Goal: Communication & Community: Answer question/provide support

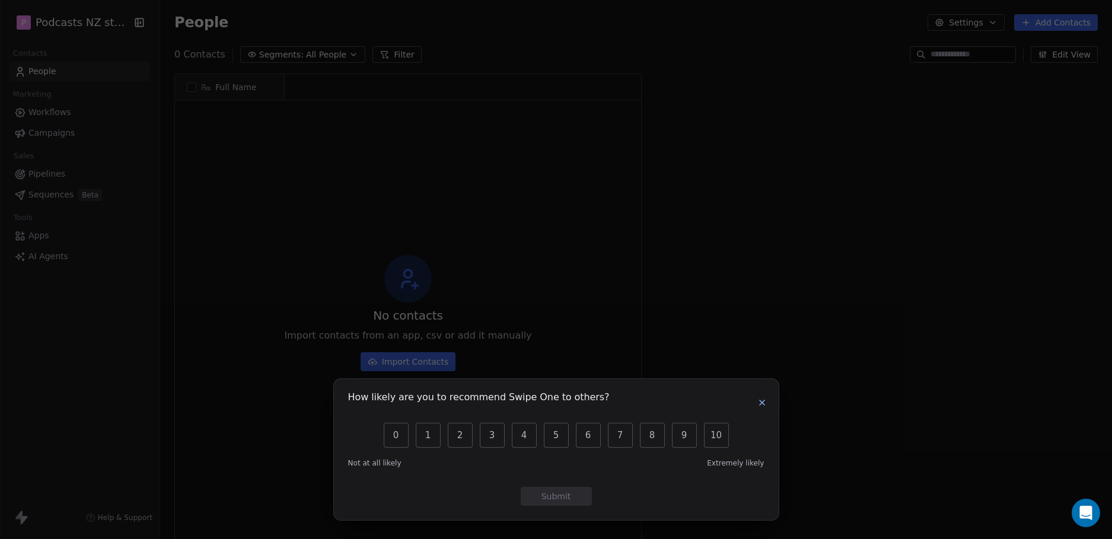
scroll to position [466, 943]
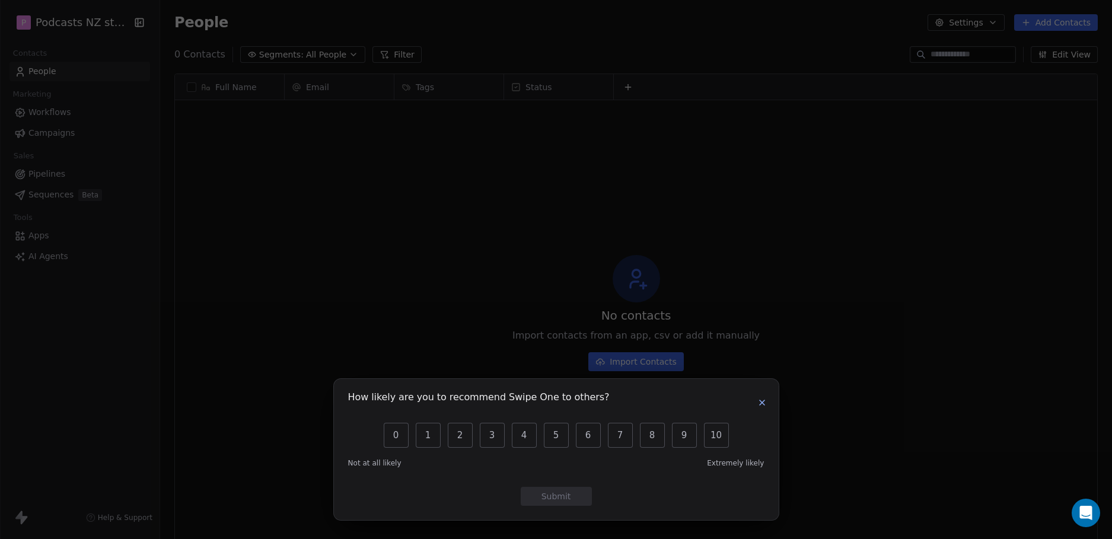
click at [762, 396] on button "button" at bounding box center [762, 403] width 14 height 14
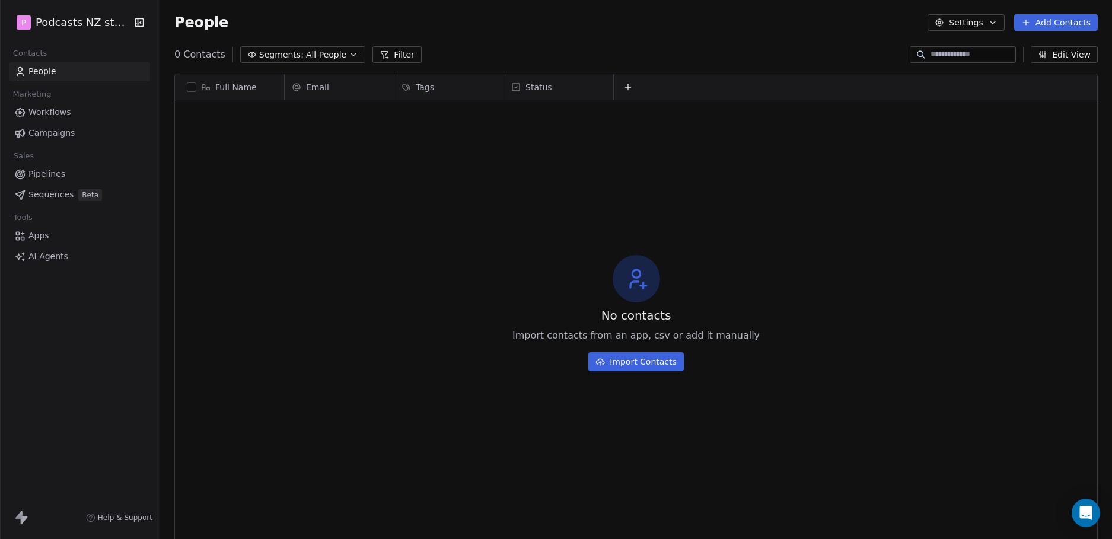
click at [139, 26] on icon "button" at bounding box center [139, 22] width 8 height 8
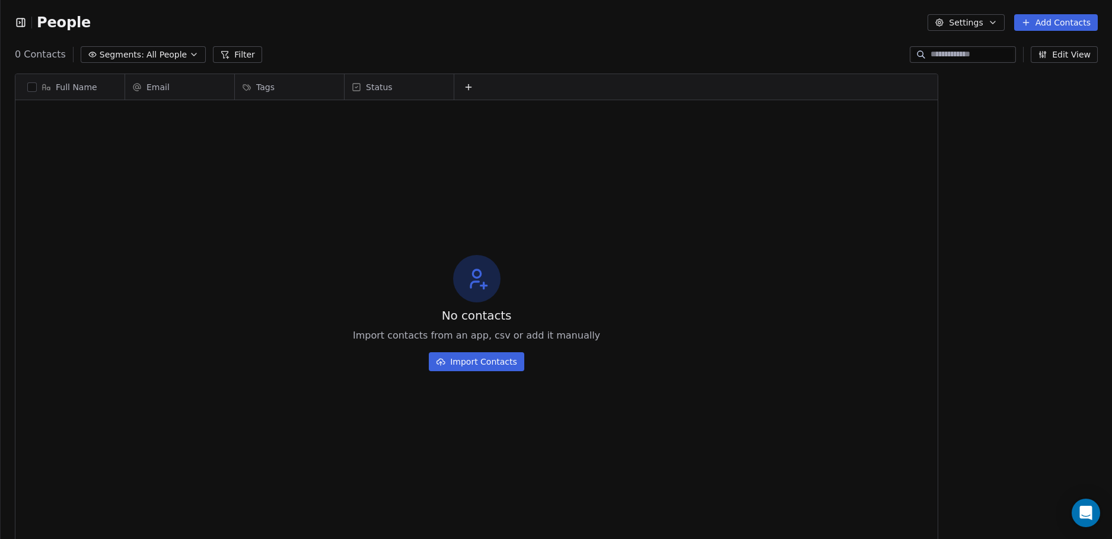
click at [21, 20] on icon "button" at bounding box center [21, 23] width 12 height 12
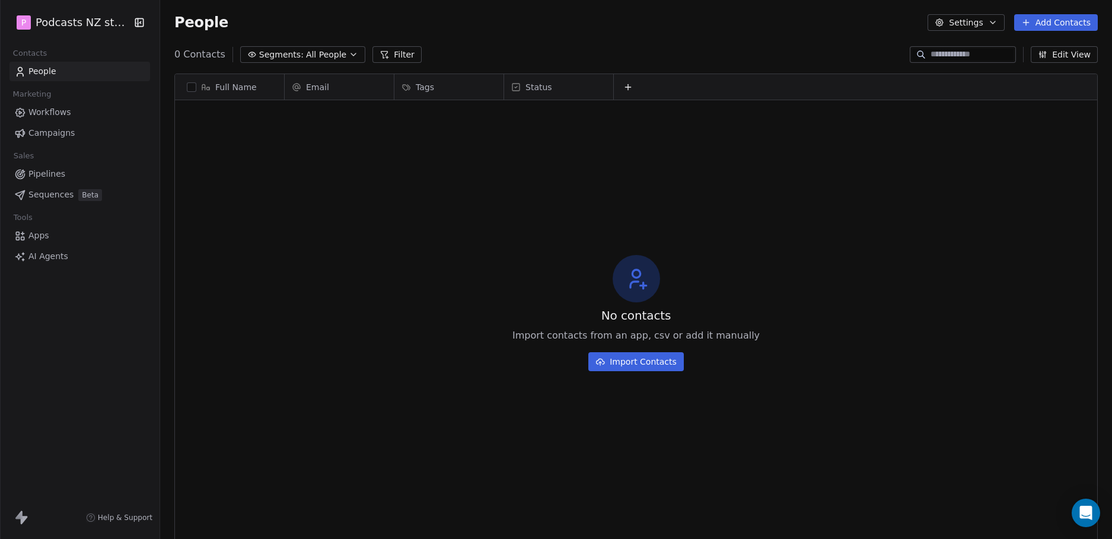
scroll to position [466, 943]
click at [139, 22] on icon "button" at bounding box center [139, 23] width 12 height 12
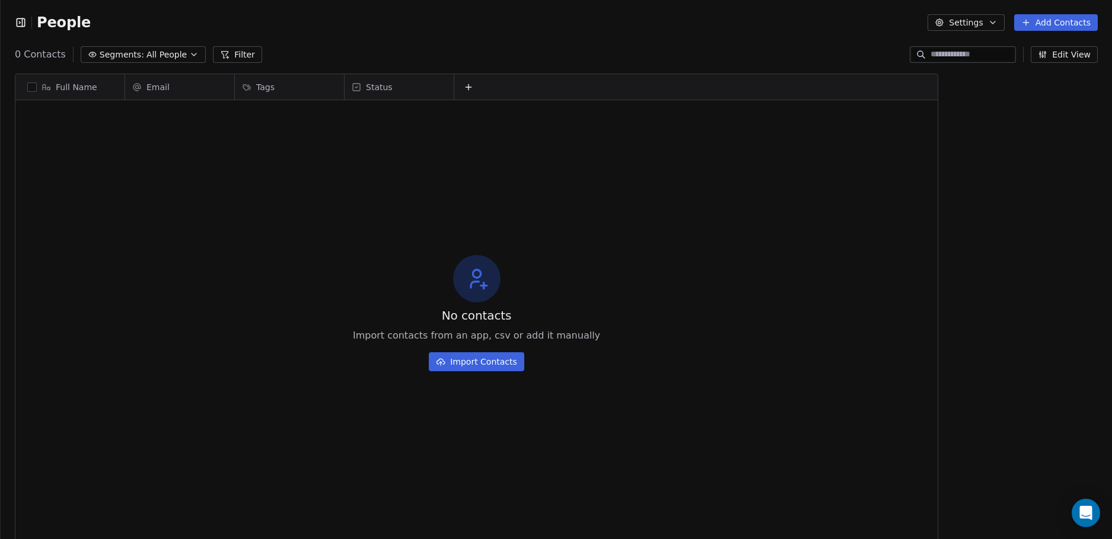
scroll to position [9, 9]
click at [27, 19] on button "button" at bounding box center [23, 23] width 17 height 12
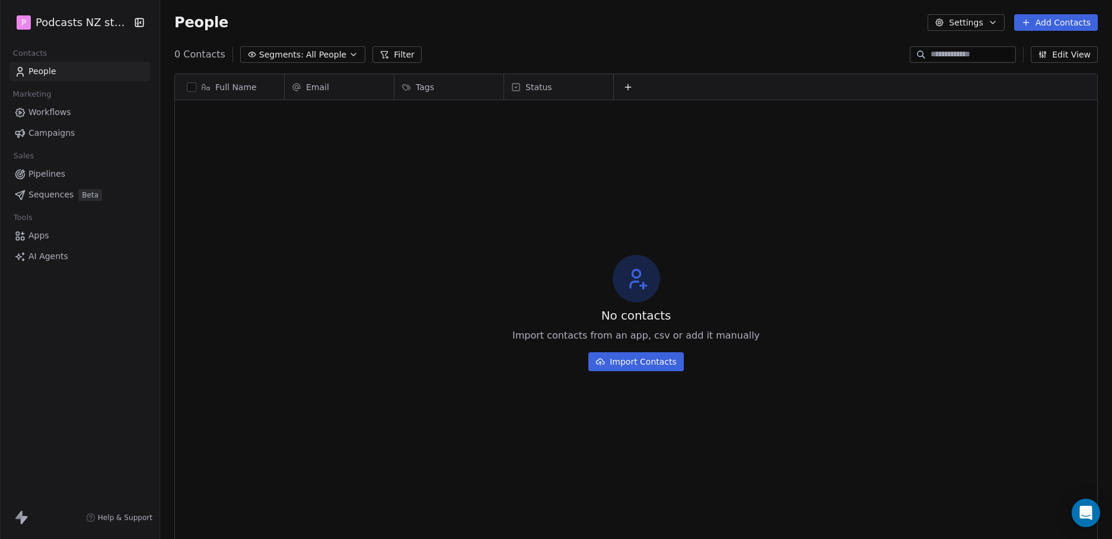
scroll to position [466, 943]
click at [140, 22] on icon "button" at bounding box center [140, 22] width 1 height 2
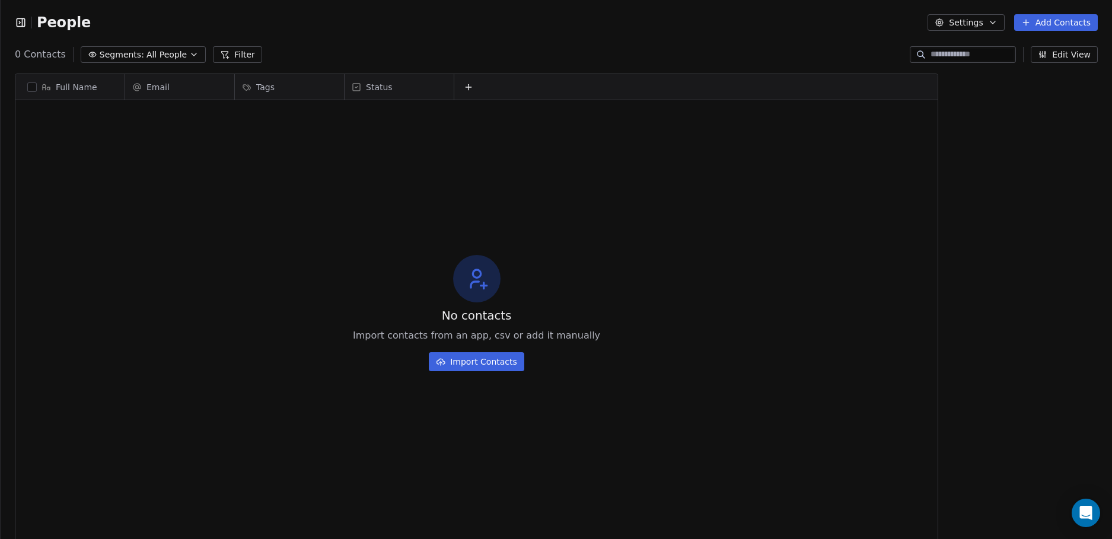
scroll to position [9, 9]
click at [24, 19] on icon "button" at bounding box center [21, 22] width 8 height 8
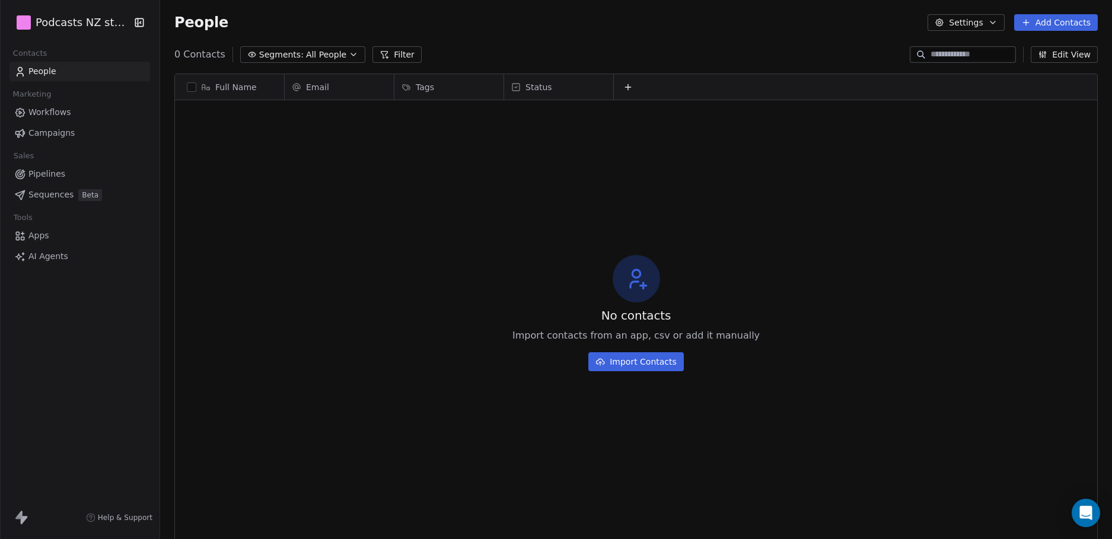
scroll to position [466, 943]
click at [57, 110] on span "Workflows" at bounding box center [49, 112] width 43 height 12
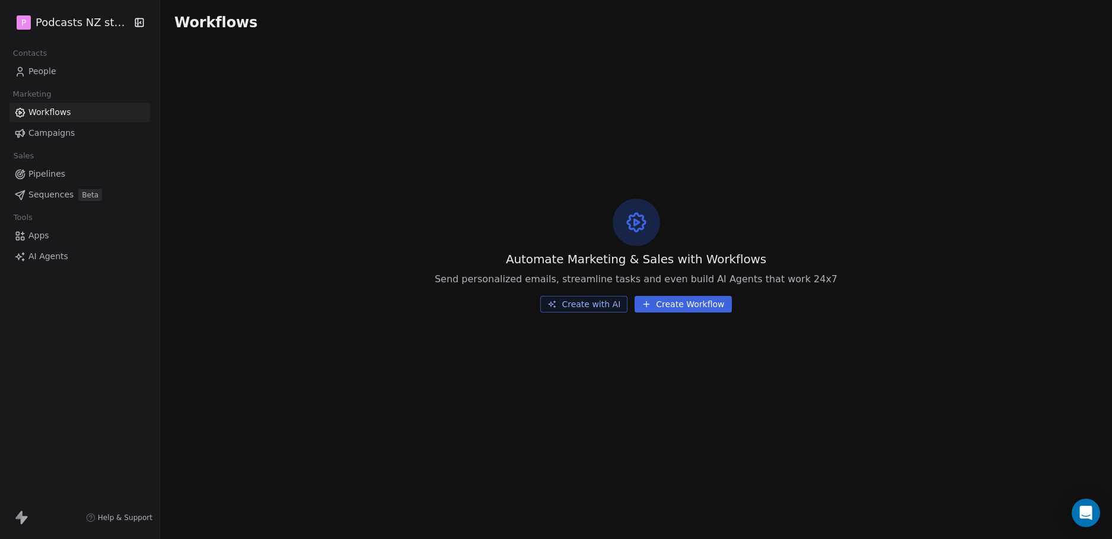
click at [50, 133] on span "Campaigns" at bounding box center [51, 133] width 46 height 12
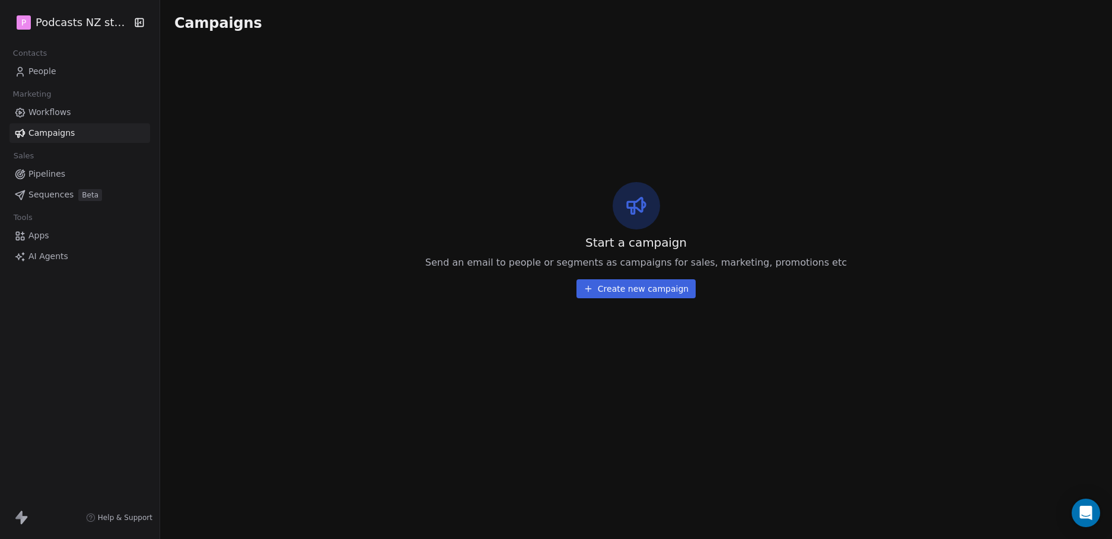
click at [48, 71] on span "People" at bounding box center [42, 71] width 28 height 12
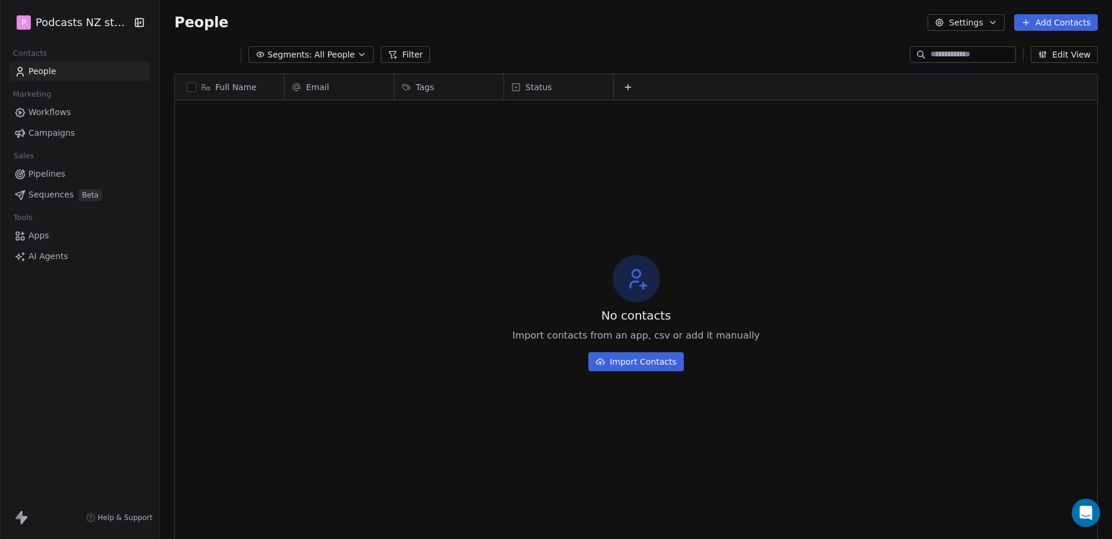
scroll to position [466, 943]
click at [325, 61] on span "All People" at bounding box center [326, 55] width 40 height 12
click at [339, 37] on html "P Podcasts NZ studio Contacts People Marketing Workflows Campaigns Sales Pipeli…" at bounding box center [556, 269] width 1112 height 539
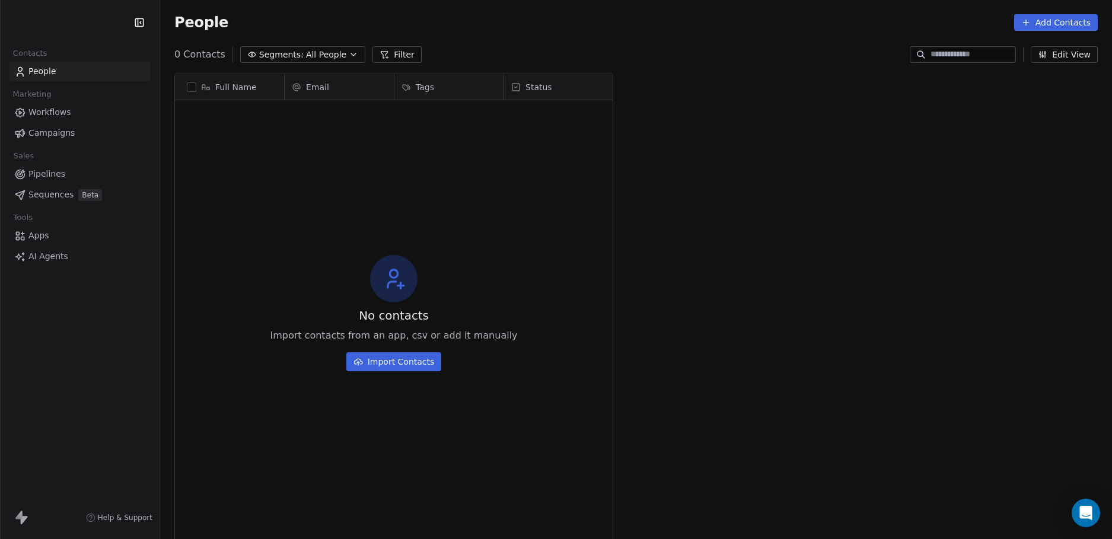
scroll to position [466, 943]
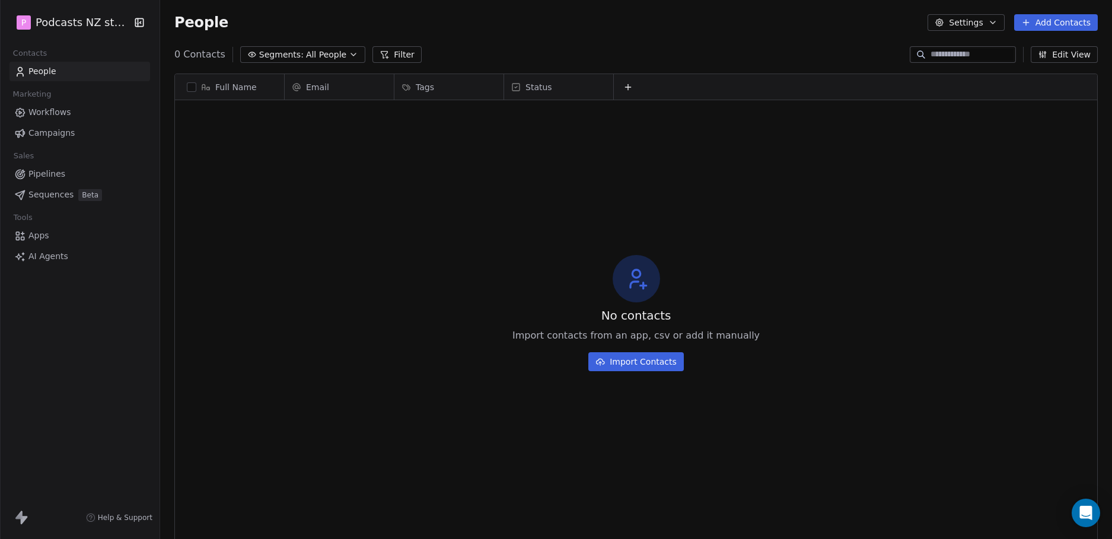
click at [974, 15] on button "Settings" at bounding box center [966, 22] width 77 height 17
click at [819, 15] on html "P Podcasts NZ studio Contacts People Marketing Workflows Campaigns Sales Pipeli…" at bounding box center [556, 269] width 1112 height 539
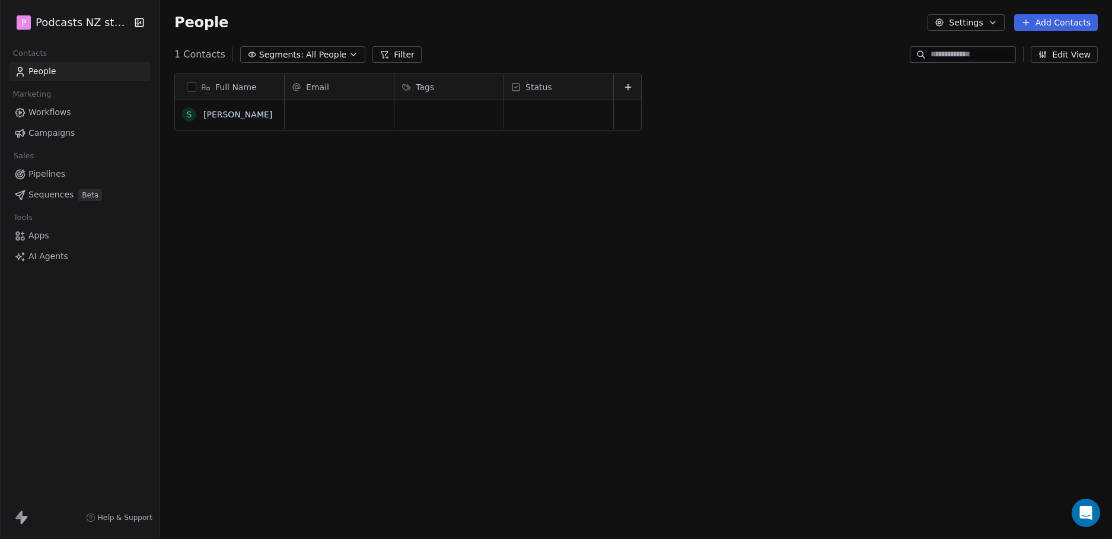
scroll to position [466, 943]
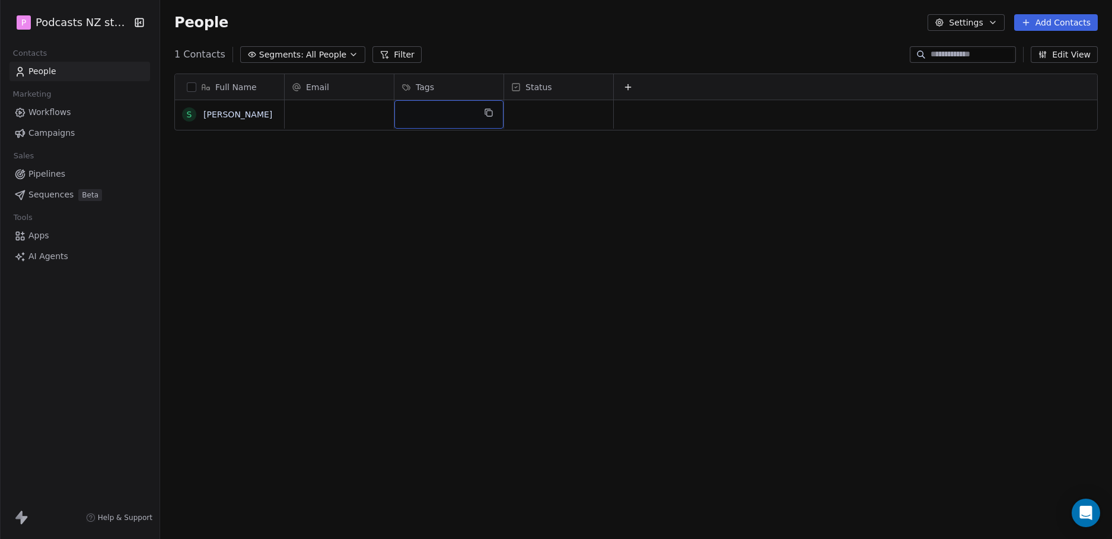
click at [473, 181] on div "Full Name S Sir Stephen Tindall Email Tags Status To pick up a draggable item, …" at bounding box center [636, 301] width 952 height 475
click at [486, 196] on div "Full Name S Sir Stephen Tindall Email Tags Status To pick up a draggable item, …" at bounding box center [636, 301] width 952 height 475
click at [456, 189] on div "Full Name S Sir Stephen Tindall Email Tags Status To pick up a draggable item, …" at bounding box center [636, 301] width 952 height 475
click at [536, 119] on div "grid" at bounding box center [558, 114] width 109 height 28
click at [522, 131] on div "grid" at bounding box center [692, 310] width 814 height 420
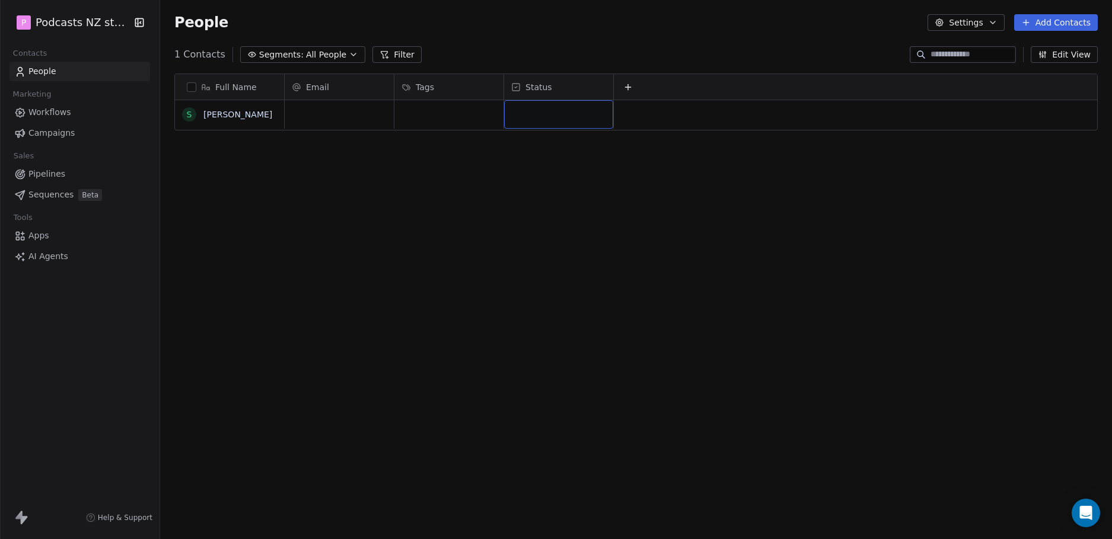
click at [529, 112] on div "grid" at bounding box center [558, 114] width 109 height 28
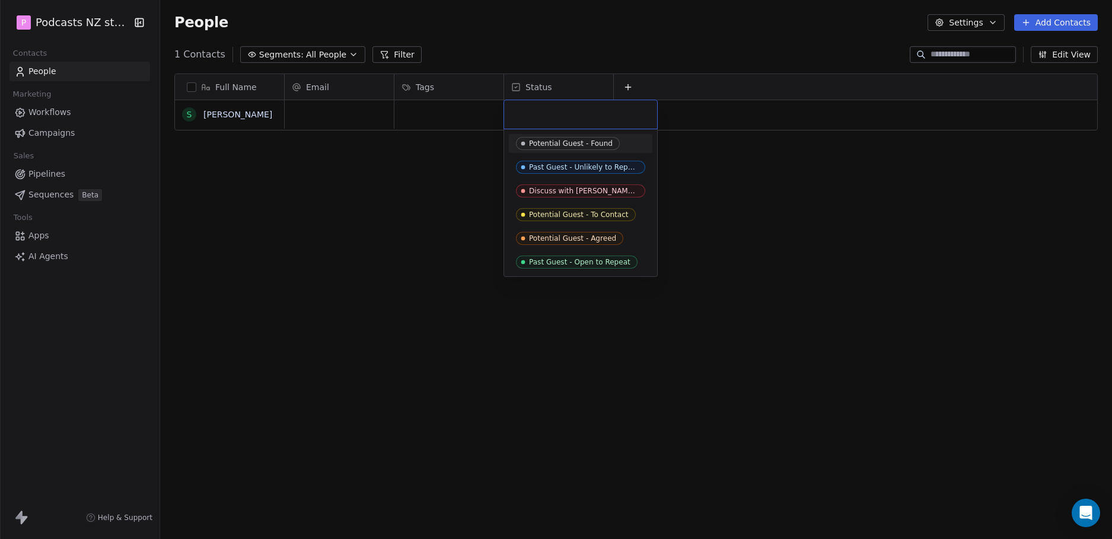
click at [529, 112] on input "text" at bounding box center [580, 114] width 139 height 13
click at [407, 269] on html "P Podcasts NZ studio Contacts People Marketing Workflows Campaigns Sales Pipeli…" at bounding box center [556, 269] width 1112 height 539
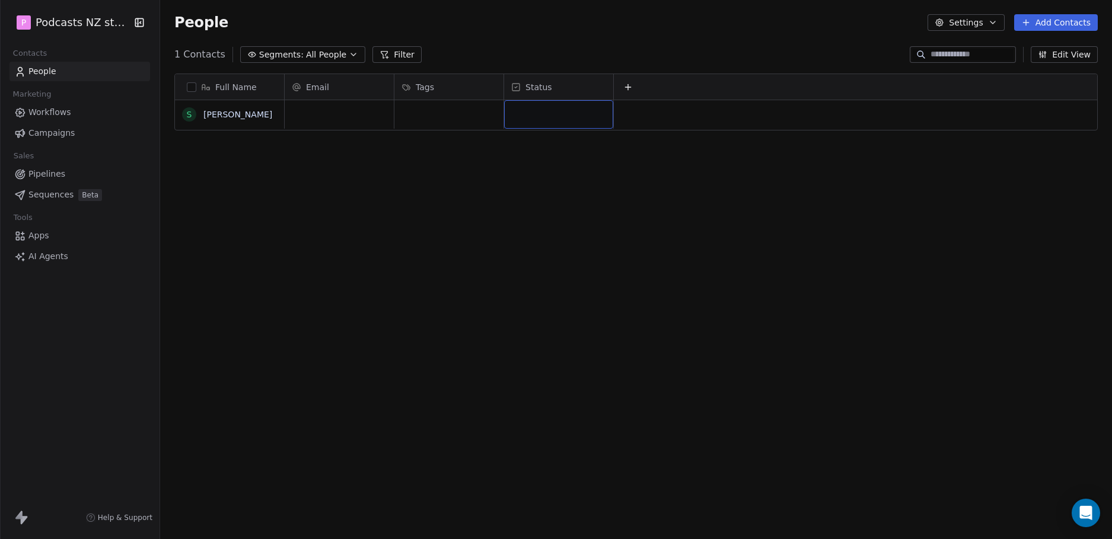
drag, startPoint x: 407, startPoint y: 269, endPoint x: 682, endPoint y: 278, distance: 275.4
click at [682, 278] on div "Full Name S Sir Stephen Tindall Email Tags Status To pick up a draggable item, …" at bounding box center [636, 301] width 952 height 475
click at [380, 53] on button "Filter" at bounding box center [397, 54] width 49 height 17
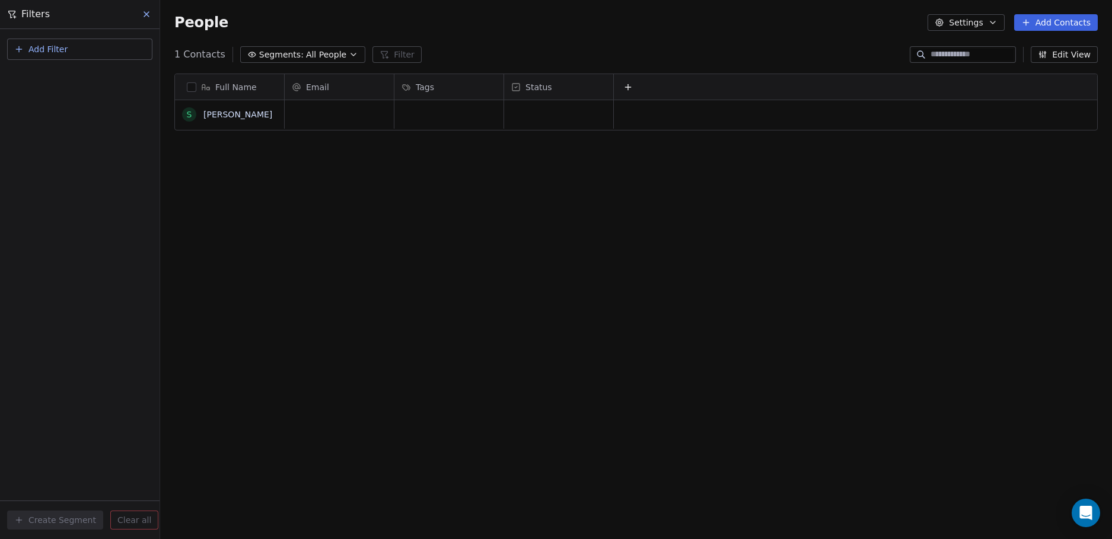
click at [513, 56] on div "1 Contacts Segments: All People Filter Edit View" at bounding box center [636, 54] width 952 height 19
click at [213, 170] on div "Full Name S Sir Stephen Tindall Email Tags Status To pick up a draggable item, …" at bounding box center [636, 301] width 952 height 475
click at [246, 181] on div "Full Name S Sir Stephen Tindall Email Tags Status To pick up a draggable item, …" at bounding box center [636, 301] width 952 height 475
click at [148, 12] on icon at bounding box center [146, 14] width 5 height 5
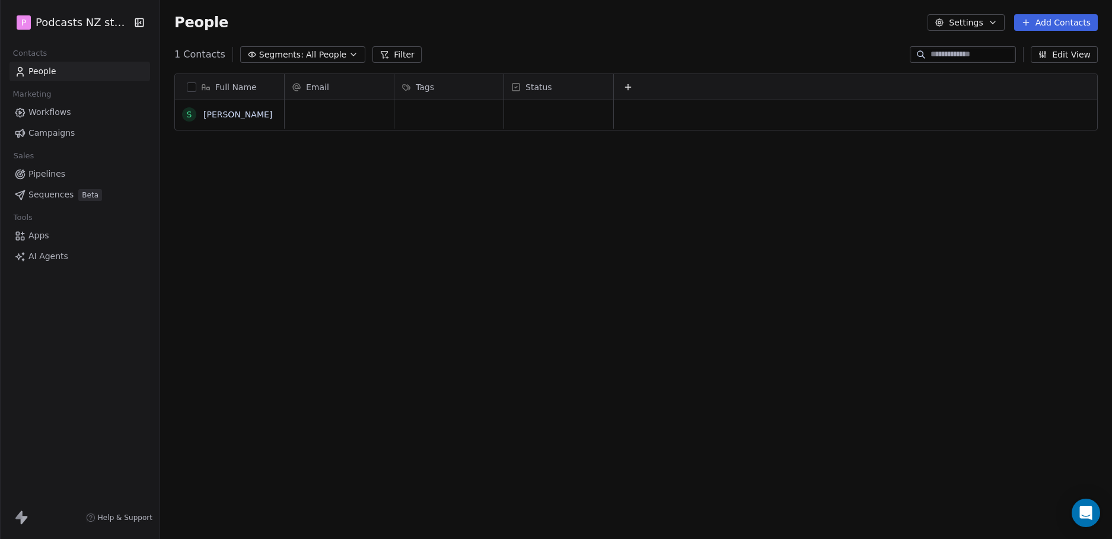
click at [991, 21] on button "Settings" at bounding box center [966, 22] width 77 height 17
click at [989, 47] on span "Contact Properties" at bounding box center [998, 48] width 77 height 12
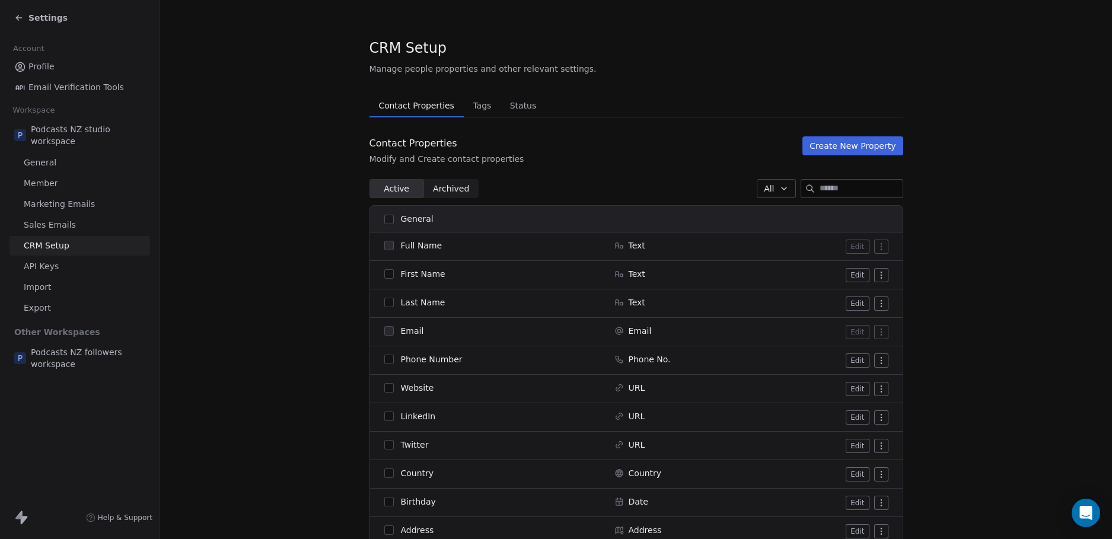
click at [13, 12] on div "Settings" at bounding box center [80, 18] width 160 height 36
click at [19, 18] on icon at bounding box center [18, 17] width 9 height 9
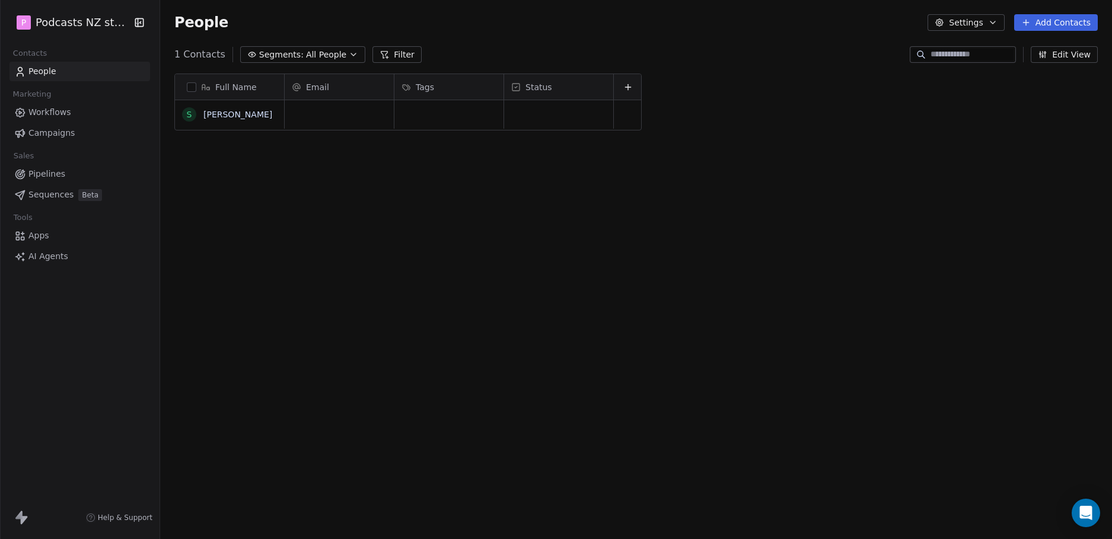
scroll to position [466, 943]
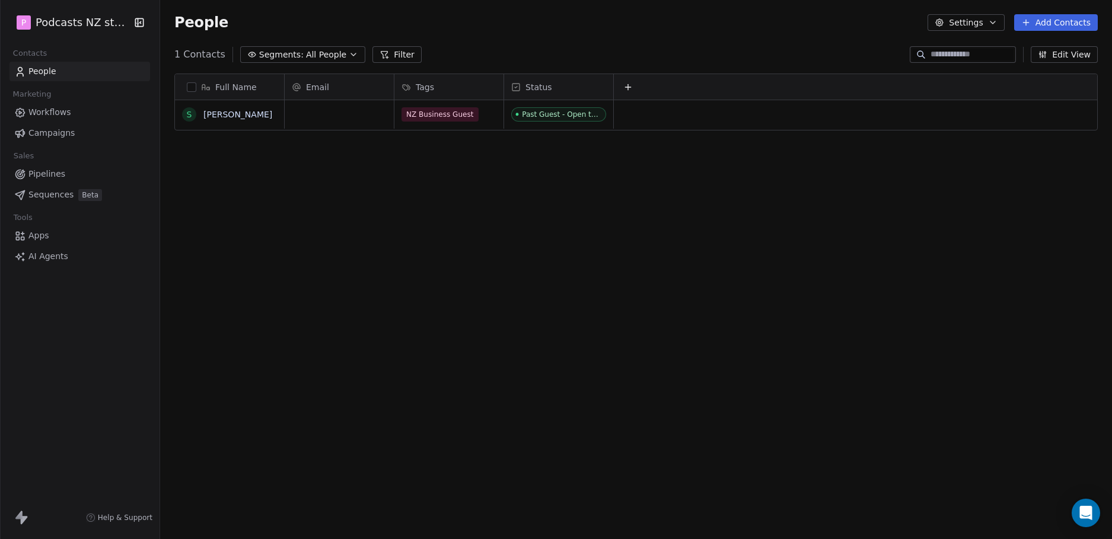
scroll to position [466, 943]
click at [626, 88] on icon at bounding box center [628, 86] width 9 height 9
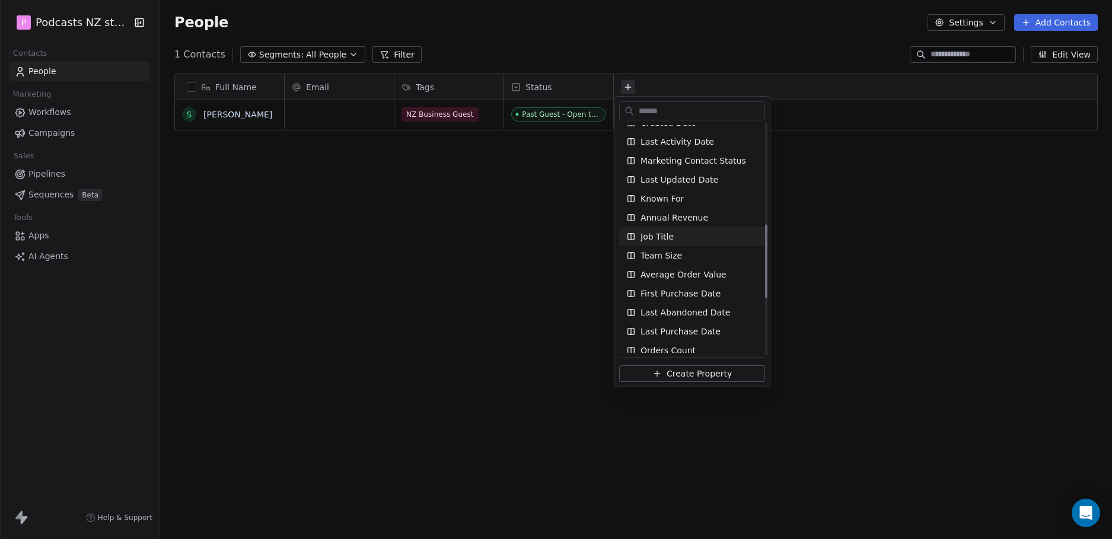
scroll to position [316, 0]
click at [949, 203] on html "P Podcasts NZ studio Contacts People Marketing Workflows Campaigns Sales Pipeli…" at bounding box center [556, 269] width 1112 height 539
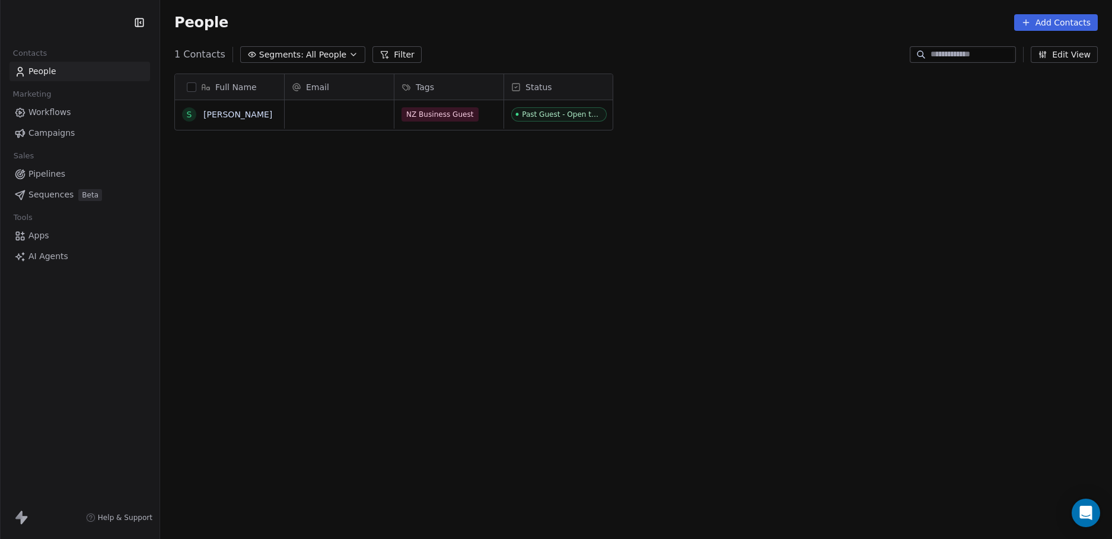
scroll to position [466, 943]
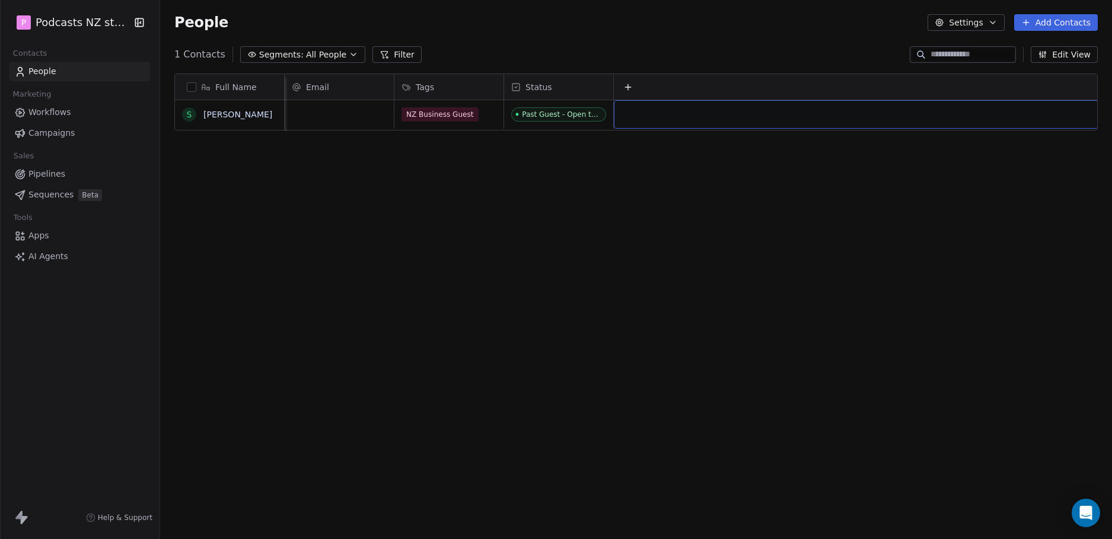
scroll to position [0, 10]
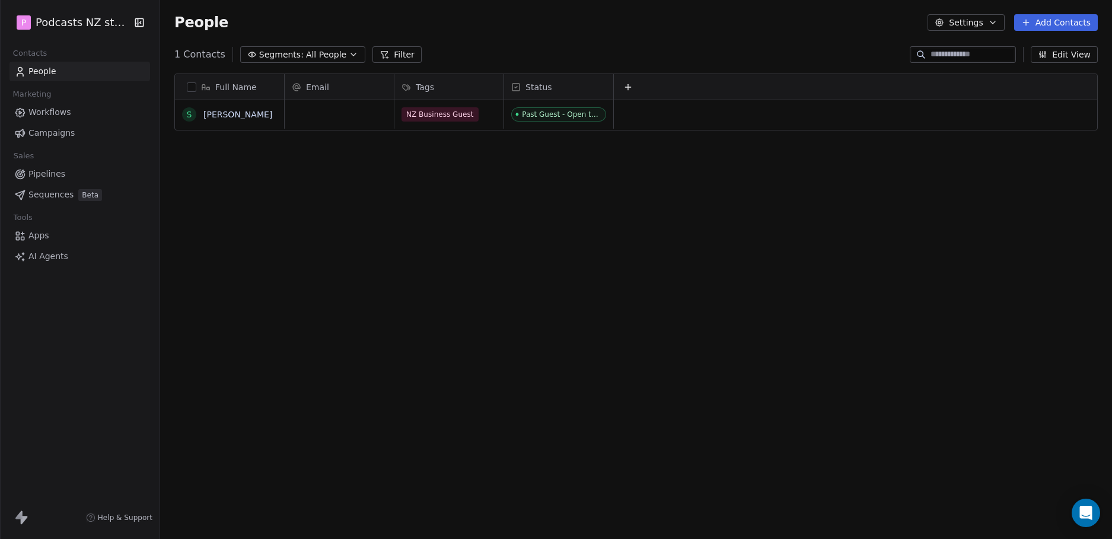
scroll to position [466, 943]
click at [329, 51] on span "All People" at bounding box center [326, 55] width 40 height 12
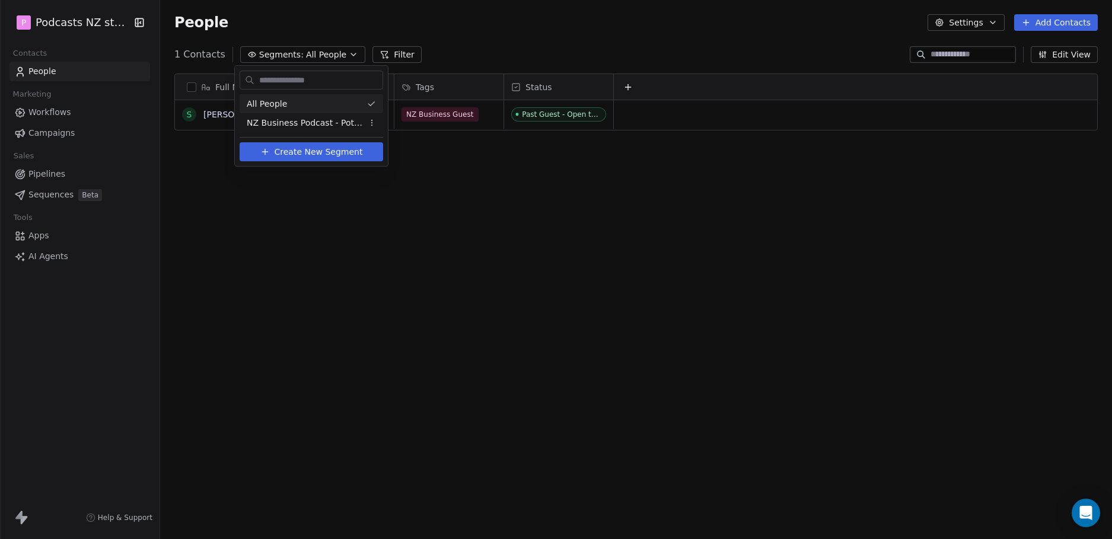
click at [349, 18] on html "P Podcasts NZ studio Contacts People Marketing Workflows Campaigns Sales Pipeli…" at bounding box center [556, 269] width 1112 height 539
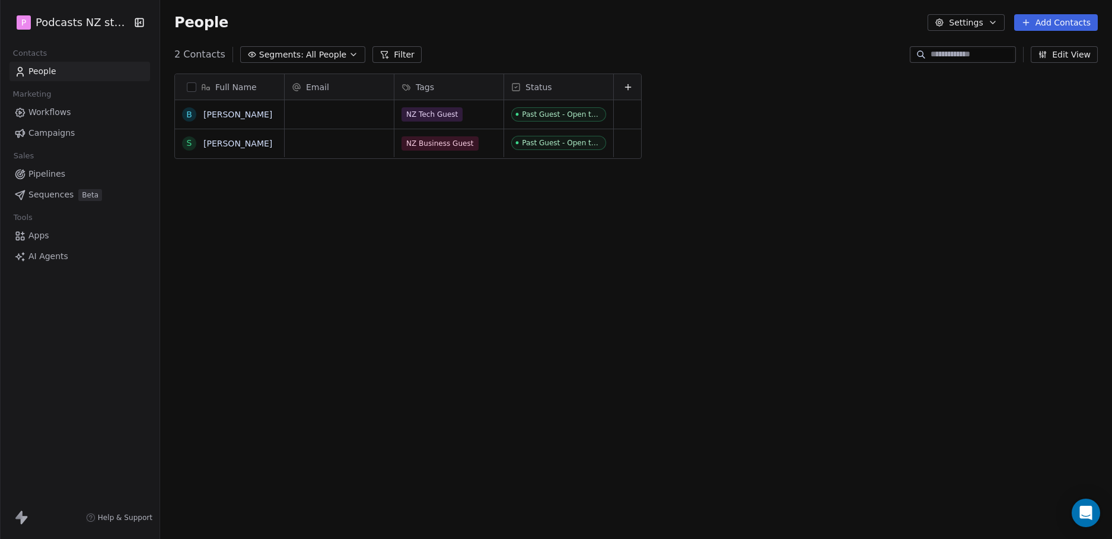
scroll to position [466, 943]
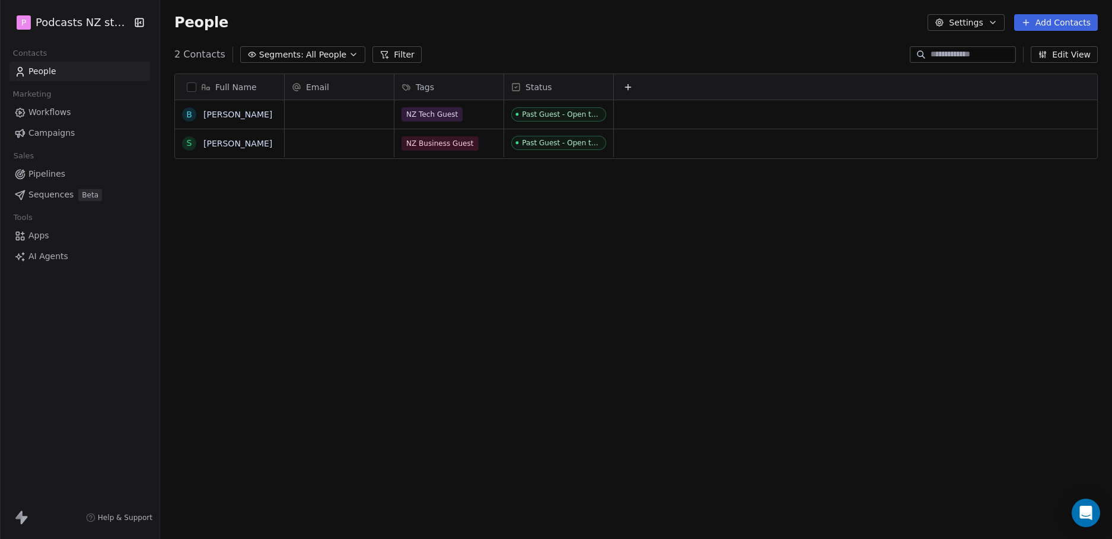
click at [628, 81] on button at bounding box center [628, 87] width 14 height 14
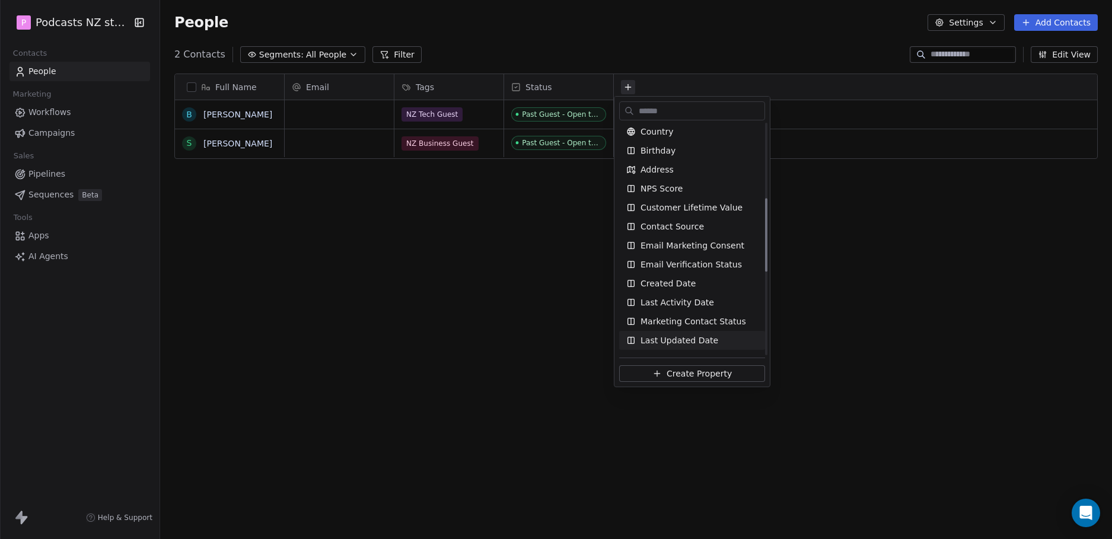
scroll to position [237, 0]
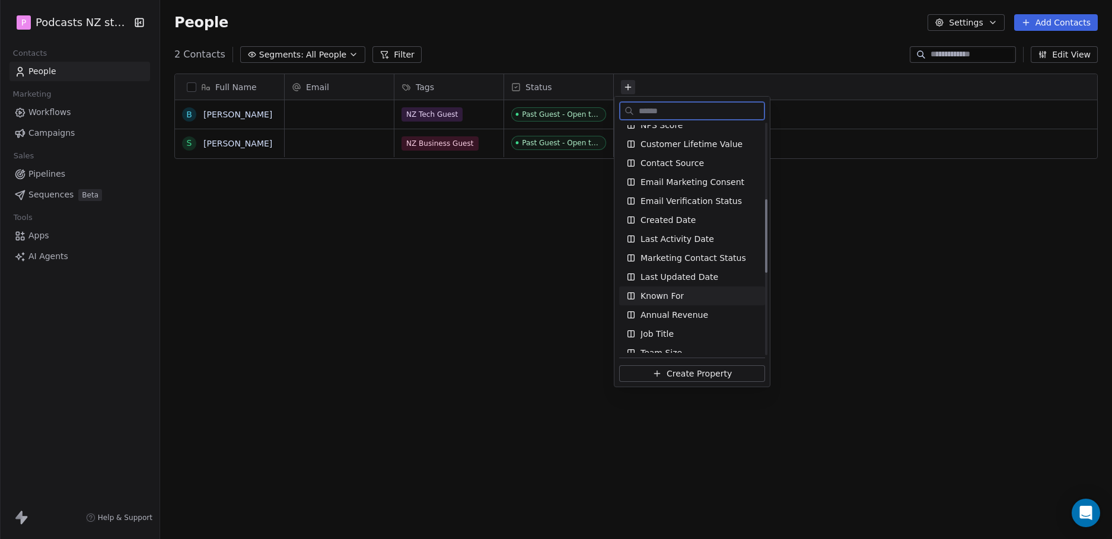
click at [679, 295] on span "Known For" at bounding box center [662, 296] width 43 height 12
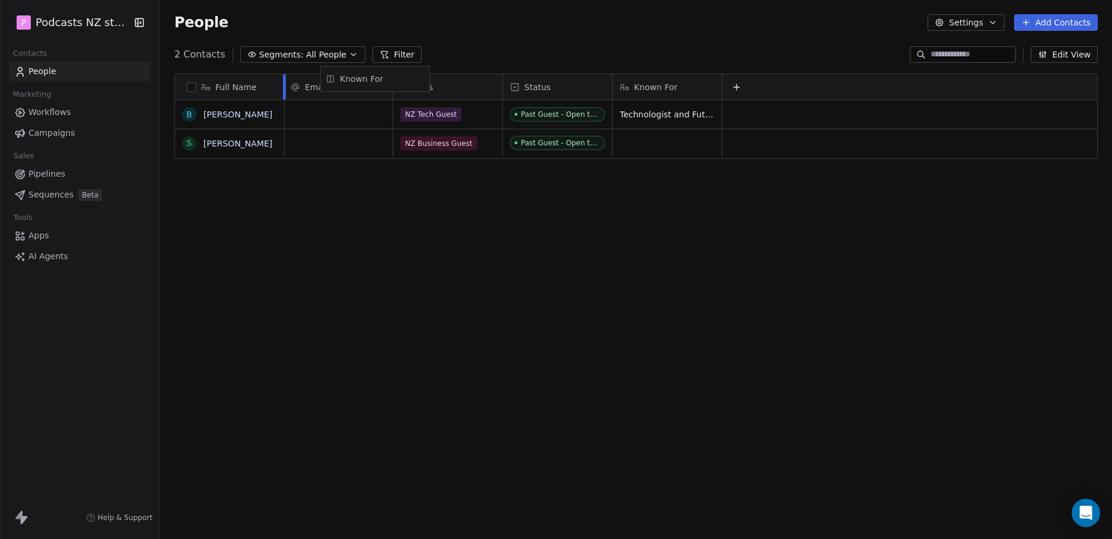
scroll to position [0, 0]
drag, startPoint x: 662, startPoint y: 97, endPoint x: 341, endPoint y: 96, distance: 321.0
click at [341, 96] on div "Full Name B Brett Roberts S Sir Stephen Tindall Email Tags Status Known For NZ …" at bounding box center [636, 116] width 923 height 85
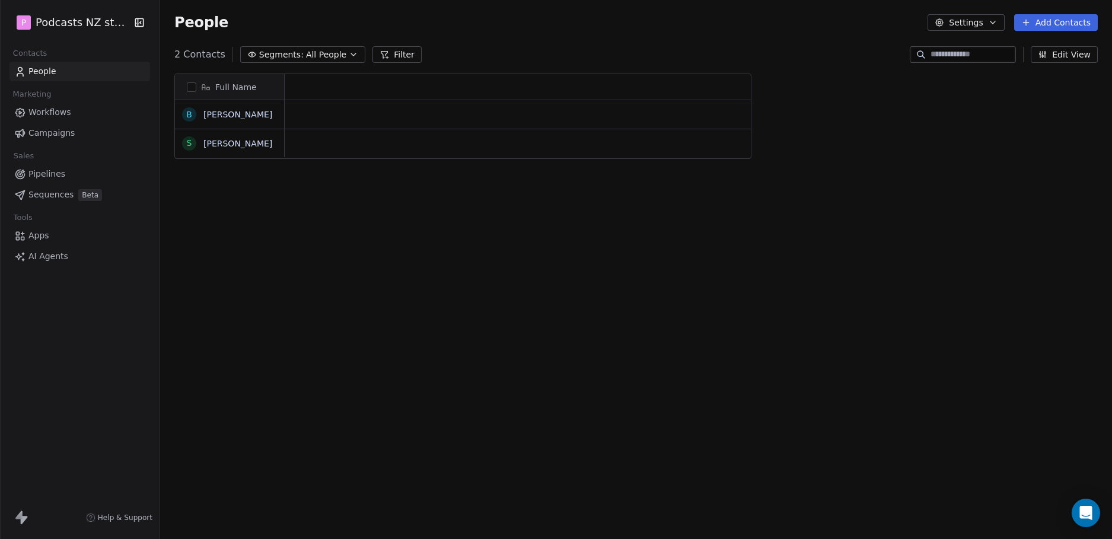
scroll to position [466, 943]
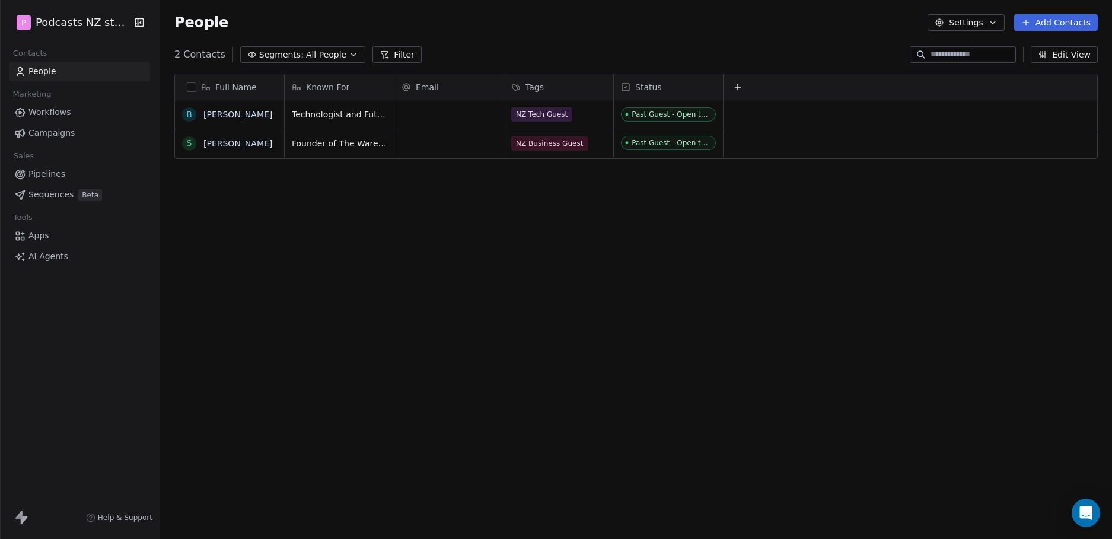
click at [319, 55] on span "All People" at bounding box center [326, 55] width 40 height 12
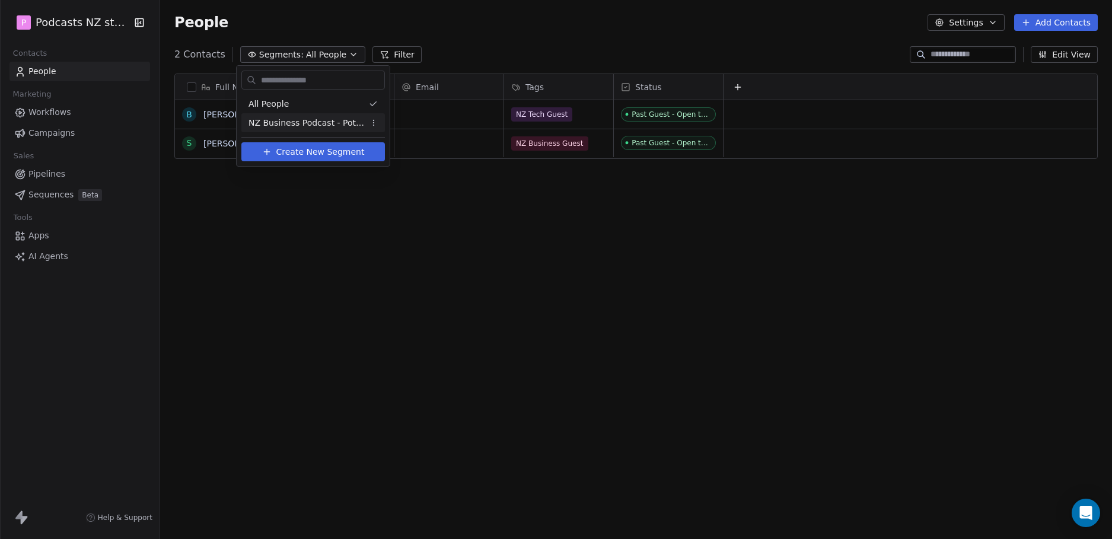
click at [318, 121] on span "NZ Business Podcast - Potential Guests" at bounding box center [307, 123] width 116 height 12
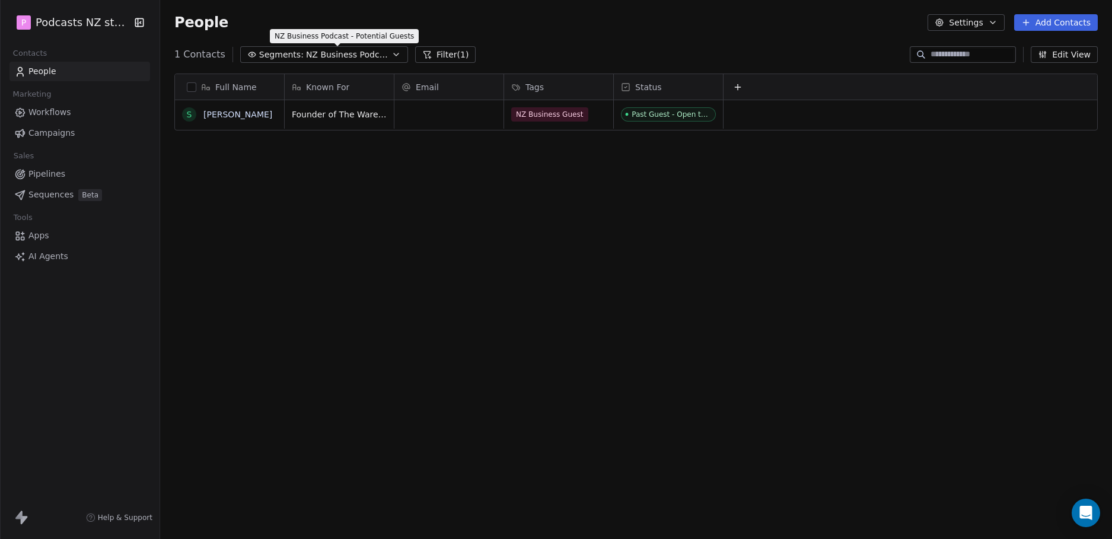
click at [367, 56] on span "NZ Business Podcast - Potential Guests" at bounding box center [347, 55] width 83 height 12
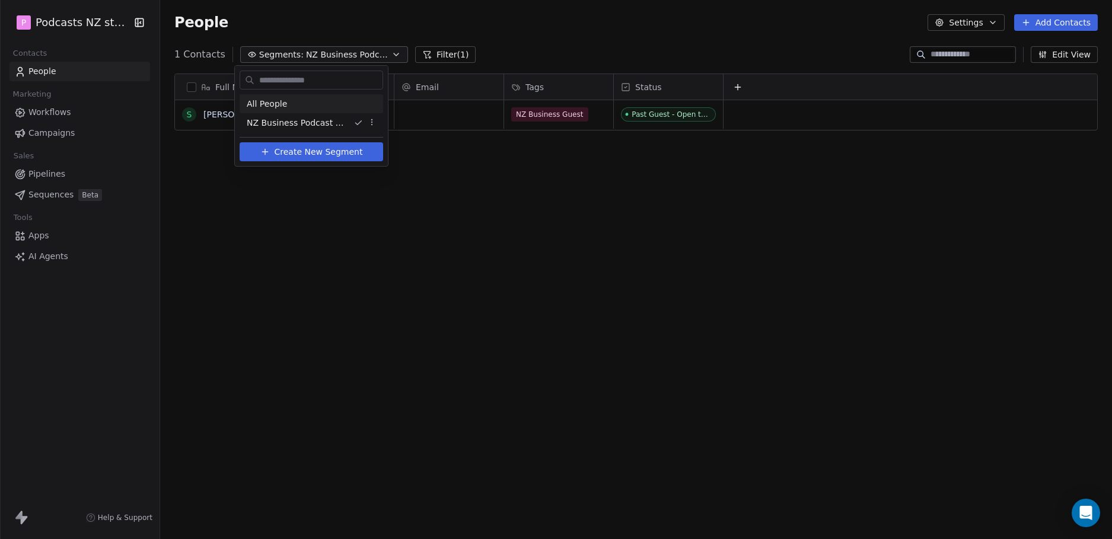
click at [320, 105] on div "All People" at bounding box center [312, 103] width 144 height 19
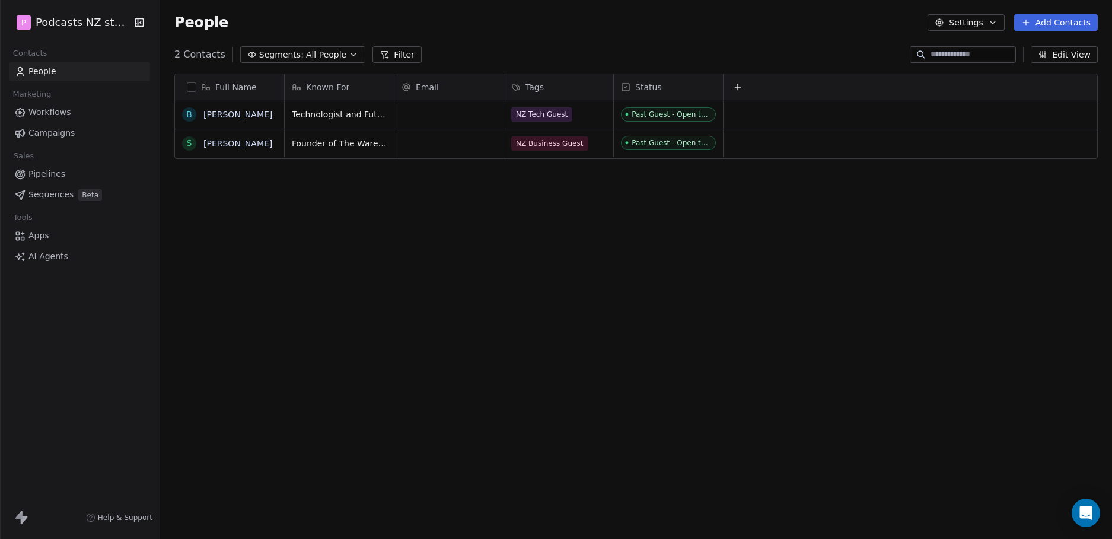
click at [1064, 53] on button "Edit View" at bounding box center [1064, 54] width 67 height 17
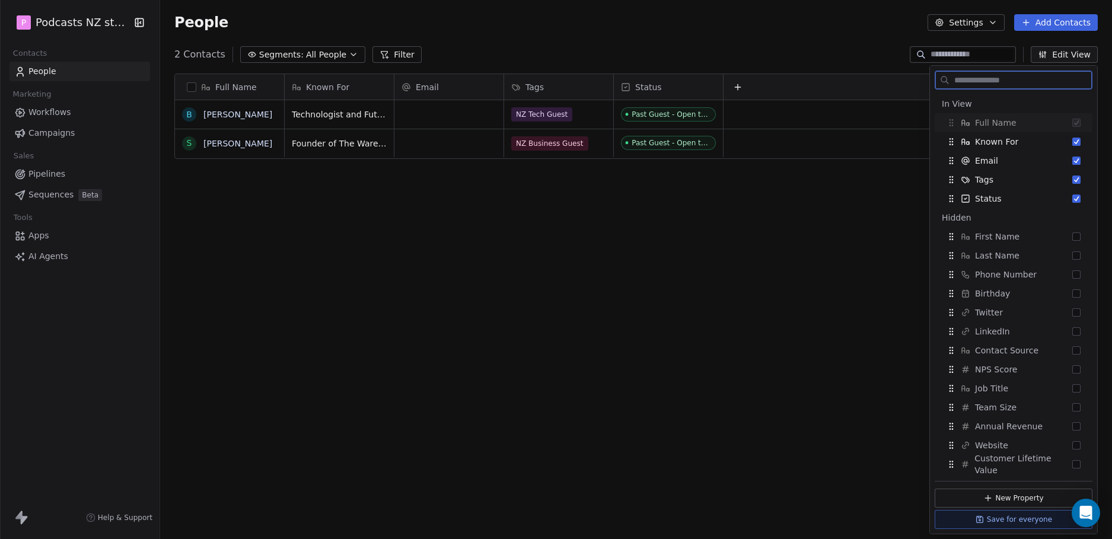
click at [1064, 52] on button "Edit View" at bounding box center [1064, 54] width 67 height 17
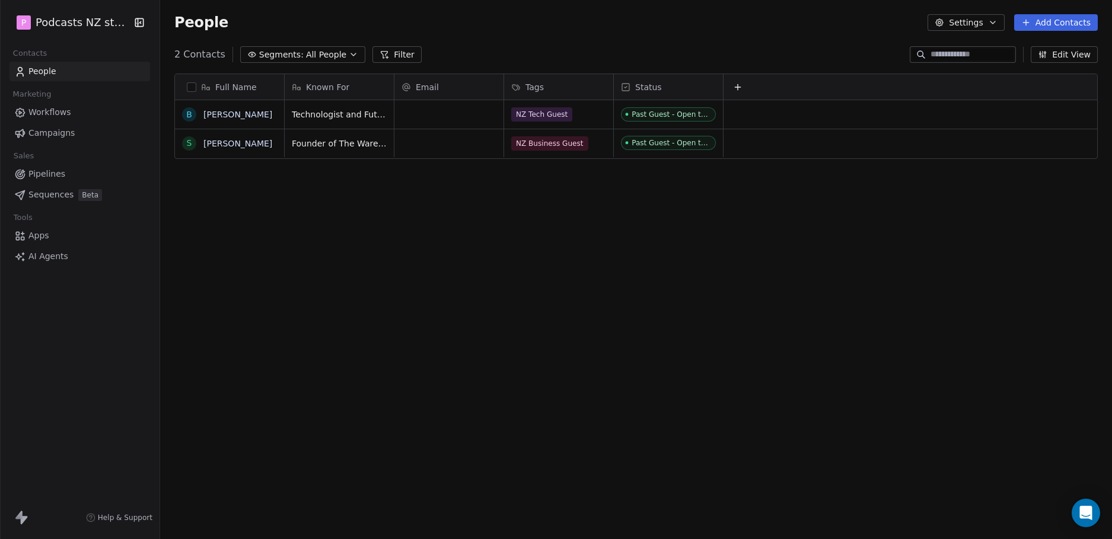
click at [338, 53] on button "Segments: All People" at bounding box center [302, 54] width 125 height 17
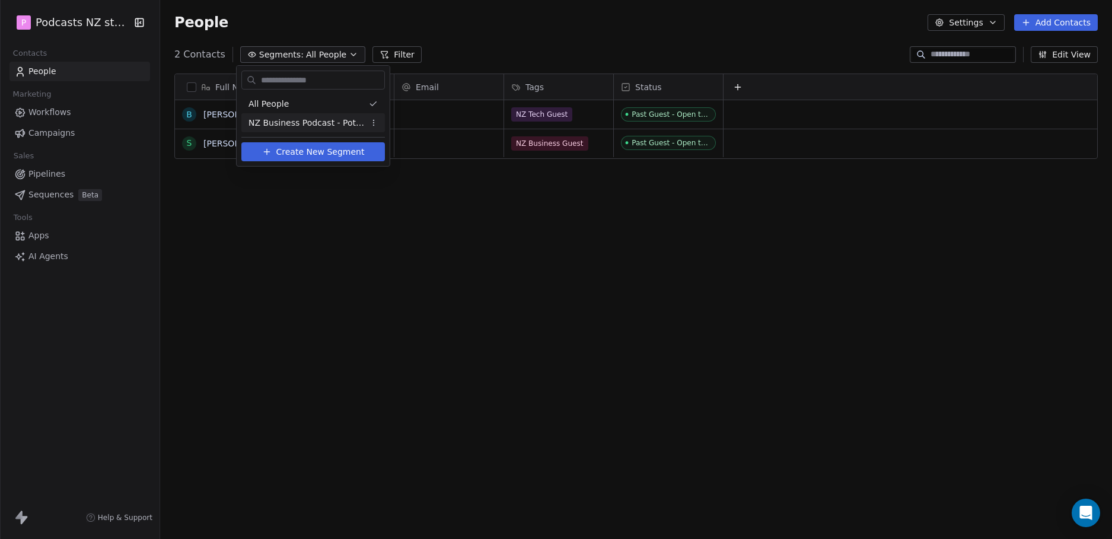
click at [342, 124] on span "NZ Business Podcast - Potential Guests" at bounding box center [307, 123] width 116 height 12
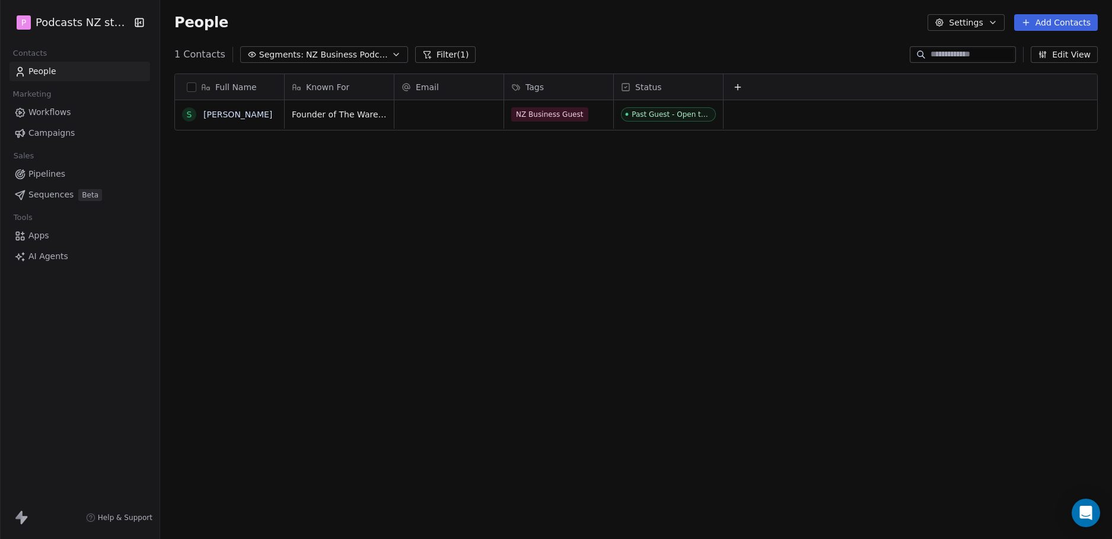
click at [997, 18] on icon "button" at bounding box center [992, 22] width 9 height 9
click at [979, 69] on div "Tags" at bounding box center [962, 67] width 47 height 19
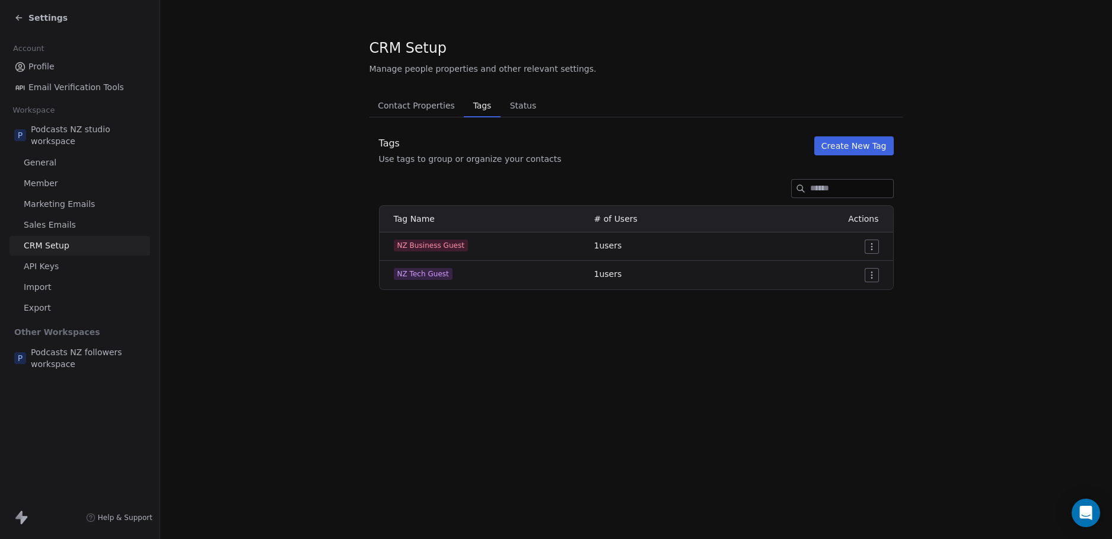
click at [521, 102] on span "Status" at bounding box center [523, 105] width 36 height 17
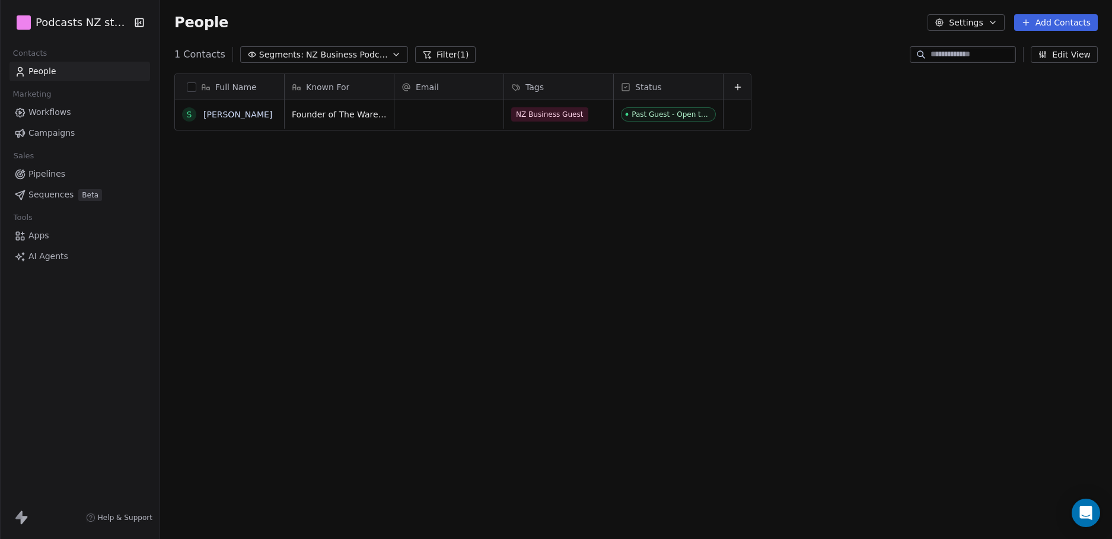
scroll to position [466, 943]
click at [979, 29] on button "Settings" at bounding box center [966, 22] width 77 height 17
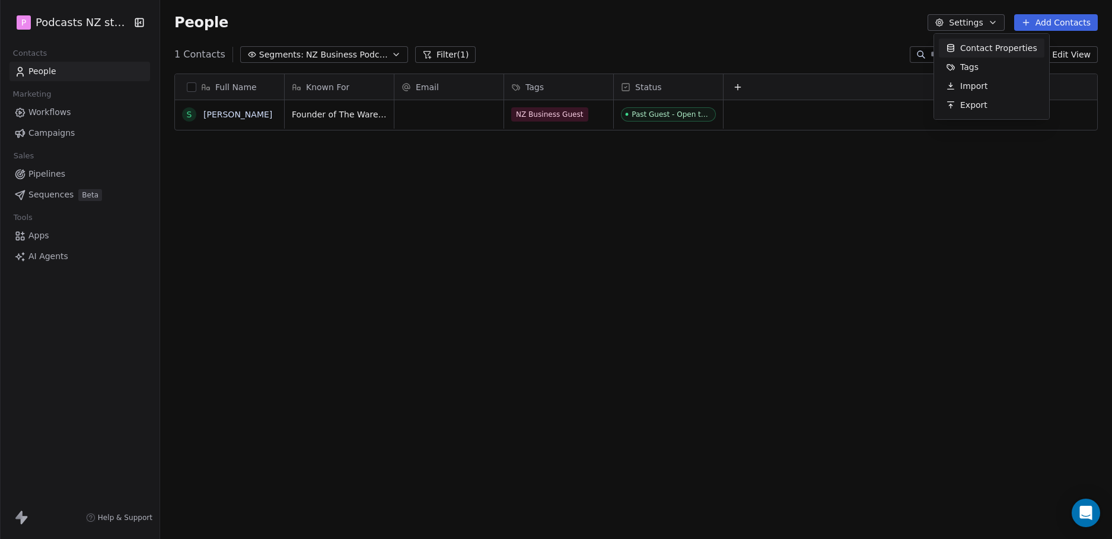
click at [1004, 47] on span "Contact Properties" at bounding box center [998, 48] width 77 height 12
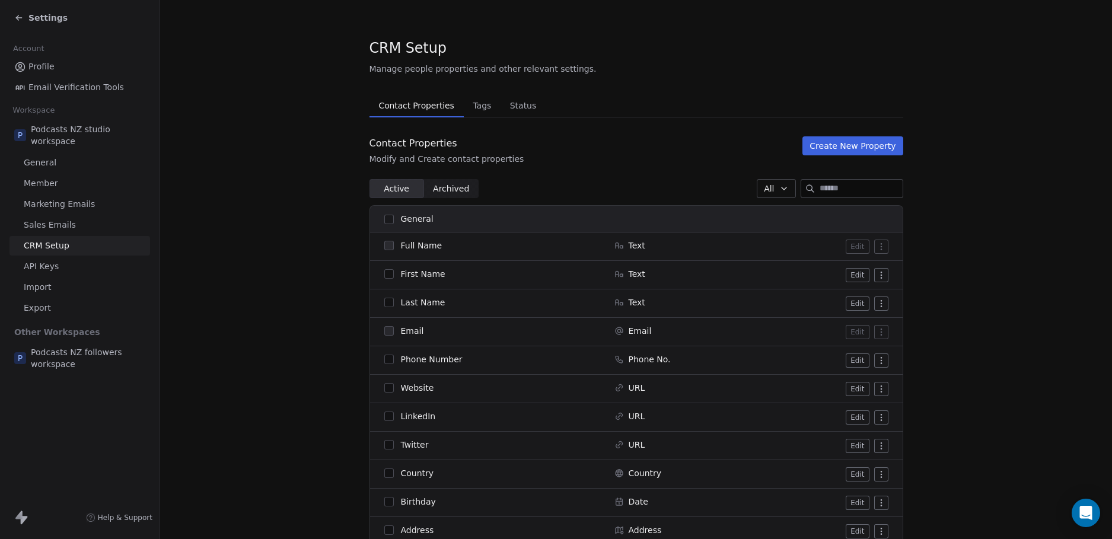
click at [508, 107] on span "Status" at bounding box center [523, 105] width 36 height 17
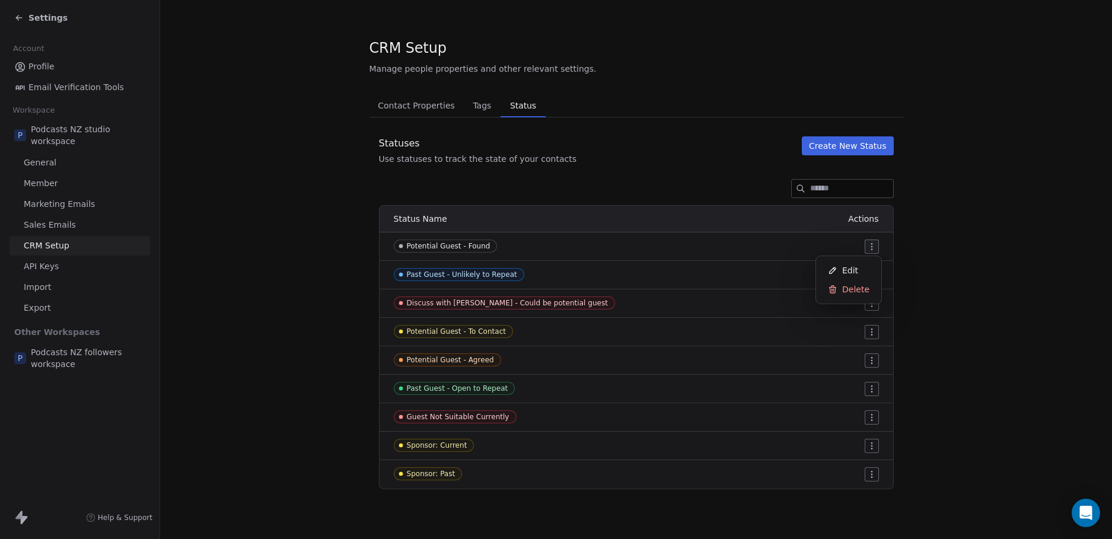
click at [870, 243] on html "Settings Account Profile Email Verification Tools Workspace P Podcasts NZ studi…" at bounding box center [556, 269] width 1112 height 539
click at [1004, 262] on html "Settings Account Profile Email Verification Tools Workspace P Podcasts NZ studi…" at bounding box center [556, 269] width 1112 height 539
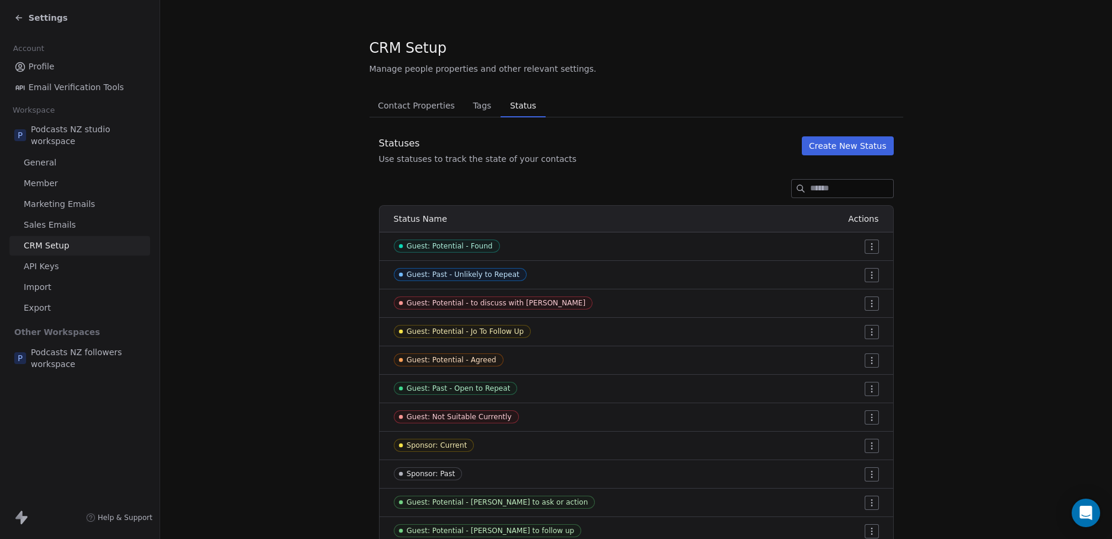
click at [24, 18] on div "Settings" at bounding box center [40, 18] width 53 height 12
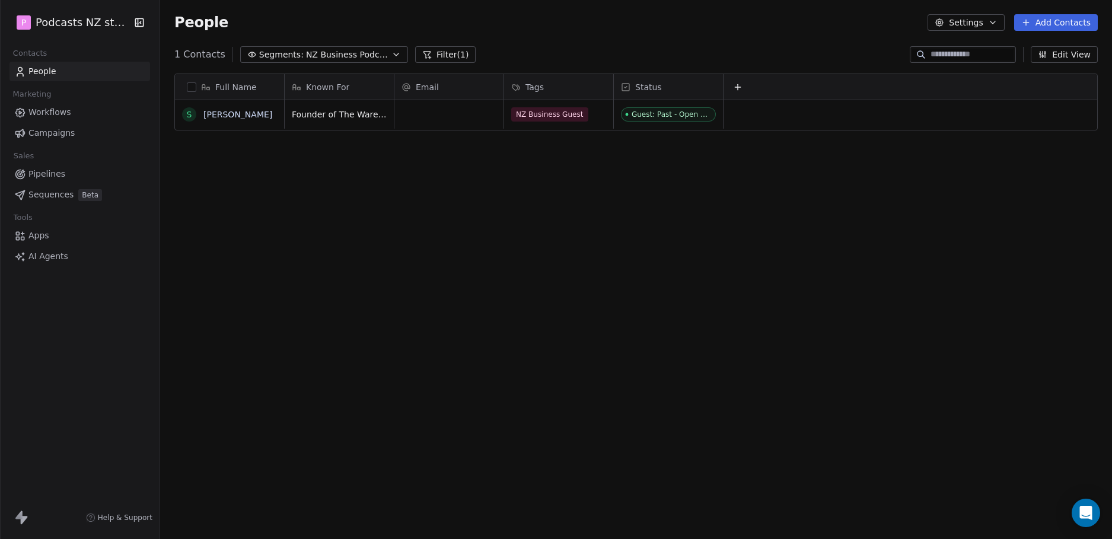
scroll to position [466, 943]
click at [351, 56] on span "NZ Business Podcast - Potential Guests" at bounding box center [347, 55] width 83 height 12
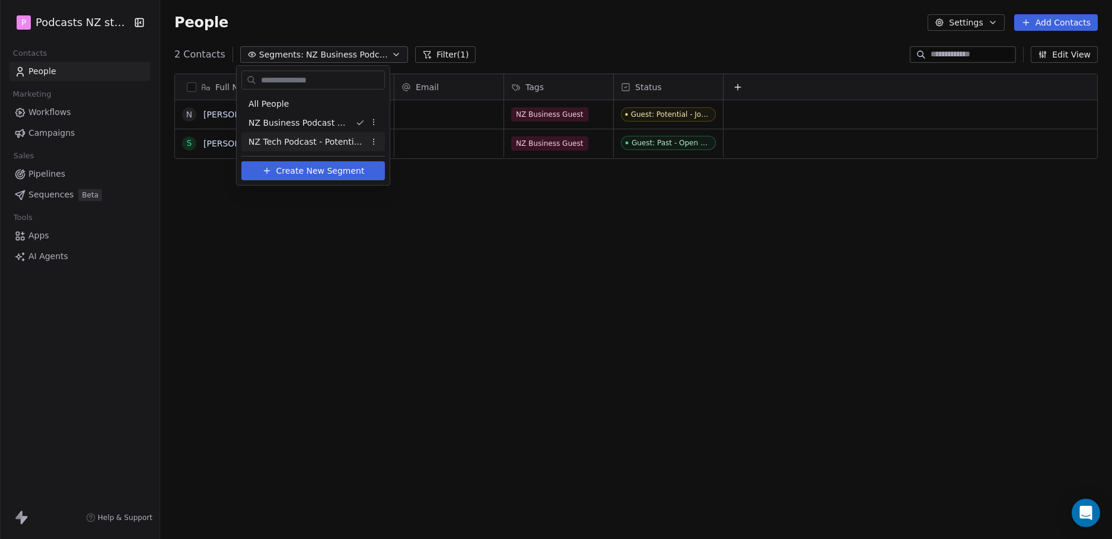
click at [552, 280] on html "P Podcasts NZ studio Contacts People Marketing Workflows Campaigns Sales Pipeli…" at bounding box center [556, 269] width 1112 height 539
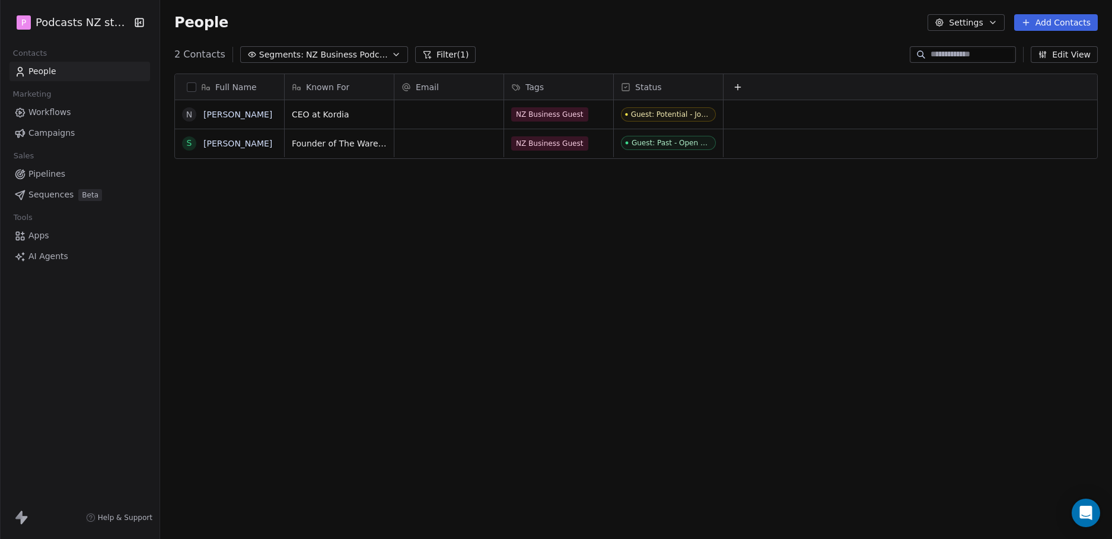
click at [1044, 21] on button "Add Contacts" at bounding box center [1056, 22] width 84 height 17
click at [1050, 49] on span "Create new contact" at bounding box center [1062, 48] width 81 height 12
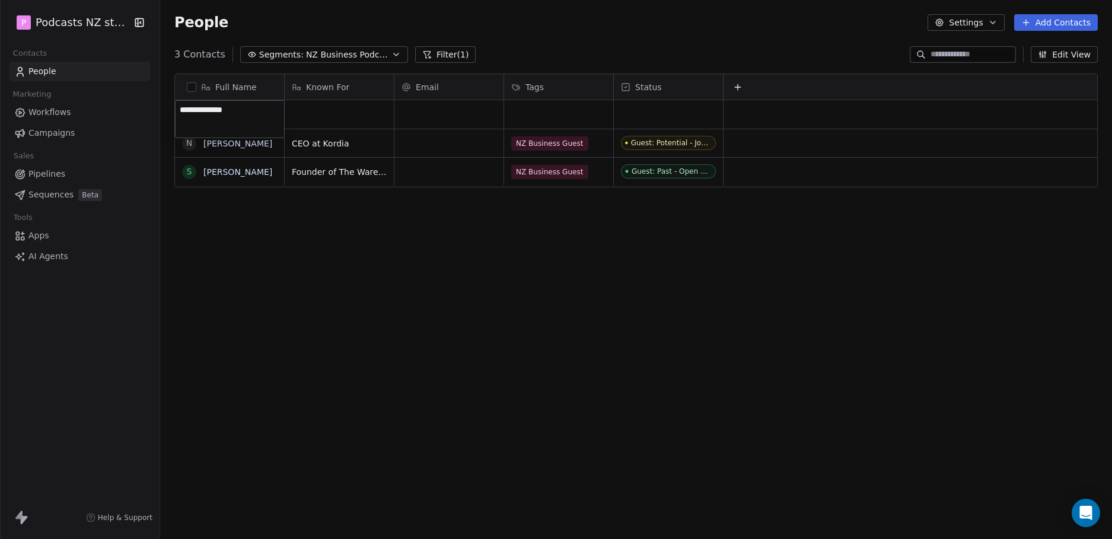
type textarea "**********"
click at [311, 111] on html "**********" at bounding box center [556, 269] width 1112 height 539
click at [311, 111] on div "grid" at bounding box center [339, 114] width 109 height 28
type textarea "****"
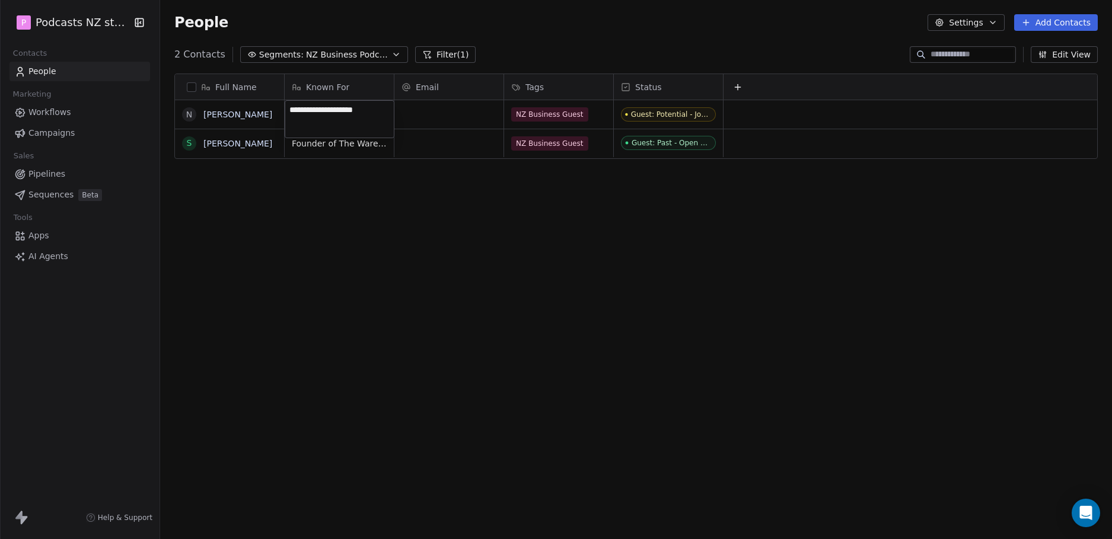
type textarea "**********"
click at [365, 170] on html "**********" at bounding box center [556, 269] width 1112 height 539
click at [365, 210] on div "Full Name N Neil Livingstone S Sir Stephen Tindall Known For Email Tags Status …" at bounding box center [636, 301] width 952 height 475
drag, startPoint x: 361, startPoint y: 112, endPoint x: 409, endPoint y: 110, distance: 47.5
click at [409, 110] on textarea "**********" at bounding box center [348, 119] width 127 height 37
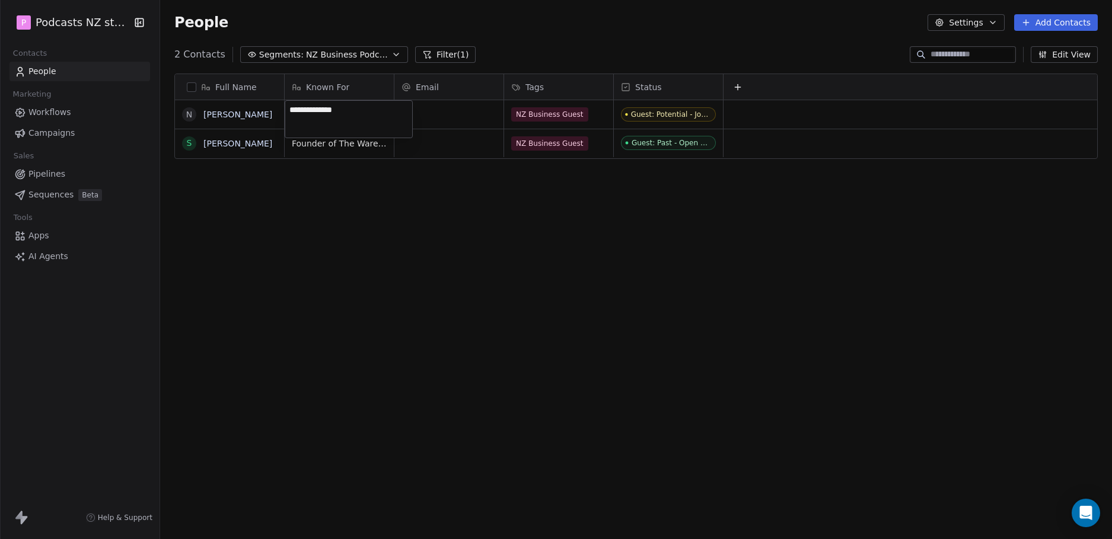
type textarea "**********"
click at [391, 230] on html "**********" at bounding box center [556, 269] width 1112 height 539
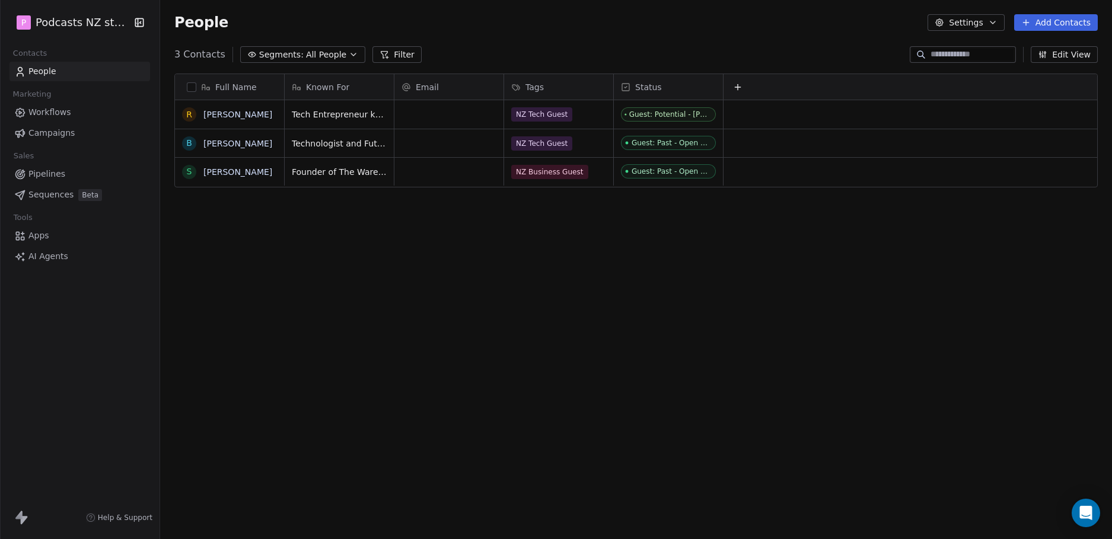
scroll to position [9, 9]
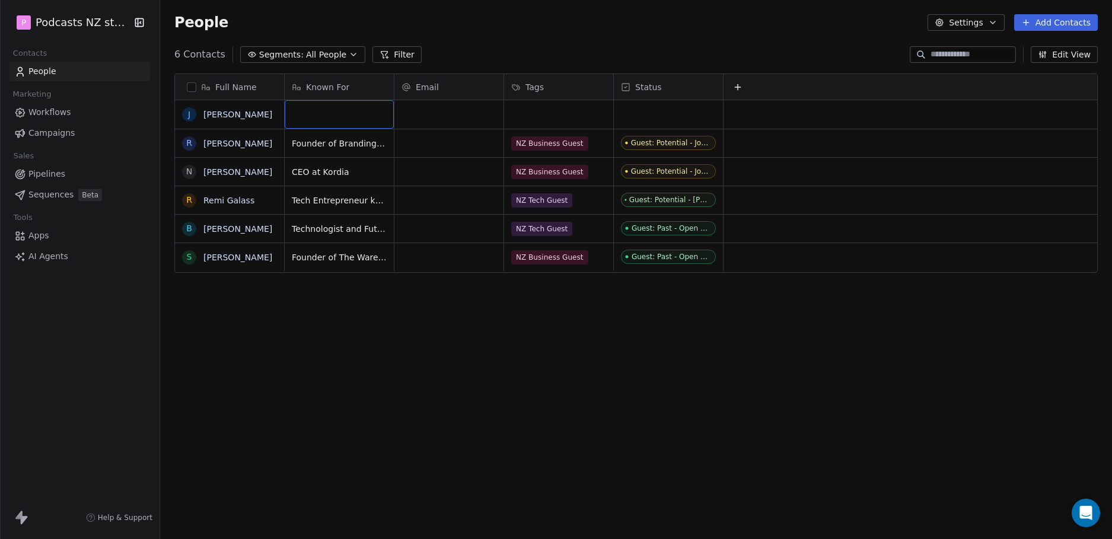
click at [329, 112] on div "grid" at bounding box center [339, 114] width 109 height 28
type textarea "**********"
click at [524, 106] on html "**********" at bounding box center [556, 269] width 1112 height 539
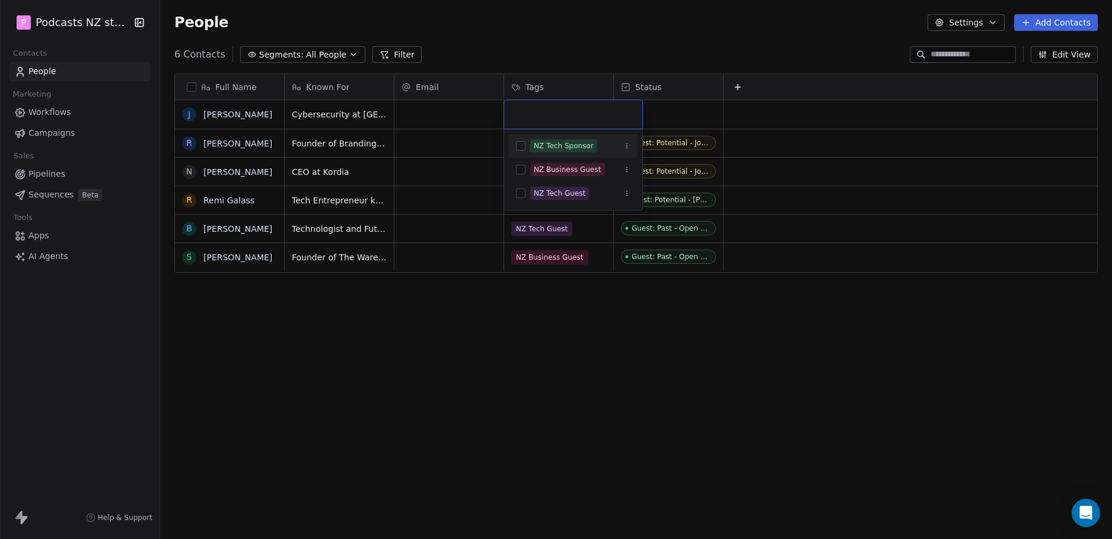
click at [558, 142] on div "NZ Tech Sponsor" at bounding box center [564, 146] width 60 height 11
click at [520, 193] on button "Suggestions" at bounding box center [520, 193] width 9 height 9
click at [578, 112] on icon at bounding box center [582, 114] width 8 height 8
drag, startPoint x: 619, startPoint y: 190, endPoint x: 622, endPoint y: 148, distance: 42.8
click at [622, 148] on div "NZ Tech Sponsor NZ Business Guest NZ Tech Guest" at bounding box center [573, 169] width 129 height 71
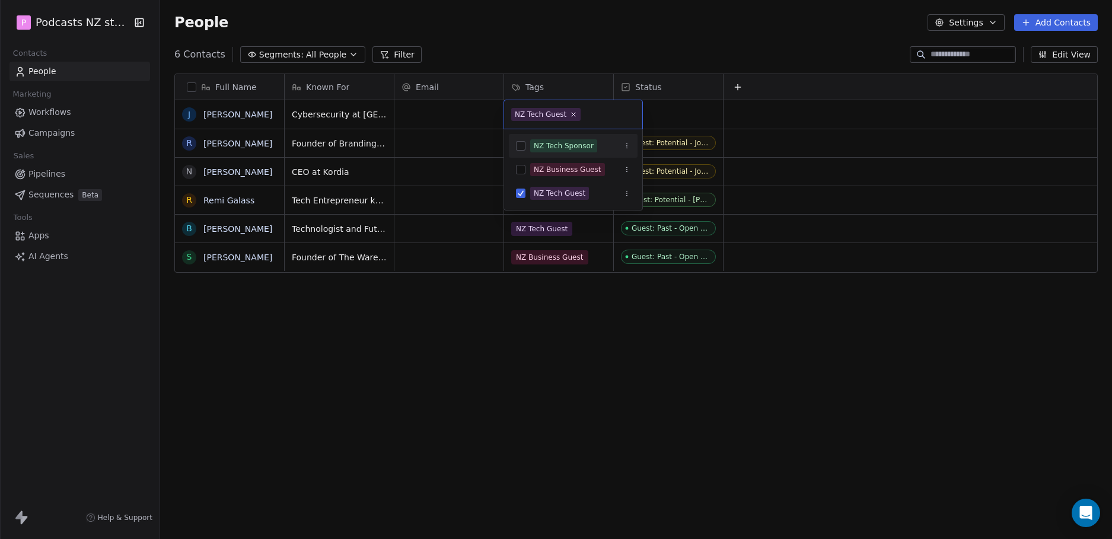
drag, startPoint x: 628, startPoint y: 196, endPoint x: 632, endPoint y: 141, distance: 55.4
click at [632, 141] on div "NZ Tech Sponsor NZ Business Guest NZ Tech Guest" at bounding box center [573, 169] width 129 height 71
click at [680, 109] on html "P Podcasts NZ studio Contacts People Marketing Workflows Campaigns Sales Pipeli…" at bounding box center [556, 269] width 1112 height 539
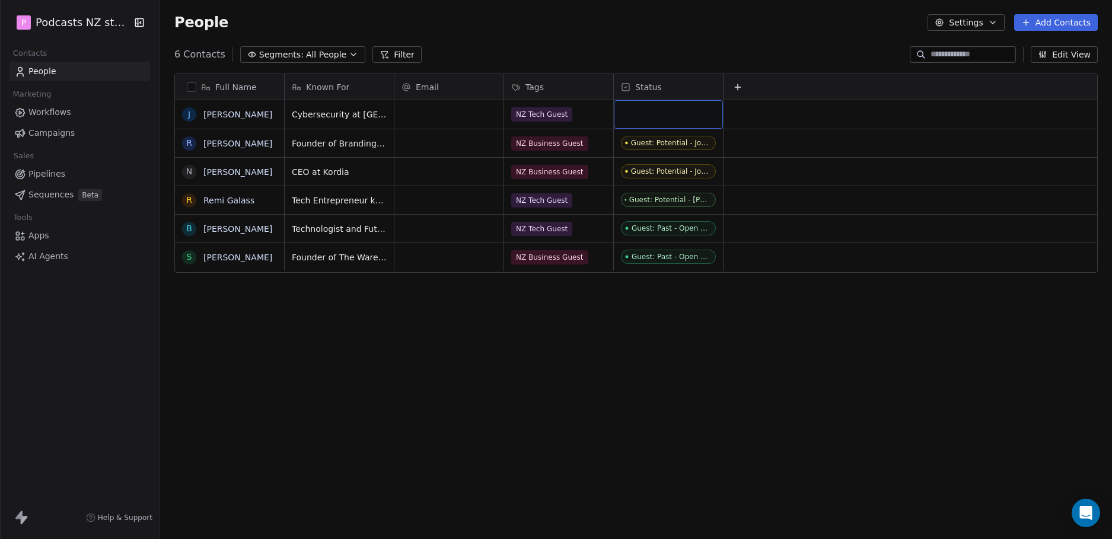
click at [672, 116] on div "grid" at bounding box center [668, 114] width 109 height 28
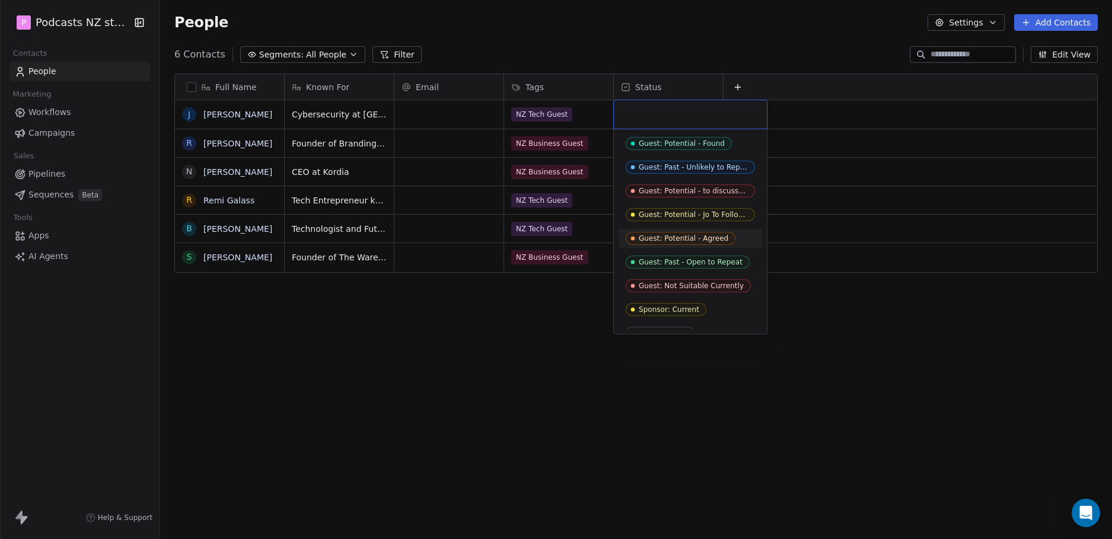
click at [711, 240] on div "Guest: Potential - Agreed" at bounding box center [684, 238] width 90 height 8
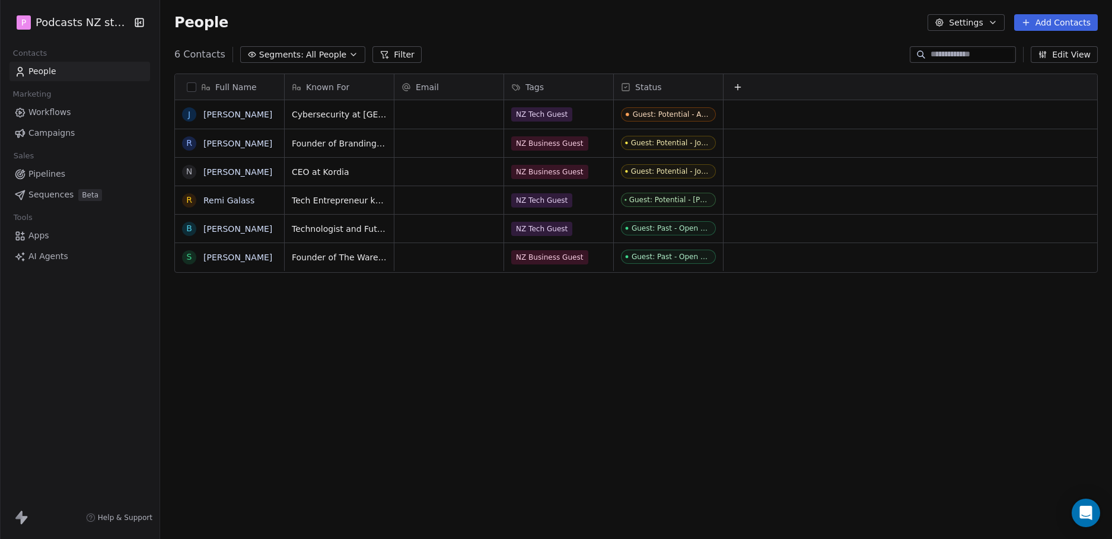
click at [550, 351] on div "Full Name J Joshua Alcock R Rochelle Moffit N Neil Livingstone R Remi Galass B …" at bounding box center [636, 301] width 952 height 475
click at [342, 65] on div "Full Name J Joshua Alcock R Rochelle Moffit N Neil Livingstone R Remi Galass B …" at bounding box center [636, 301] width 952 height 475
click at [351, 55] on icon "button" at bounding box center [353, 54] width 5 height 2
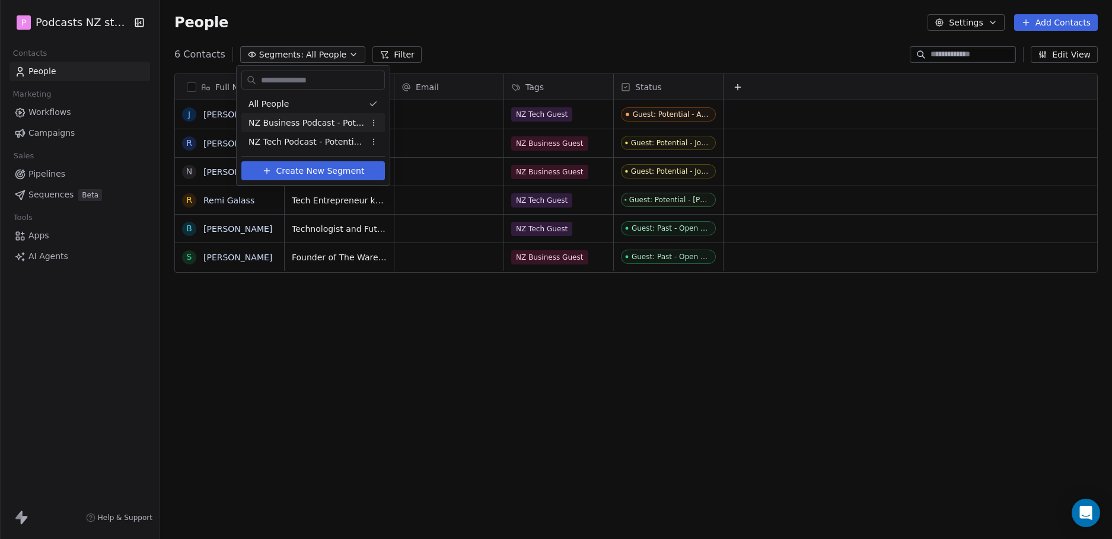
click at [325, 122] on span "NZ Business Podcast - Potential Guests" at bounding box center [307, 123] width 116 height 12
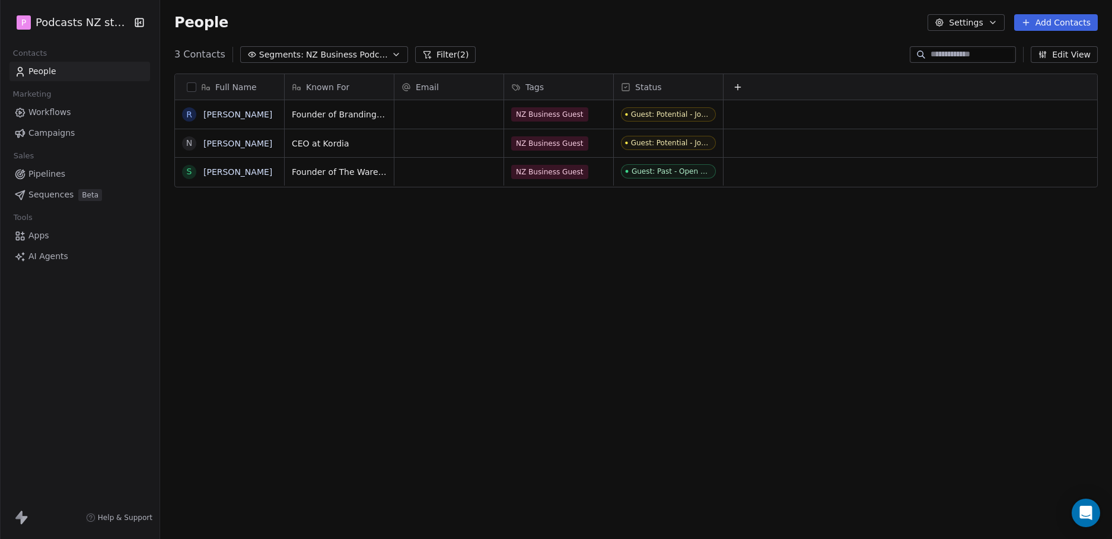
scroll to position [466, 943]
click at [392, 55] on icon "button" at bounding box center [396, 54] width 9 height 9
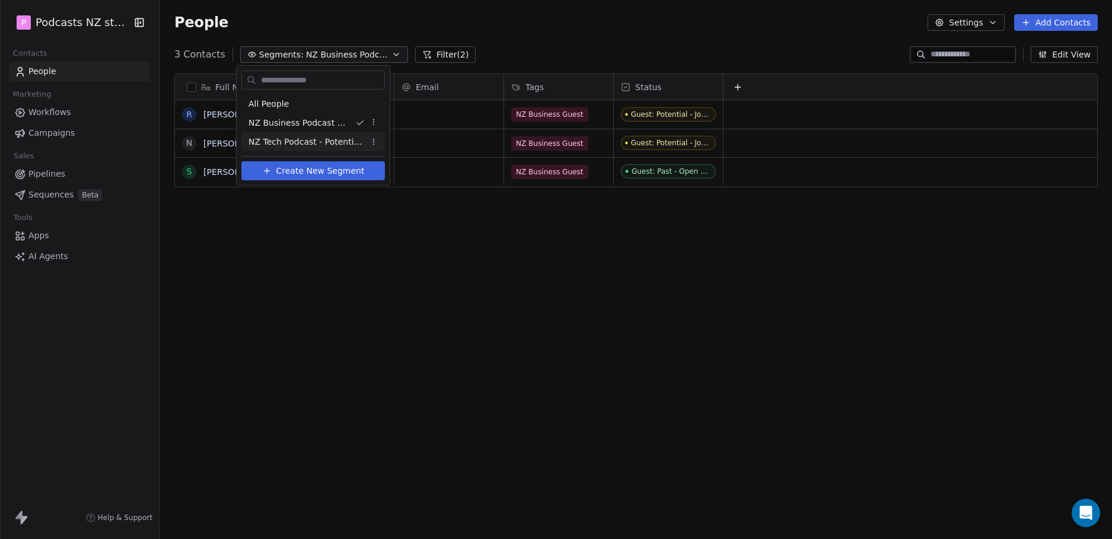
click at [323, 140] on span "NZ Tech Podcast - Potential Guests" at bounding box center [307, 142] width 116 height 12
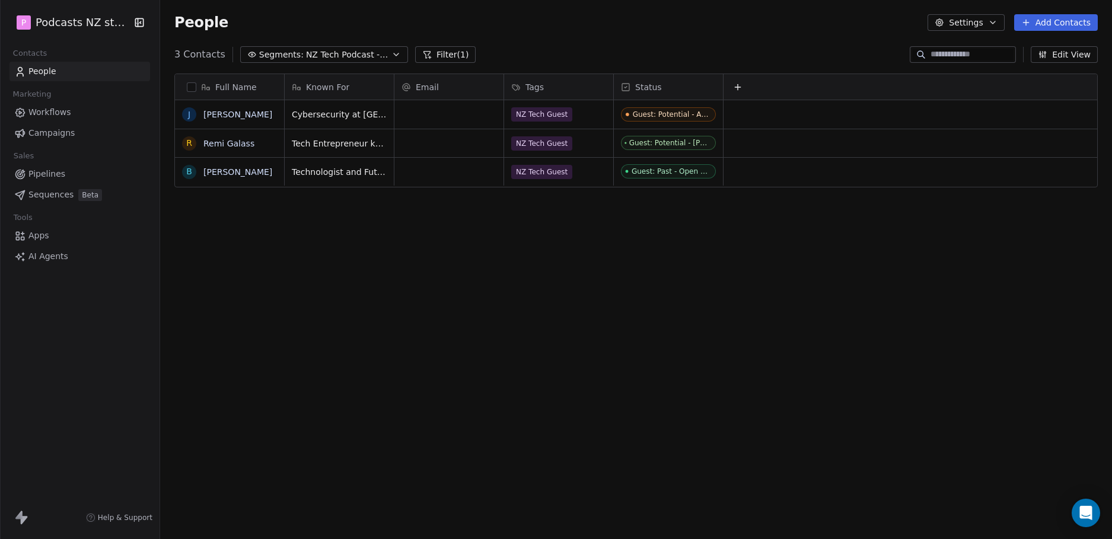
click at [656, 193] on div "Full Name J Joshua Alcock R Remi Galass B Brett Roberts Known For Email Tags St…" at bounding box center [636, 301] width 952 height 475
click at [389, 47] on button "Segments: NZ Tech Podcast - Potential Guests" at bounding box center [324, 54] width 168 height 17
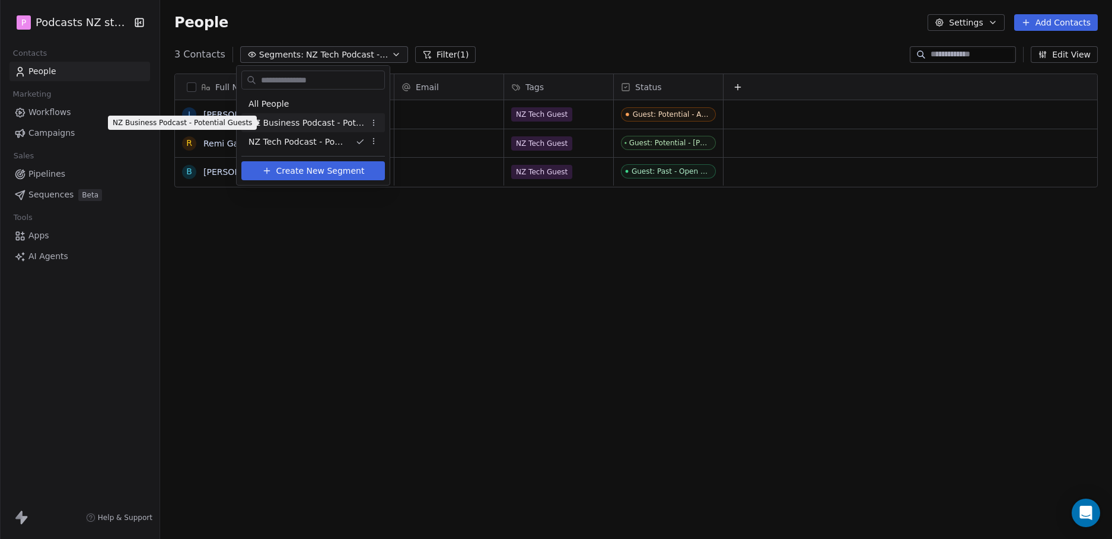
click at [338, 121] on span "NZ Business Podcast - Potential Guests" at bounding box center [307, 123] width 116 height 12
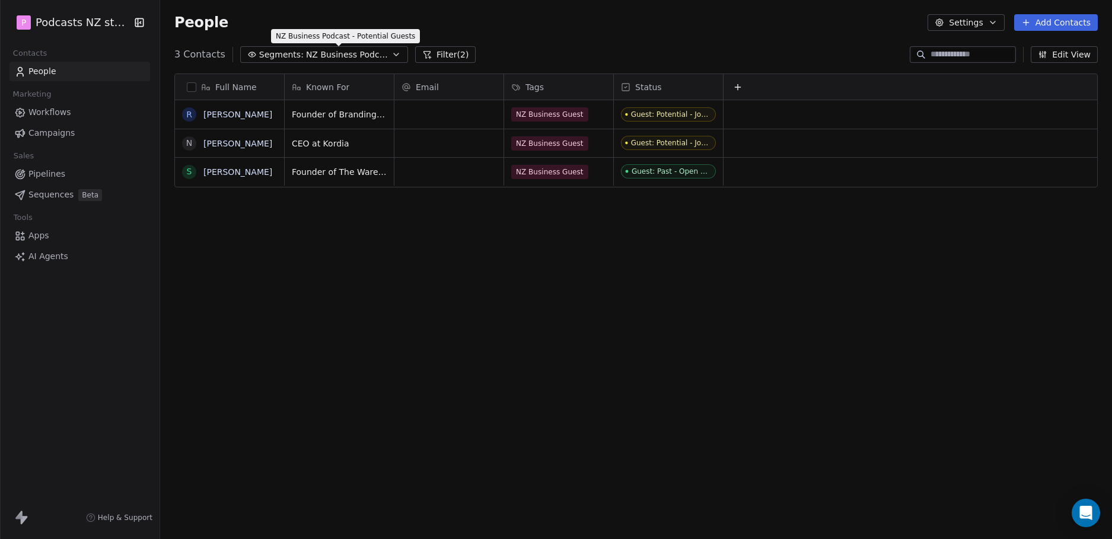
click at [341, 53] on span "NZ Business Podcast - Potential Guests" at bounding box center [347, 55] width 83 height 12
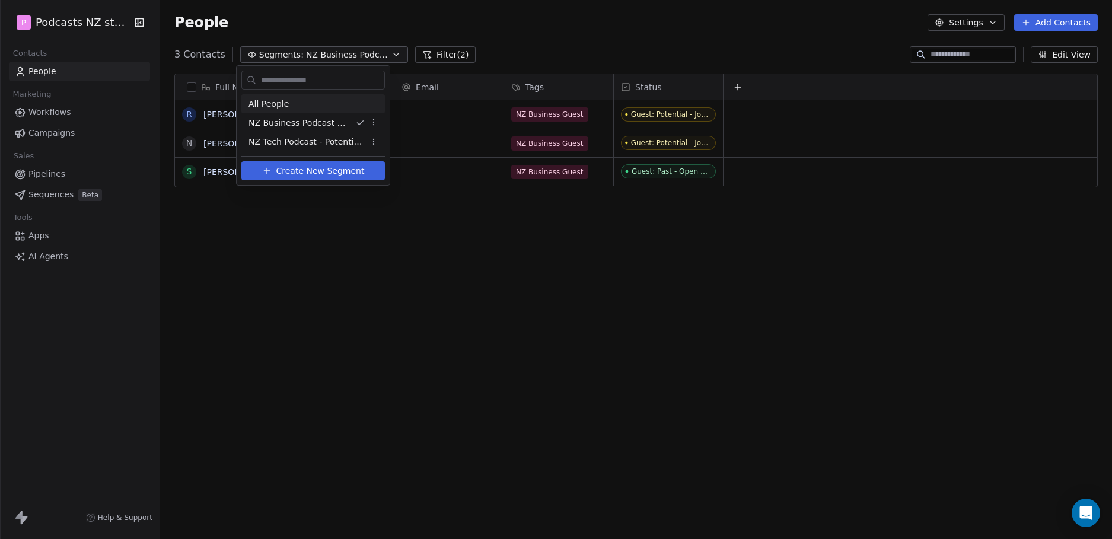
click at [291, 103] on div "All People" at bounding box center [313, 103] width 144 height 19
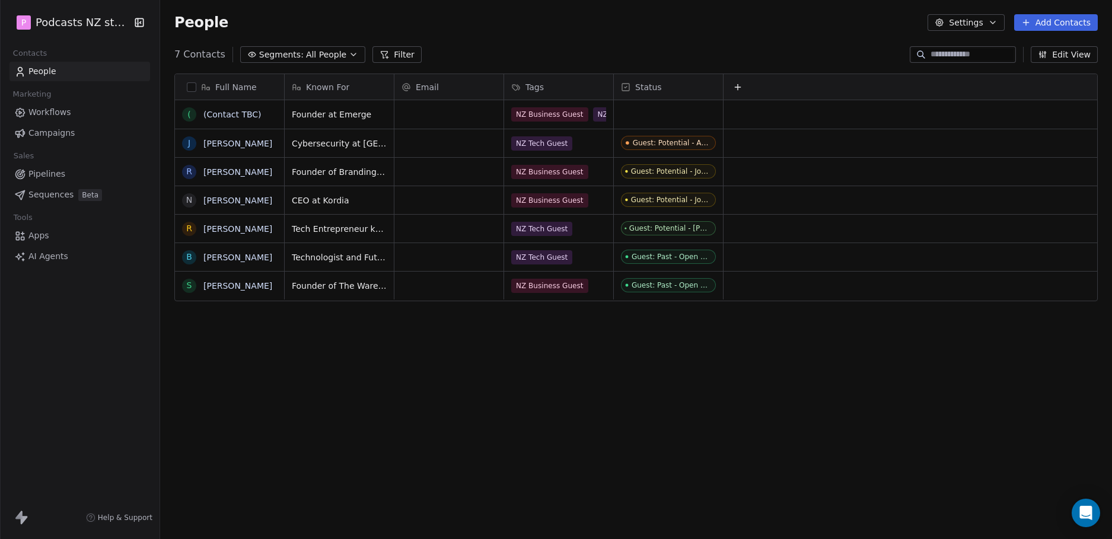
click at [740, 85] on icon at bounding box center [737, 86] width 9 height 9
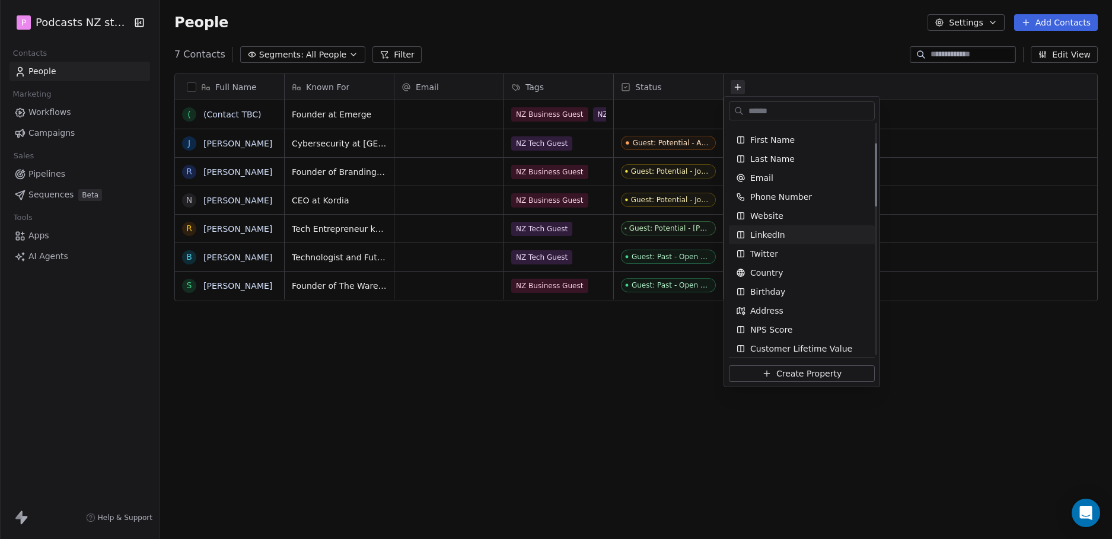
scroll to position [0, 0]
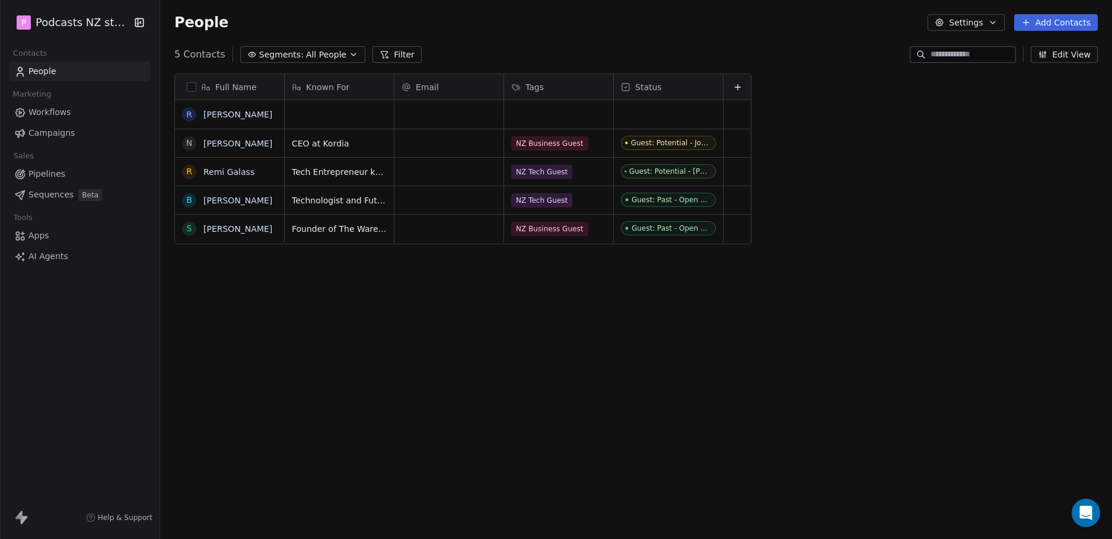
scroll to position [466, 943]
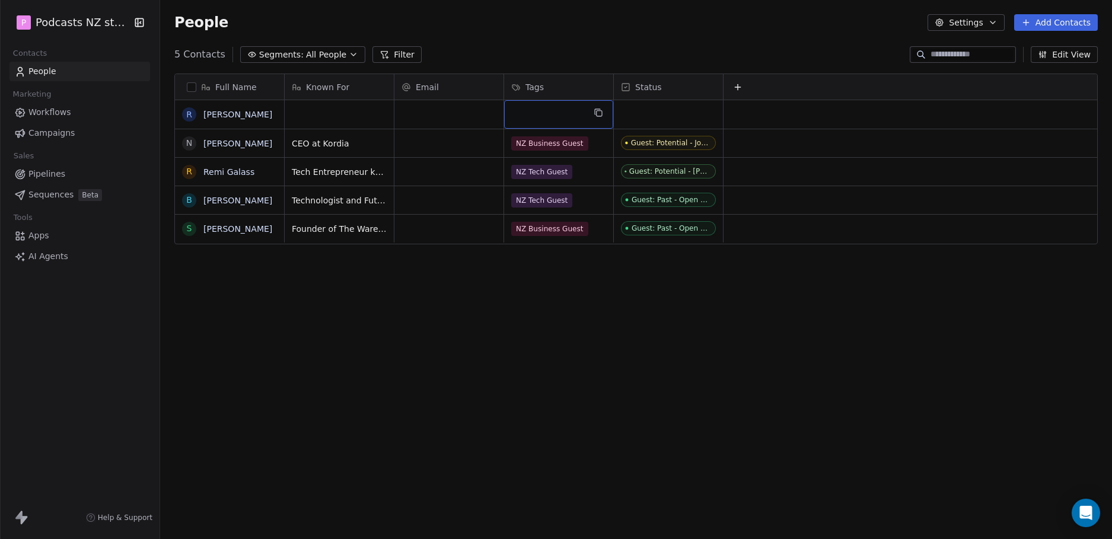
click at [536, 114] on div "grid" at bounding box center [558, 114] width 109 height 28
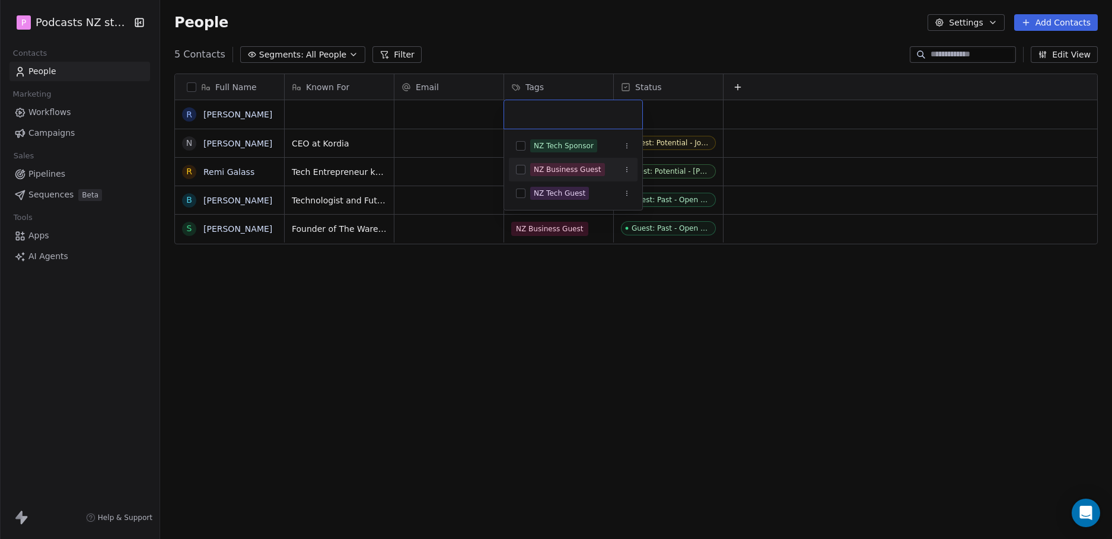
click at [561, 171] on div "NZ Business Guest" at bounding box center [568, 169] width 68 height 11
click at [348, 121] on html "P Podcasts NZ studio Contacts People Marketing Workflows Campaigns Sales Pipeli…" at bounding box center [556, 269] width 1112 height 539
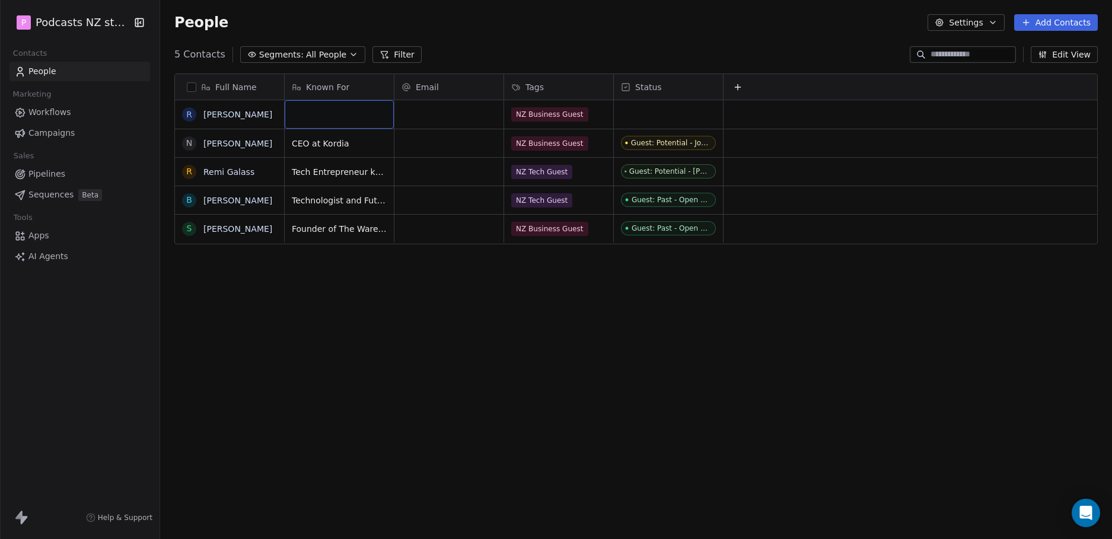
click at [334, 116] on div "grid" at bounding box center [339, 114] width 109 height 28
type textarea "*"
type textarea "**********"
click at [405, 116] on html "**********" at bounding box center [556, 269] width 1112 height 539
click at [676, 115] on div "grid" at bounding box center [668, 114] width 109 height 28
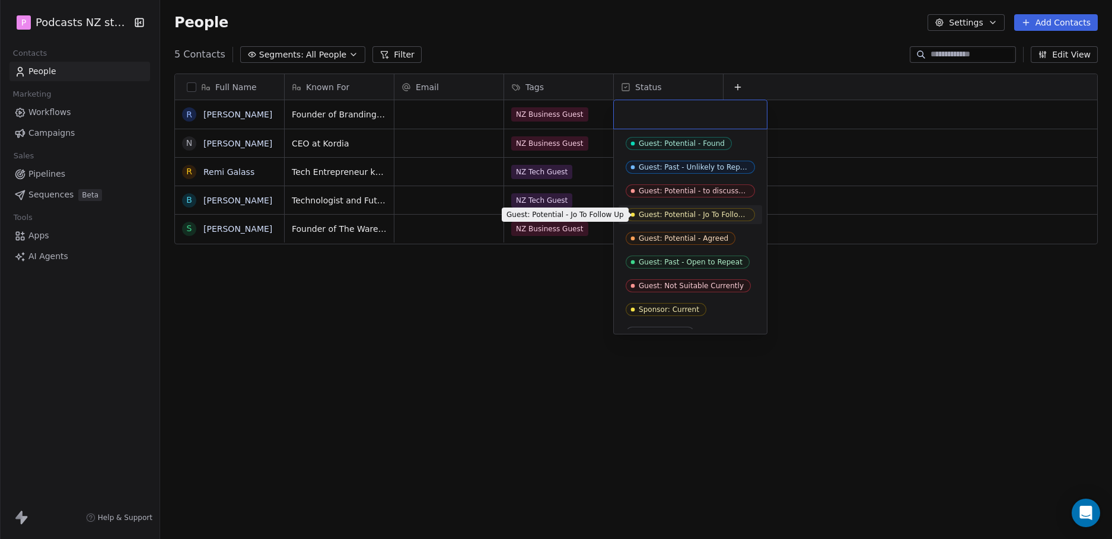
click at [704, 215] on div "Guest: Potential - Jo To Follow Up" at bounding box center [693, 215] width 109 height 8
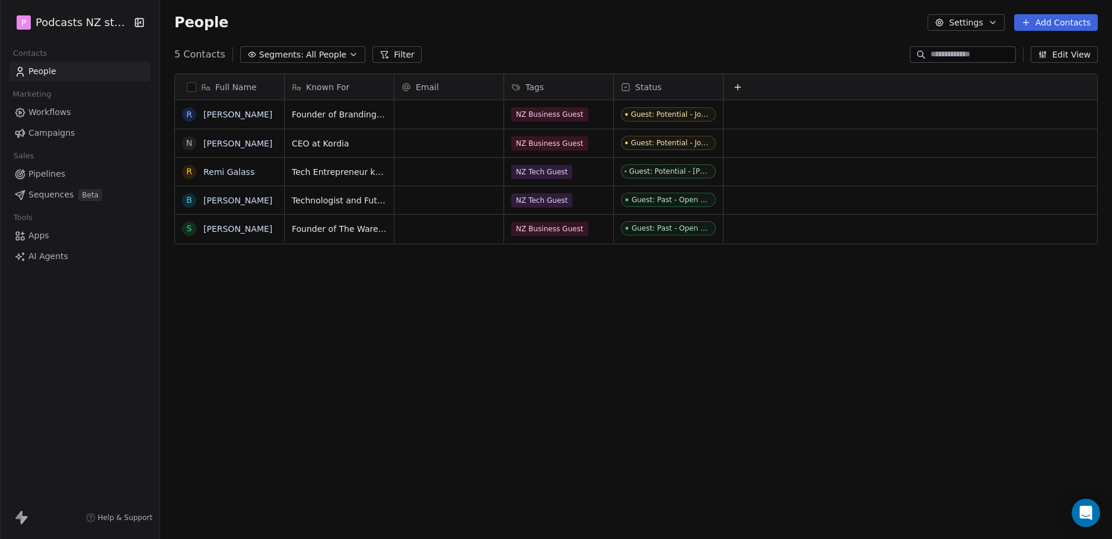
click at [1066, 26] on button "Add Contacts" at bounding box center [1056, 22] width 84 height 17
click at [1064, 49] on span "Create new contact" at bounding box center [1062, 48] width 81 height 12
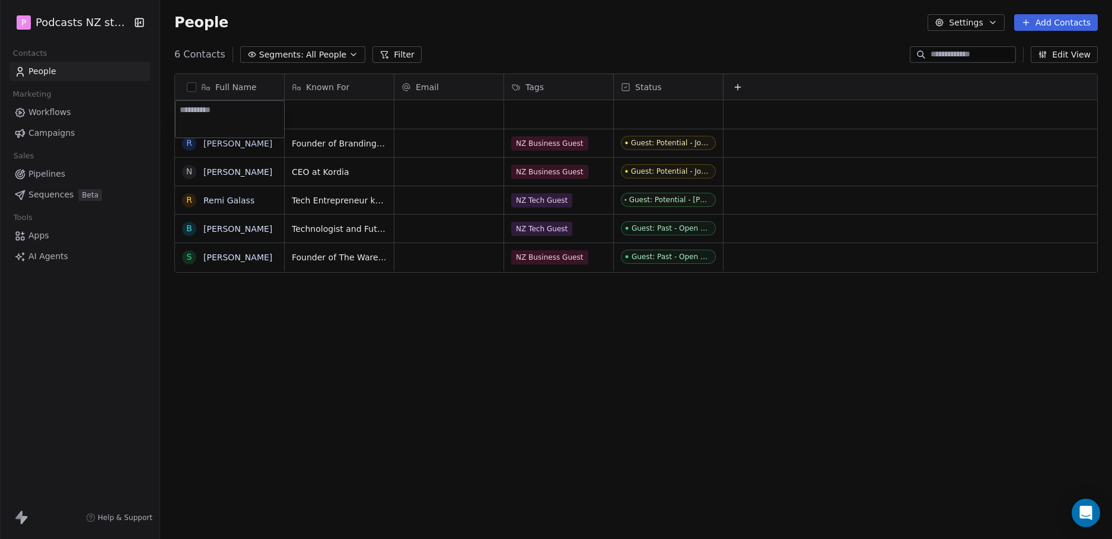
type textarea "**********"
click at [336, 113] on html "P Podcasts NZ studio Contacts People Marketing Workflows Campaigns Sales Pipeli…" at bounding box center [556, 269] width 1112 height 539
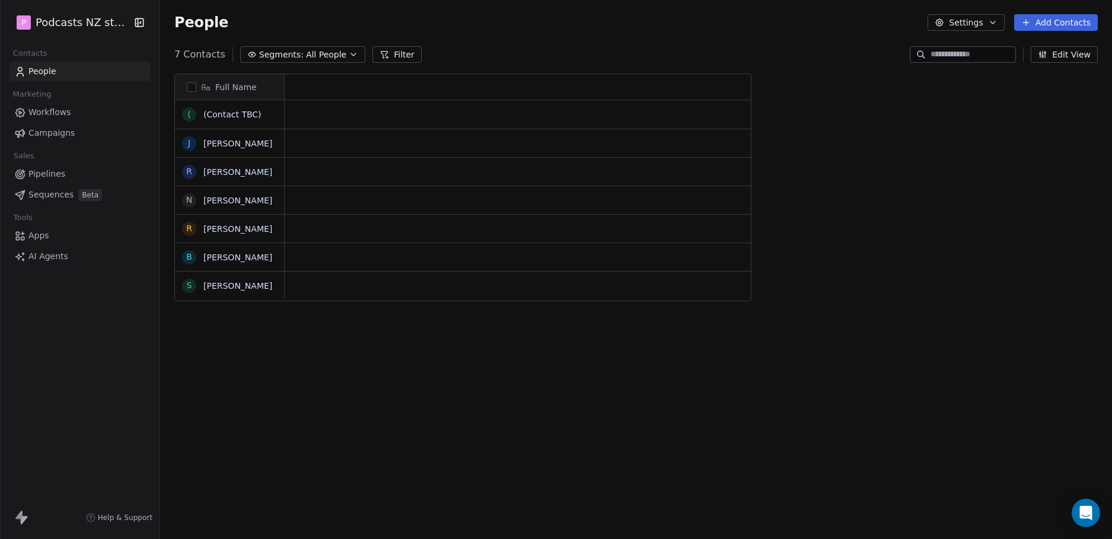
scroll to position [466, 943]
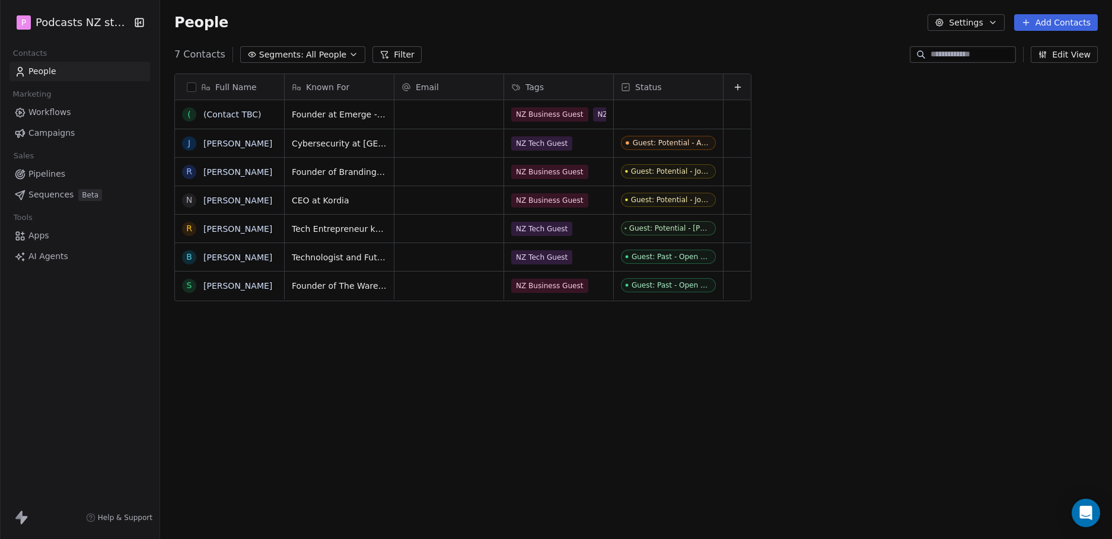
scroll to position [466, 943]
click at [740, 89] on icon at bounding box center [737, 86] width 9 height 9
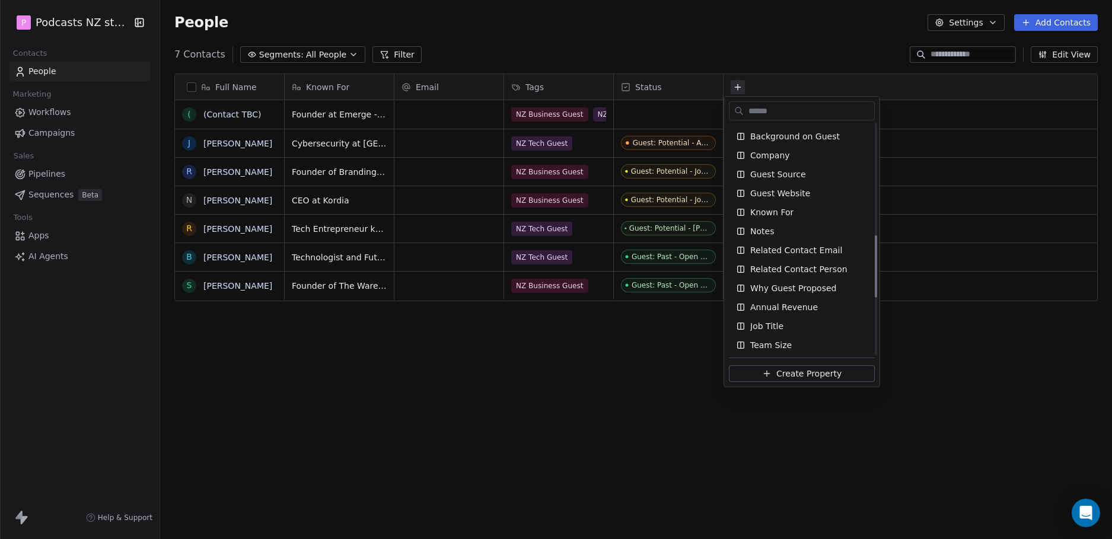
scroll to position [415, 0]
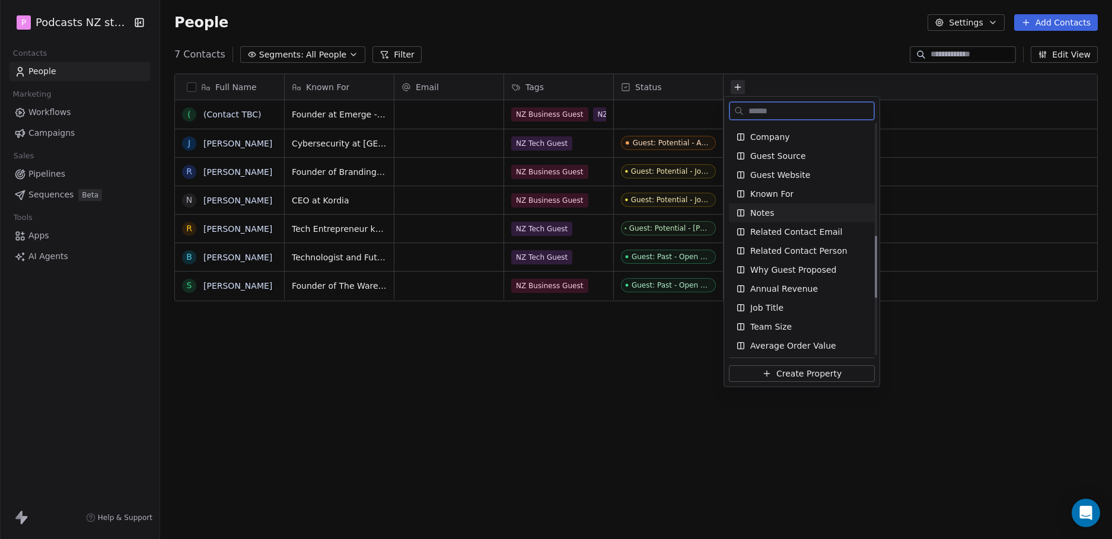
click at [766, 212] on span "Notes" at bounding box center [762, 213] width 24 height 12
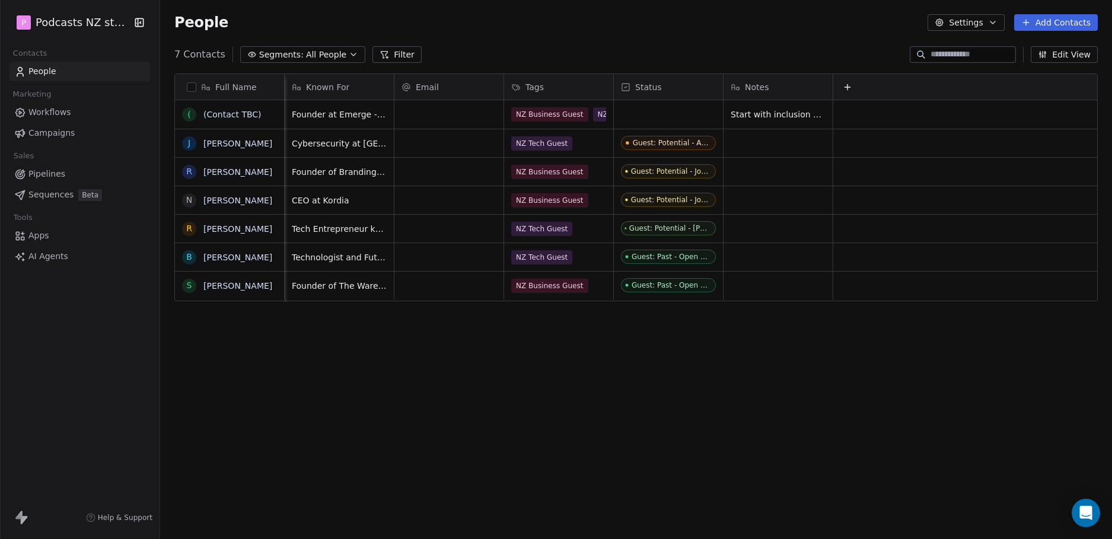
scroll to position [0, 10]
drag, startPoint x: 824, startPoint y: 83, endPoint x: 893, endPoint y: 76, distance: 69.8
click at [899, 76] on div at bounding box center [900, 87] width 3 height 26
click at [902, 75] on div at bounding box center [1000, 87] width 196 height 26
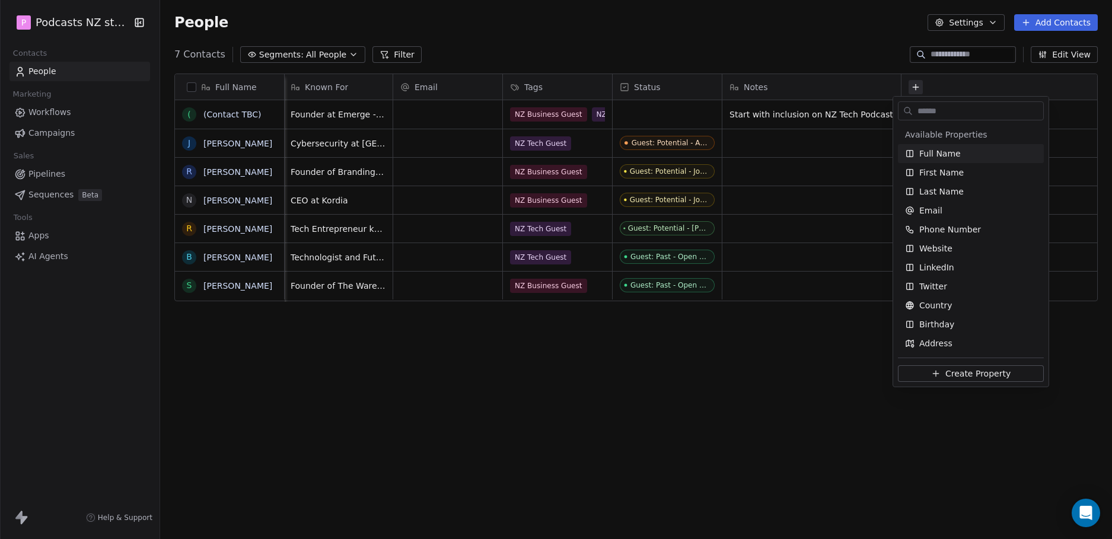
click at [284, 84] on html "P Podcasts NZ studio Contacts People Marketing Workflows Campaigns Sales Pipeli…" at bounding box center [556, 269] width 1112 height 539
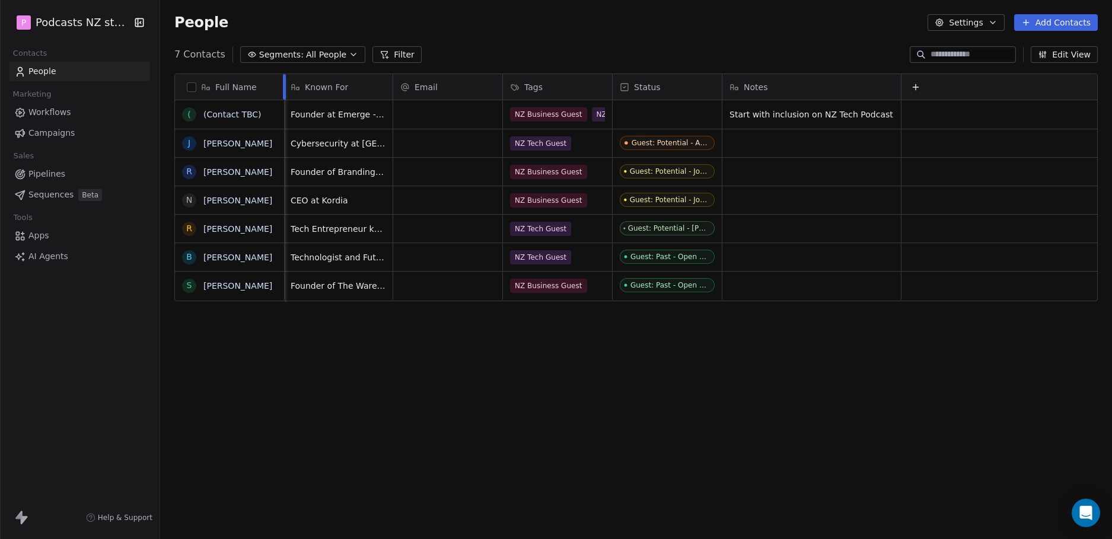
drag, startPoint x: 285, startPoint y: 81, endPoint x: 291, endPoint y: 81, distance: 6.0
click at [286, 81] on div at bounding box center [284, 87] width 3 height 26
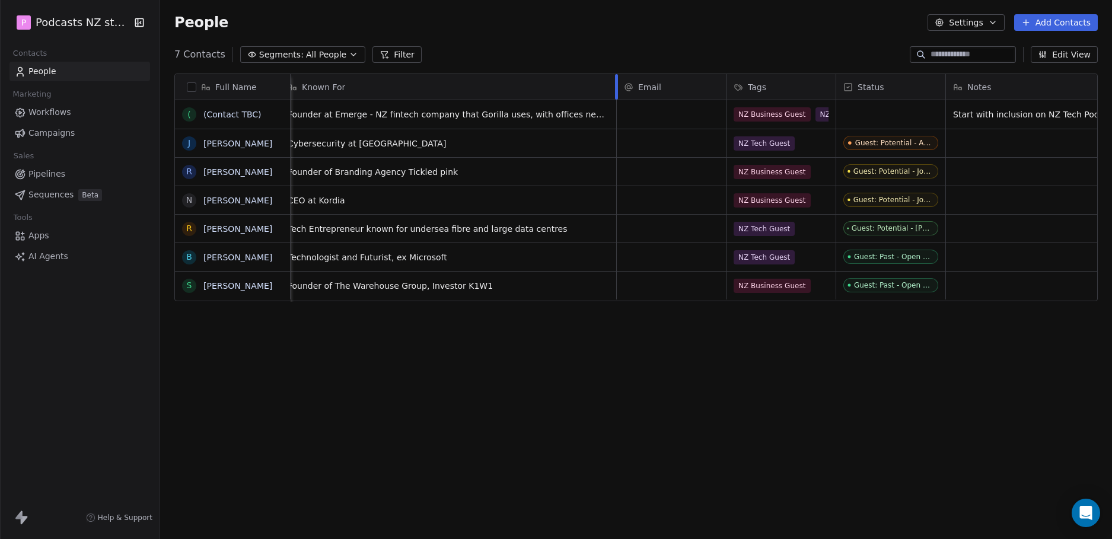
drag, startPoint x: 390, startPoint y: 78, endPoint x: 616, endPoint y: 66, distance: 226.4
click at [616, 66] on div "Full Name ( (Contact TBC) J Joshua Alcock R Rochelle Moffit N Neil Livingstone …" at bounding box center [636, 301] width 952 height 475
click at [291, 81] on div at bounding box center [290, 87] width 3 height 26
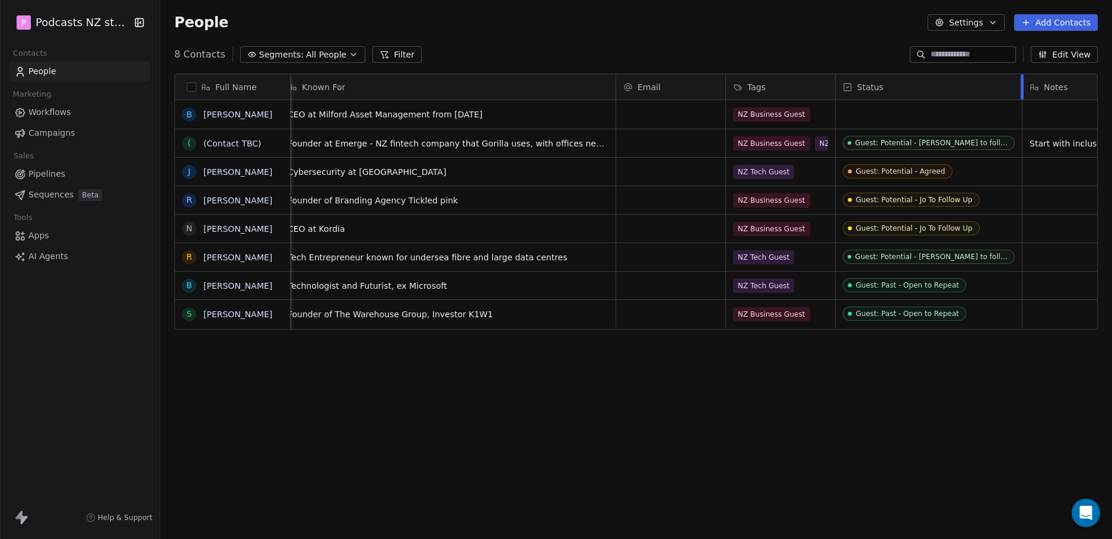
drag, startPoint x: 945, startPoint y: 86, endPoint x: 1023, endPoint y: 72, distance: 78.9
click at [1023, 77] on div at bounding box center [1022, 87] width 3 height 26
click at [954, 198] on div "Guest: Potential - Jo To Follow Up" at bounding box center [915, 200] width 117 height 8
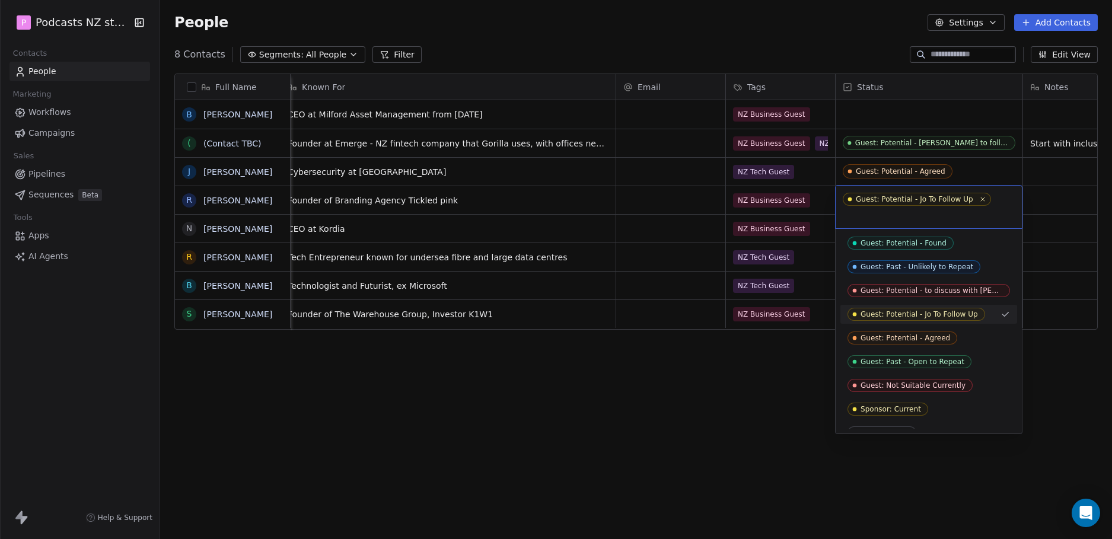
click at [954, 198] on div "Guest: Potential - Jo To Follow Up" at bounding box center [914, 199] width 117 height 8
click at [687, 434] on html "P Podcasts NZ studio Contacts People Marketing Workflows Campaigns Sales Pipeli…" at bounding box center [556, 269] width 1112 height 539
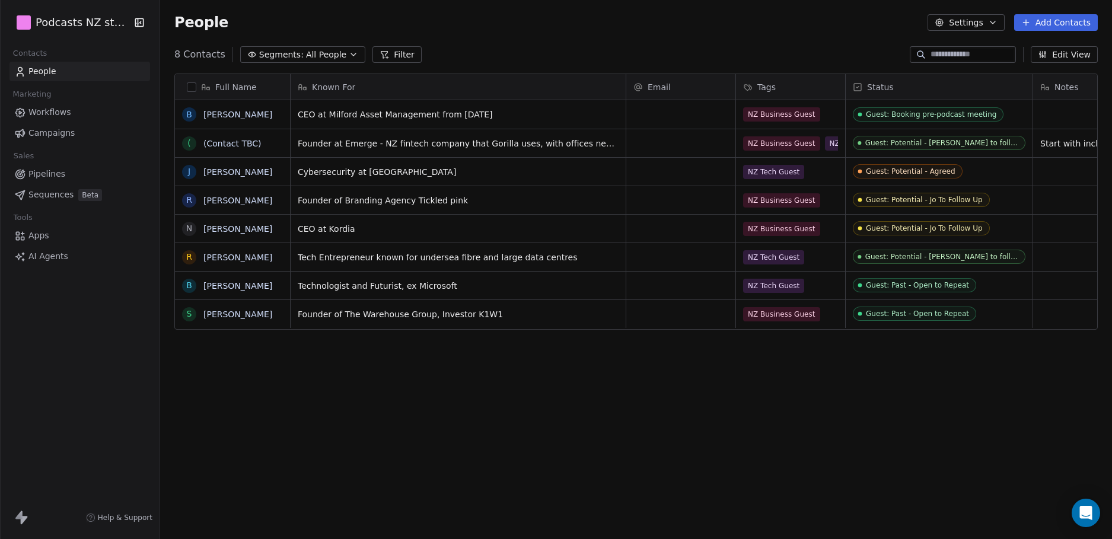
scroll to position [466, 943]
click at [930, 199] on div "Guest: Potential - Jo To Follow Up" at bounding box center [925, 200] width 117 height 8
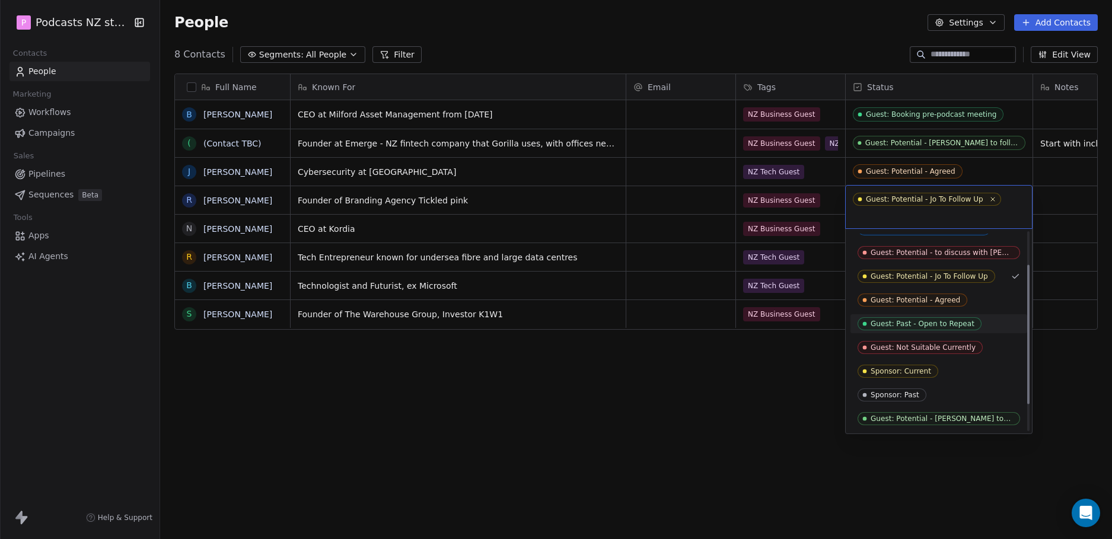
scroll to position [85, 0]
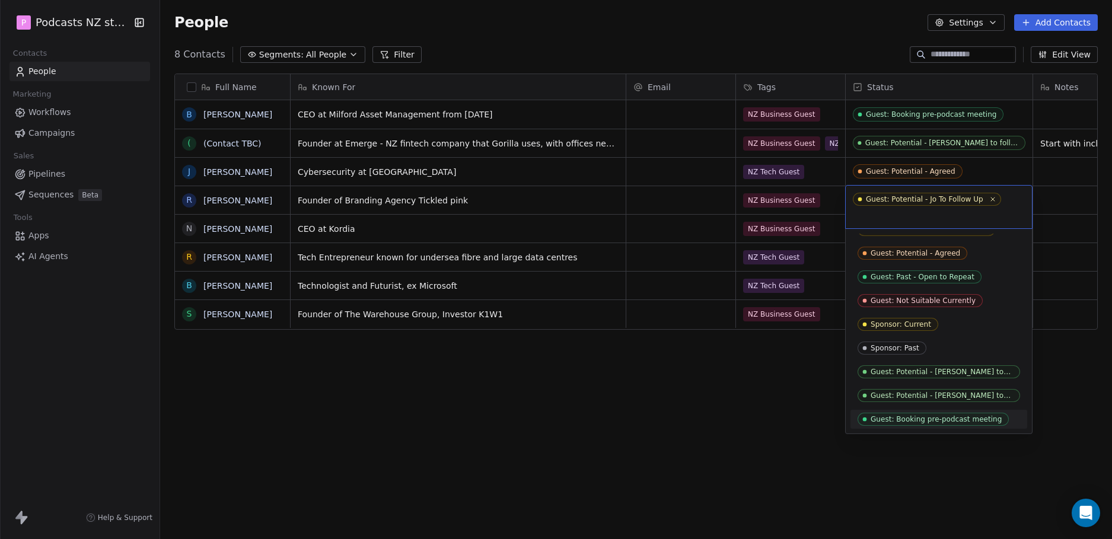
click at [965, 418] on div "Guest: Booking pre-podcast meeting" at bounding box center [936, 419] width 131 height 8
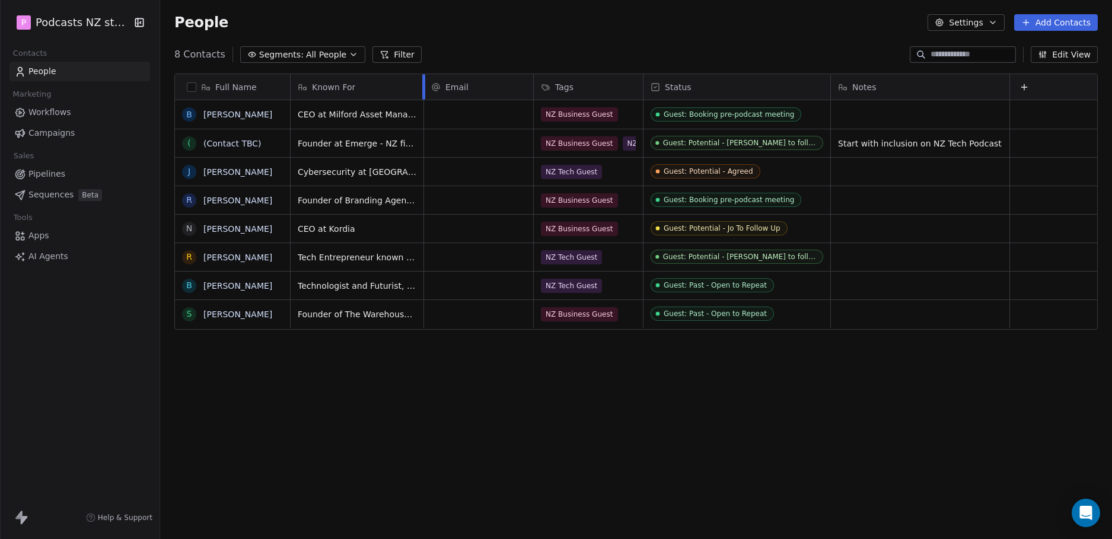
drag, startPoint x: 625, startPoint y: 79, endPoint x: 423, endPoint y: 97, distance: 203.1
click at [423, 97] on div at bounding box center [423, 87] width 3 height 26
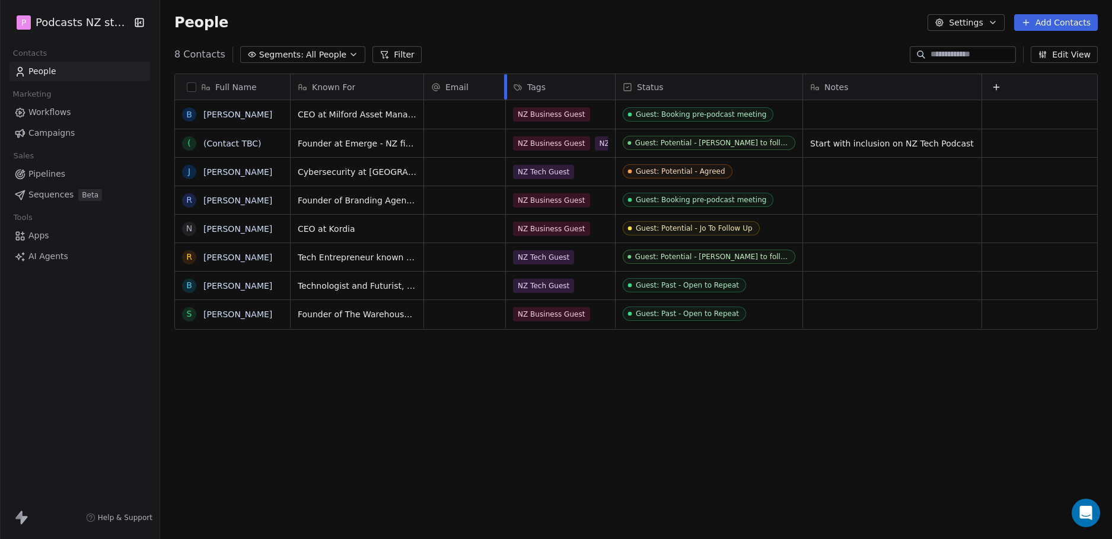
drag, startPoint x: 533, startPoint y: 86, endPoint x: 505, endPoint y: 89, distance: 28.0
click at [505, 89] on div at bounding box center [505, 87] width 3 height 26
drag, startPoint x: 580, startPoint y: 88, endPoint x: 376, endPoint y: 90, distance: 204.1
click at [376, 90] on div "Full Name B Blair Turnbull ( (Contact TBC) J Joshua Alcock R Rochelle Moffit N …" at bounding box center [636, 202] width 923 height 256
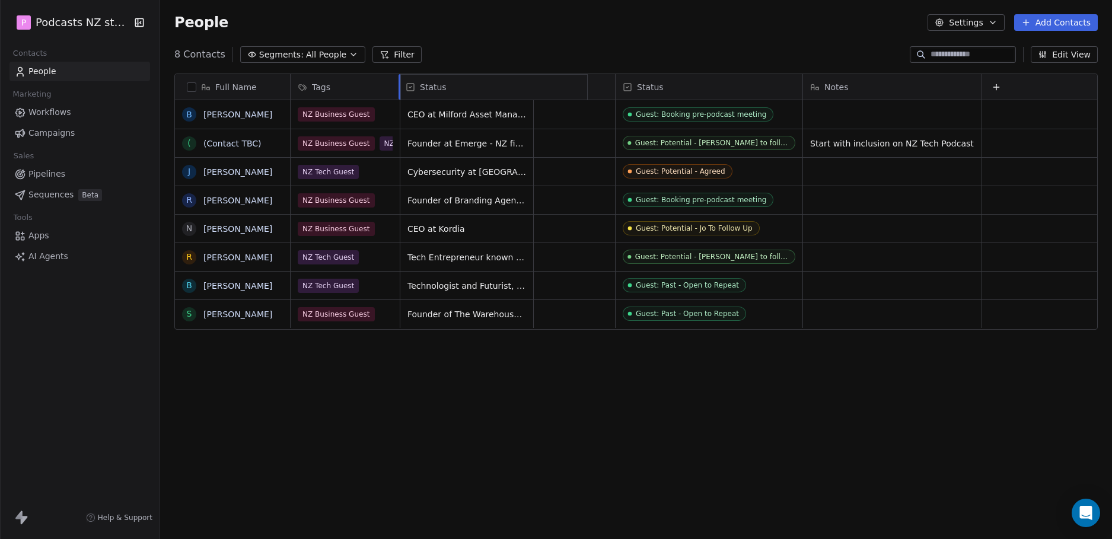
drag, startPoint x: 721, startPoint y: 85, endPoint x: 501, endPoint y: 91, distance: 219.6
click at [501, 91] on div "Full Name B Blair Turnbull ( (Contact TBC) J Joshua Alcock R Rochelle Moffit N …" at bounding box center [636, 202] width 923 height 256
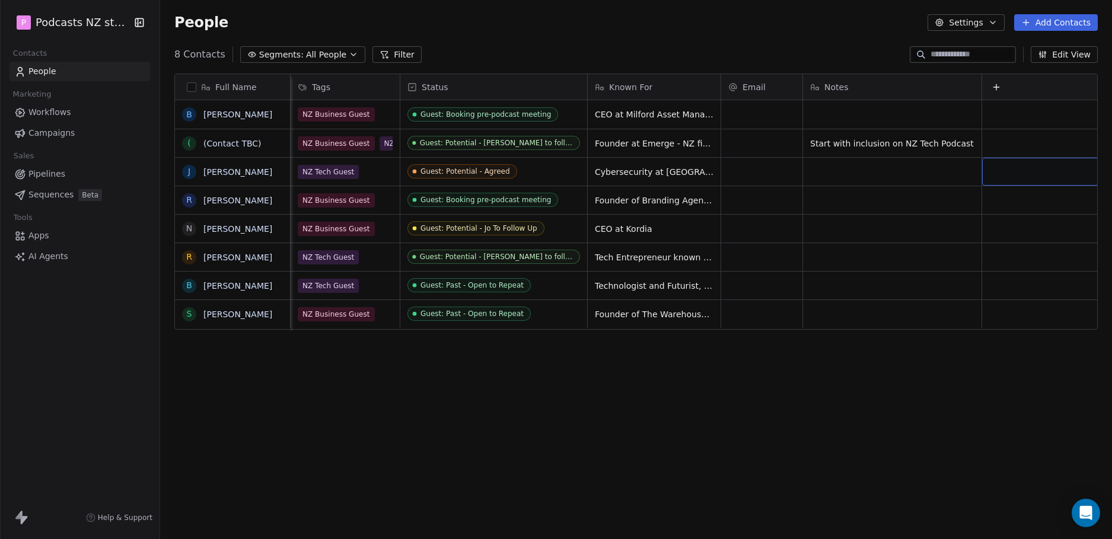
scroll to position [0, 10]
click at [1052, 171] on div "grid" at bounding box center [1039, 172] width 116 height 28
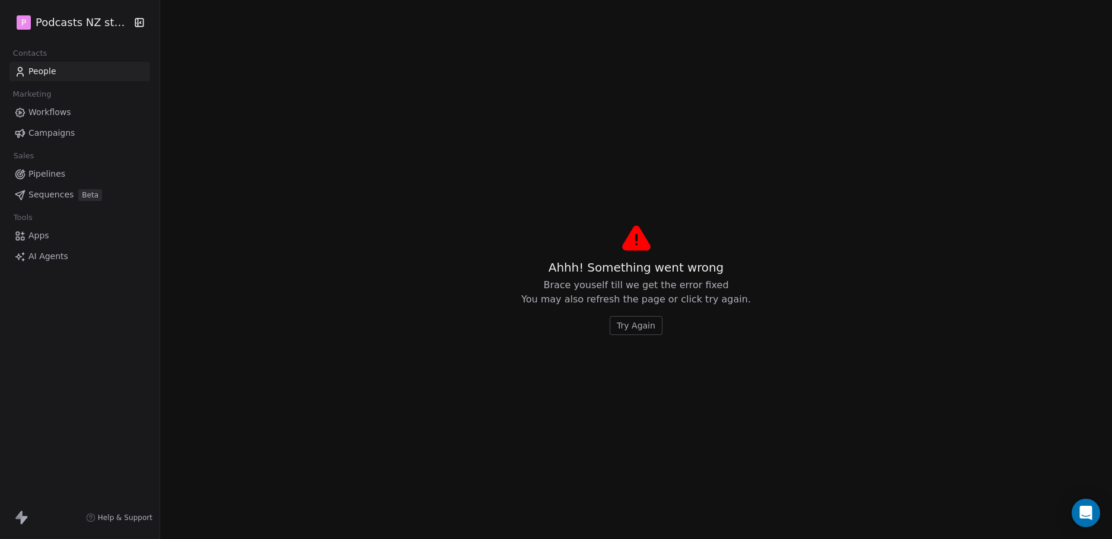
drag, startPoint x: 973, startPoint y: 78, endPoint x: 924, endPoint y: 81, distance: 49.3
click at [644, 303] on span "Brace youself till we get the error fixed You may also refresh the page or clic…" at bounding box center [636, 292] width 230 height 28
click at [641, 322] on span "Try Again" at bounding box center [636, 326] width 39 height 12
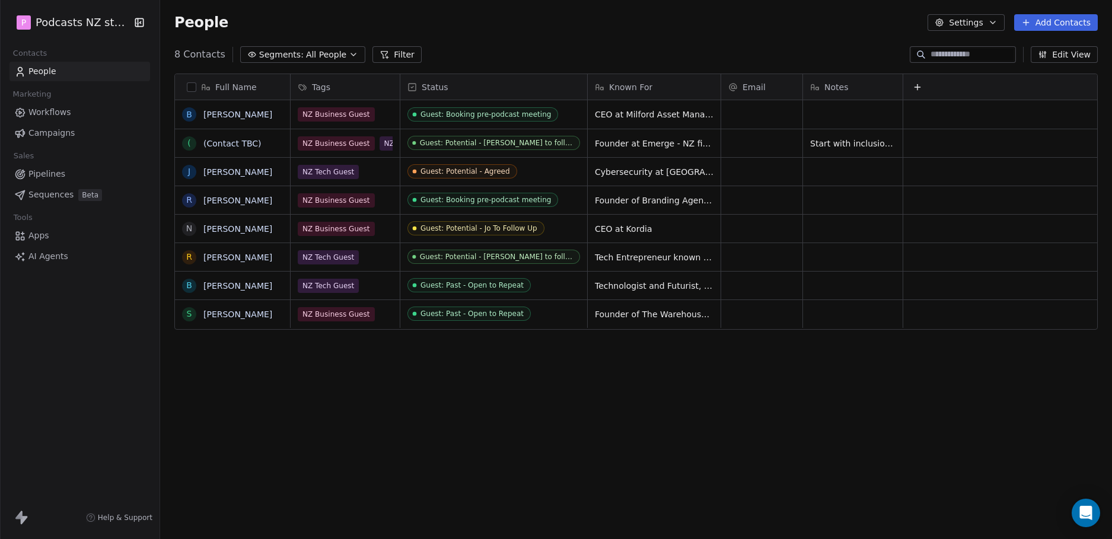
scroll to position [466, 943]
click at [920, 89] on icon at bounding box center [917, 86] width 9 height 9
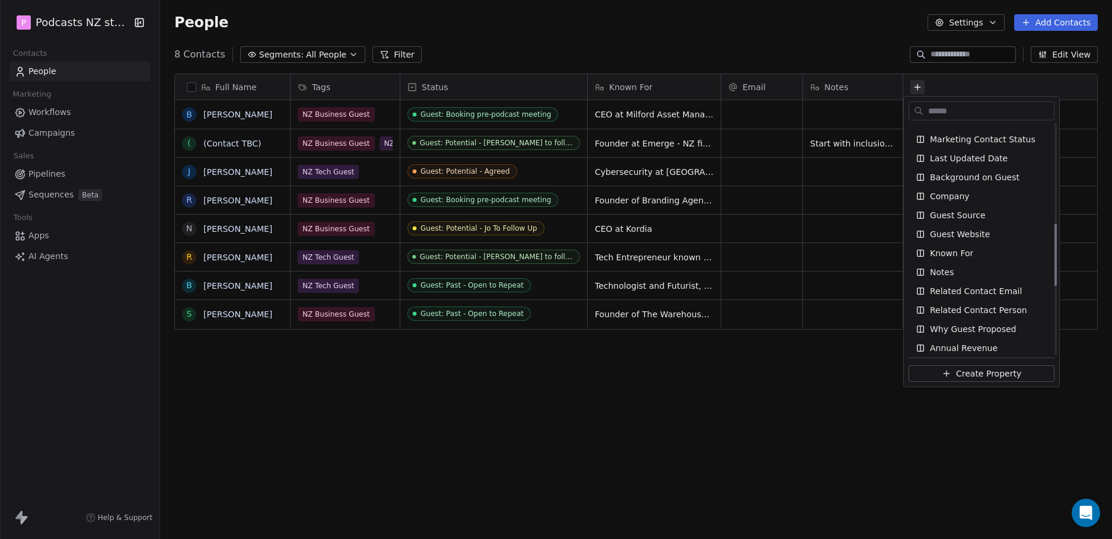
scroll to position [415, 0]
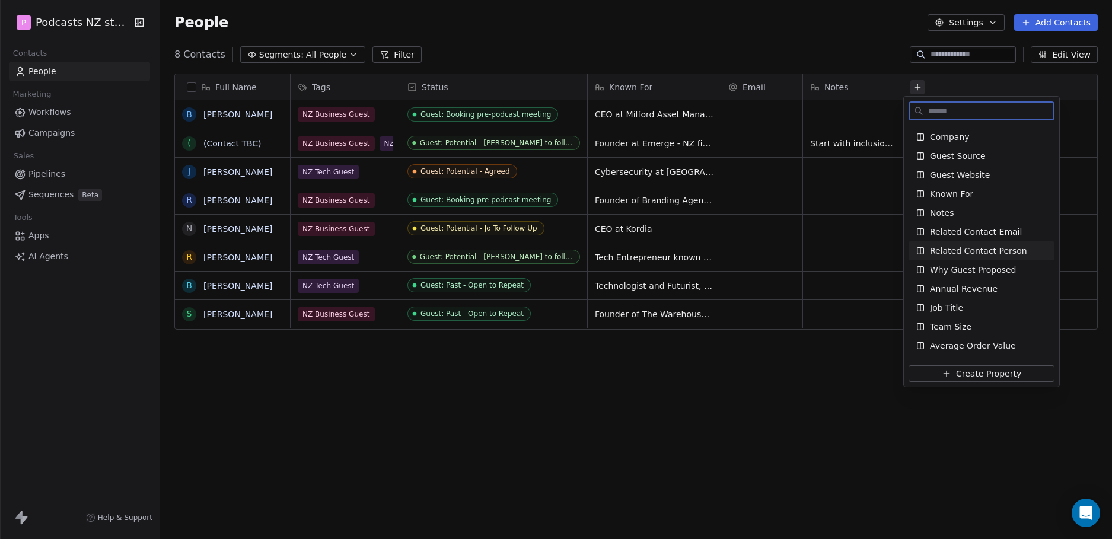
click at [1011, 251] on span "Related Contact Person" at bounding box center [978, 251] width 97 height 12
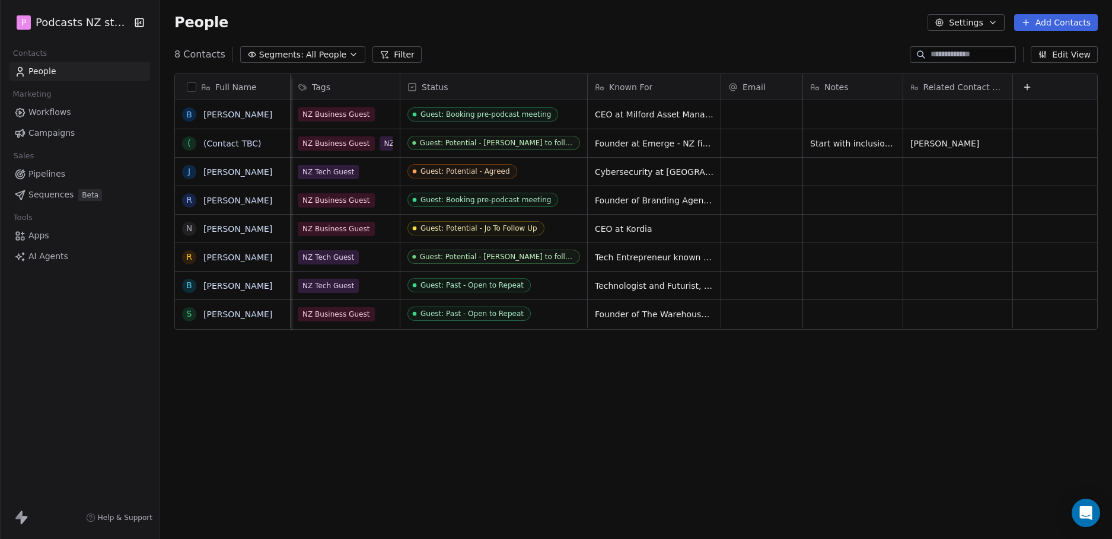
scroll to position [0, 10]
click at [1022, 88] on icon at bounding box center [1026, 86] width 9 height 9
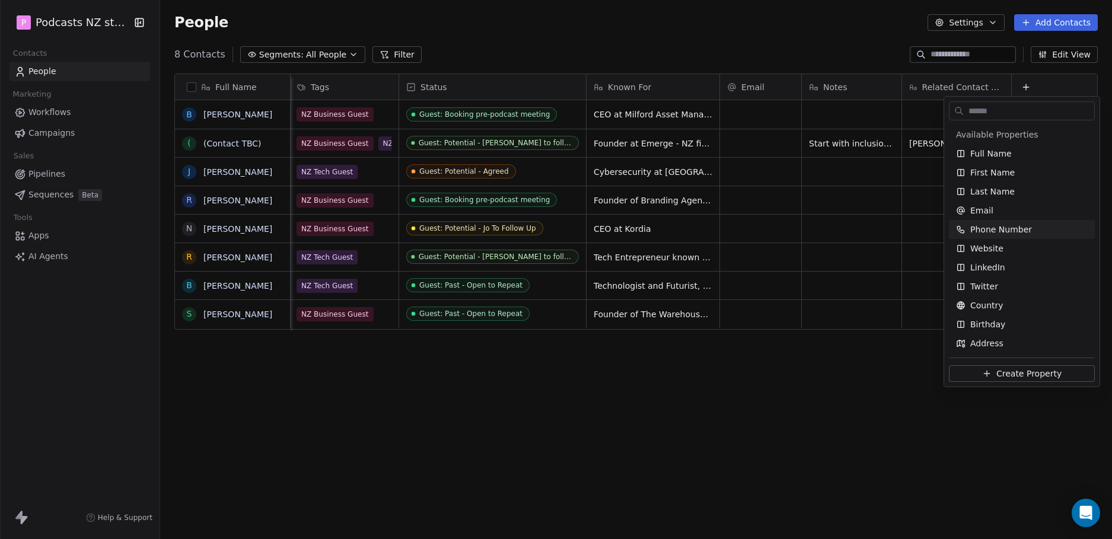
click at [820, 403] on html "P Podcasts NZ studio Contacts People Marketing Workflows Campaigns Sales Pipeli…" at bounding box center [556, 269] width 1112 height 539
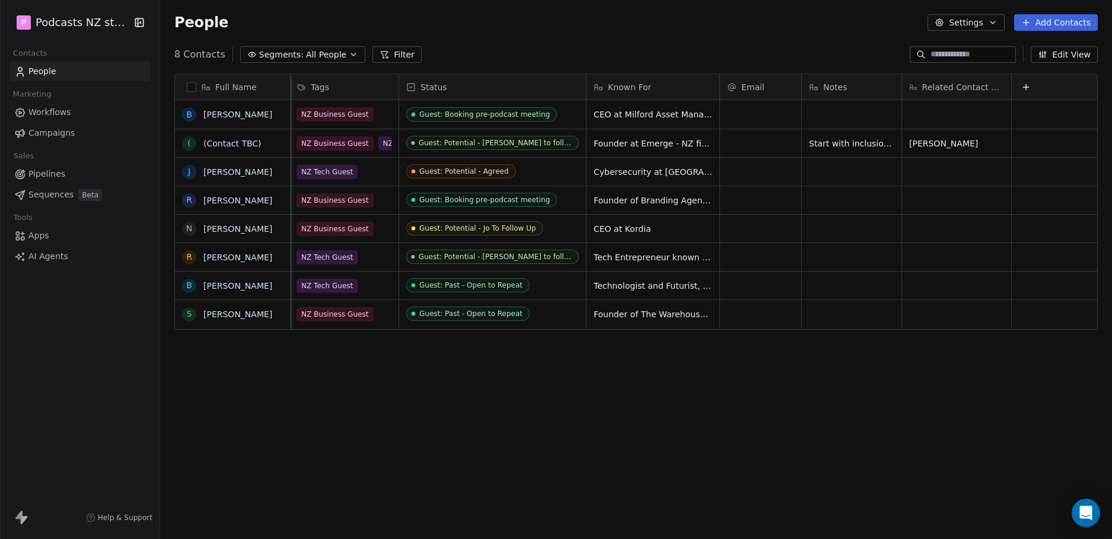
click at [587, 87] on div "Known For" at bounding box center [653, 87] width 133 height 26
click at [578, 85] on html "P Podcasts NZ studio Contacts People Marketing Workflows Campaigns Sales Pipeli…" at bounding box center [556, 269] width 1112 height 539
click at [587, 81] on div "Known For" at bounding box center [653, 87] width 133 height 26
click at [578, 80] on html "P Podcasts NZ studio Contacts People Marketing Workflows Campaigns Sales Pipeli…" at bounding box center [556, 269] width 1112 height 539
click at [575, 80] on div "Status" at bounding box center [492, 87] width 187 height 26
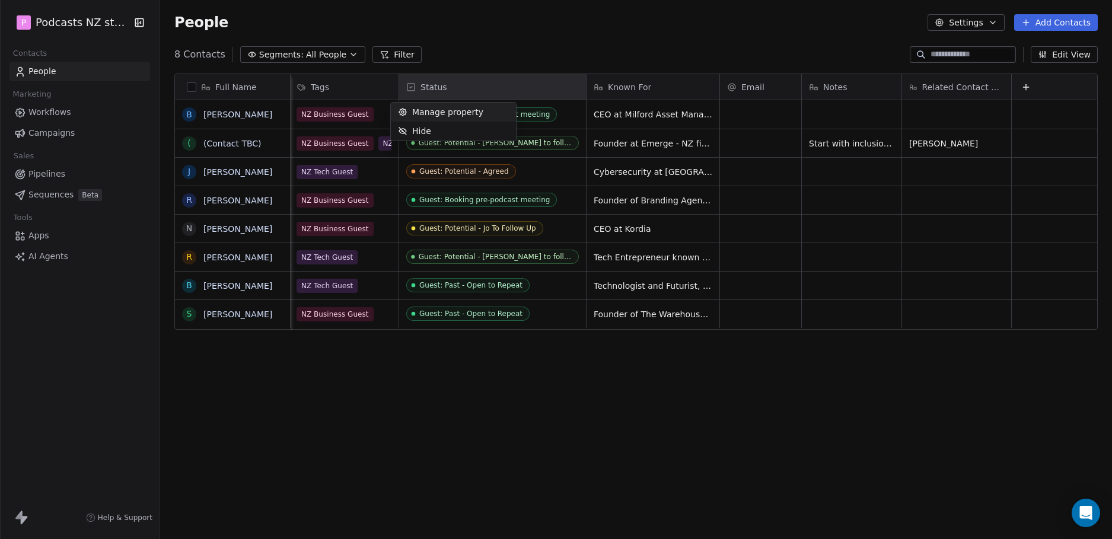
click at [579, 80] on html "P Podcasts NZ studio Contacts People Marketing Workflows Campaigns Sales Pipeli…" at bounding box center [556, 269] width 1112 height 539
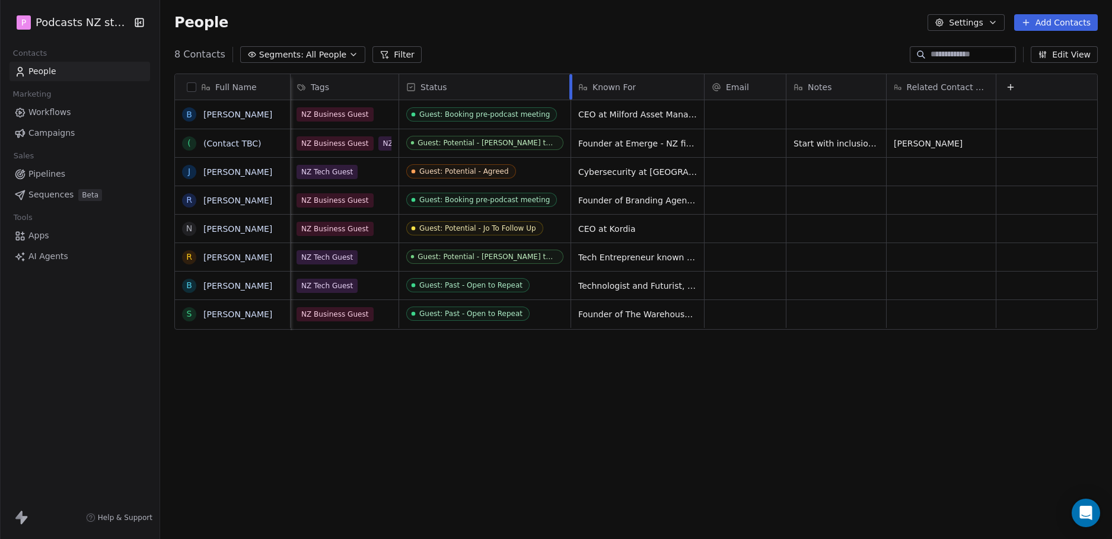
drag, startPoint x: 577, startPoint y: 82, endPoint x: 561, endPoint y: 84, distance: 15.5
click at [570, 84] on div at bounding box center [571, 87] width 3 height 26
drag, startPoint x: 776, startPoint y: 81, endPoint x: 759, endPoint y: 86, distance: 18.0
click at [763, 81] on div "Email" at bounding box center [741, 87] width 72 height 26
click at [863, 79] on html "P Podcasts NZ studio Contacts People Marketing Workflows Campaigns Sales Pipeli…" at bounding box center [556, 269] width 1112 height 539
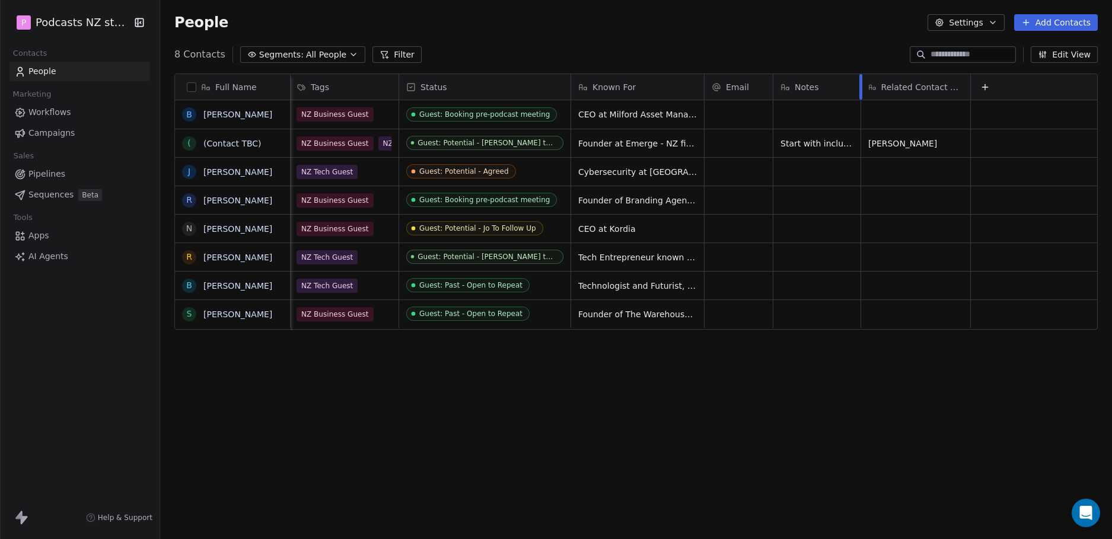
drag, startPoint x: 864, startPoint y: 82, endPoint x: 851, endPoint y: 85, distance: 12.8
click at [860, 85] on div at bounding box center [861, 87] width 3 height 26
drag, startPoint x: 960, startPoint y: 87, endPoint x: 946, endPoint y: 88, distance: 14.9
click at [958, 88] on div at bounding box center [959, 87] width 3 height 26
click at [966, 90] on icon at bounding box center [970, 86] width 9 height 9
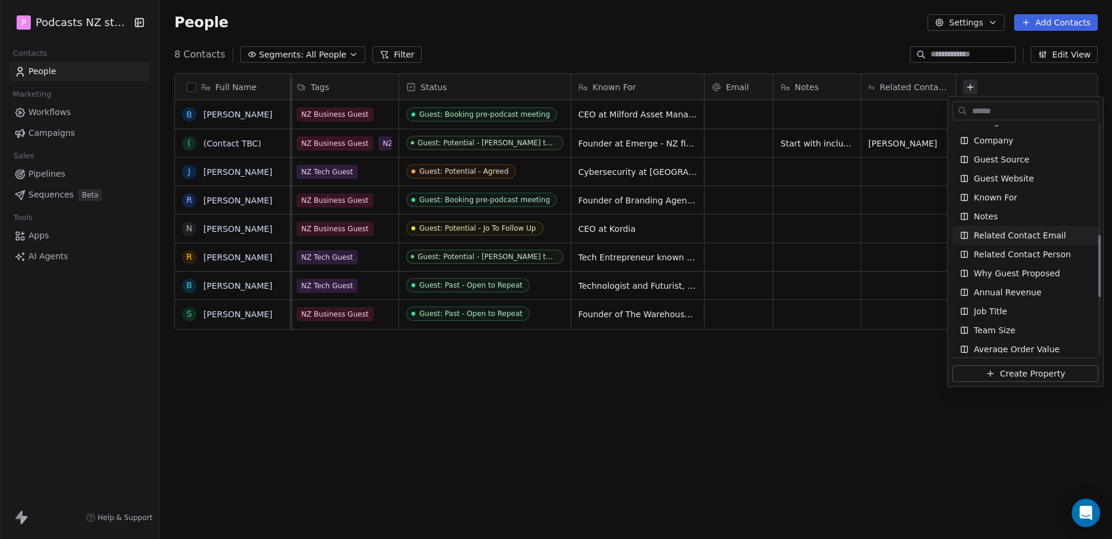
scroll to position [415, 0]
click at [886, 177] on html "P Podcasts NZ studio Contacts People Marketing Workflows Campaigns Sales Pipeli…" at bounding box center [556, 269] width 1112 height 539
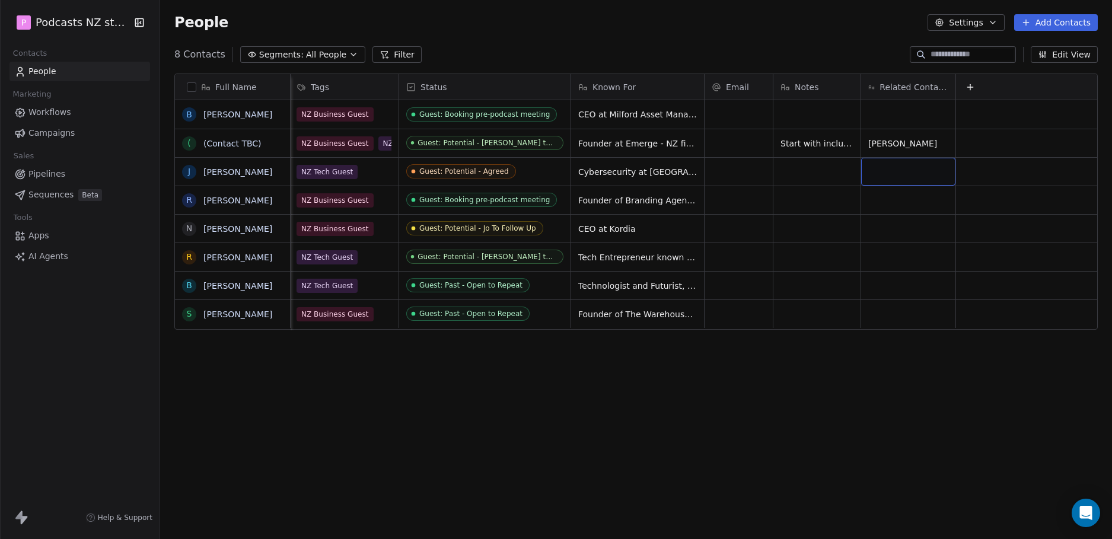
click at [880, 179] on div "grid" at bounding box center [908, 172] width 94 height 28
type textarea "******"
click at [873, 166] on span "Janavi" at bounding box center [916, 172] width 94 height 12
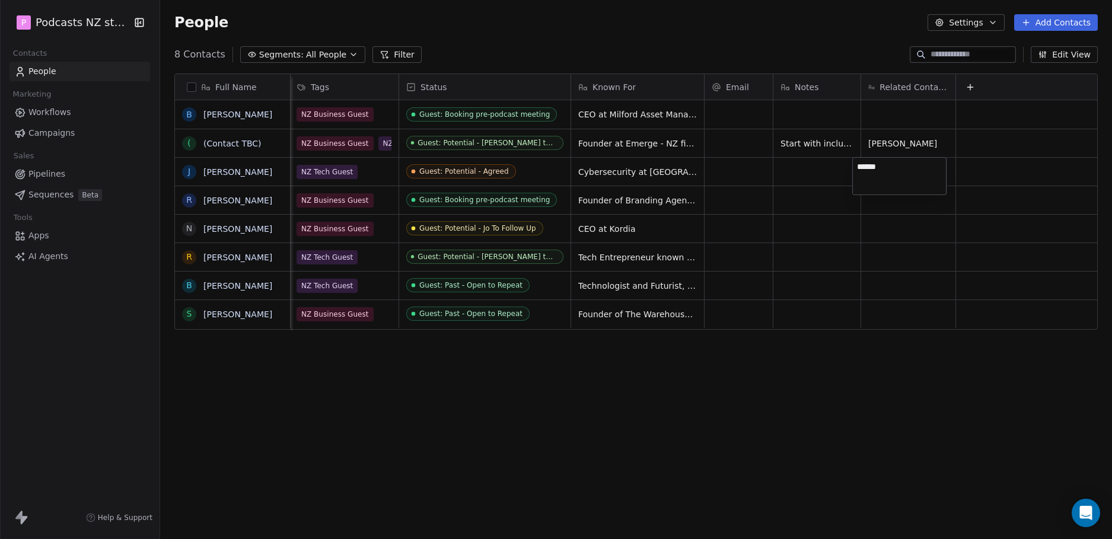
click at [873, 170] on textarea "******" at bounding box center [899, 176] width 93 height 37
type textarea "**********"
click at [816, 184] on html "P Podcasts NZ studio Contacts People Marketing Workflows Campaigns Sales Pipeli…" at bounding box center [556, 269] width 1112 height 539
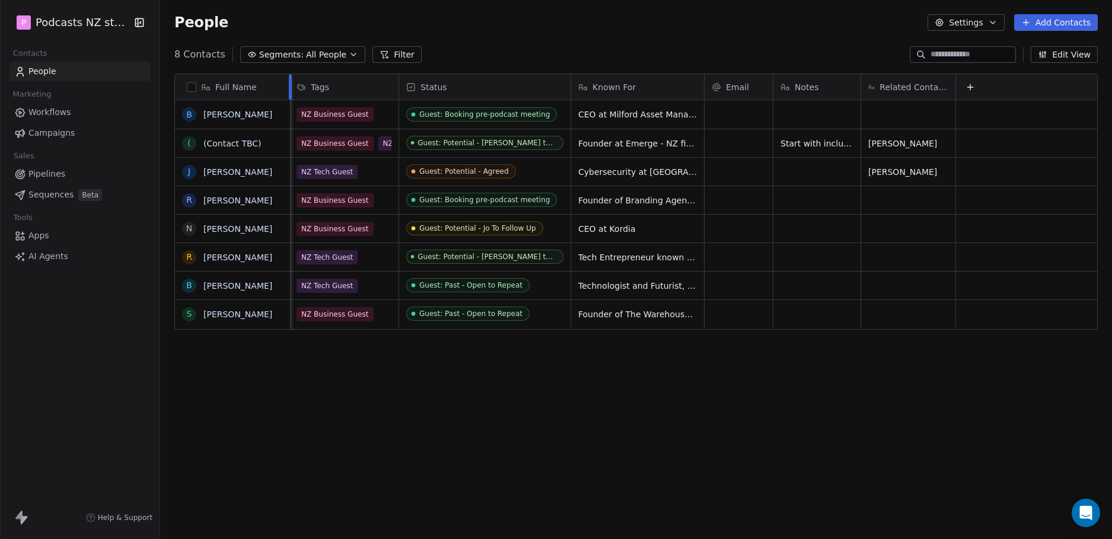
click at [290, 87] on div at bounding box center [290, 87] width 3 height 26
click at [294, 87] on div at bounding box center [293, 87] width 3 height 26
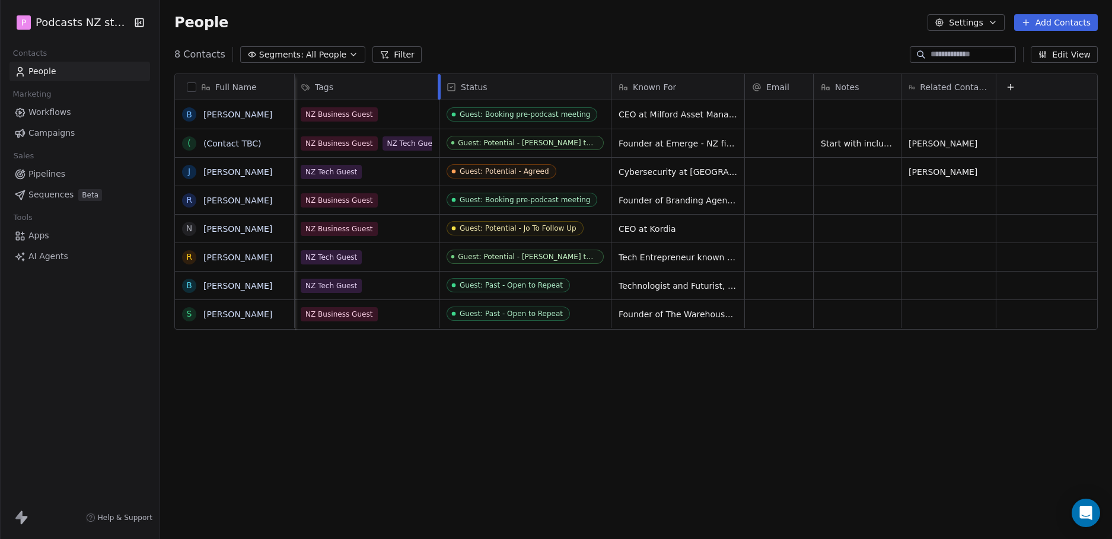
drag, startPoint x: 394, startPoint y: 79, endPoint x: 430, endPoint y: 79, distance: 36.2
click at [438, 79] on div at bounding box center [439, 87] width 3 height 26
click at [1006, 85] on icon at bounding box center [1010, 86] width 9 height 9
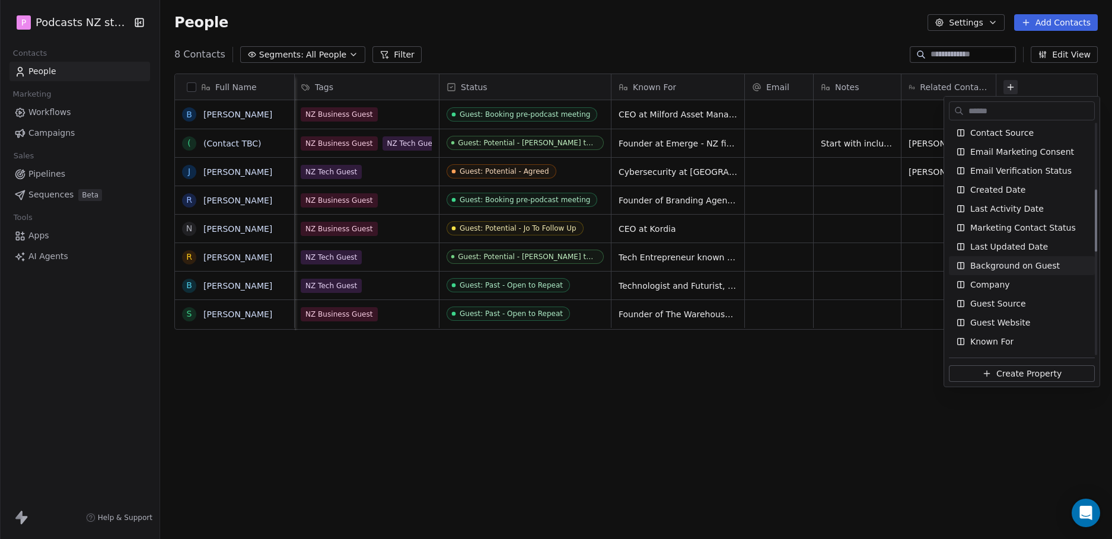
scroll to position [297, 0]
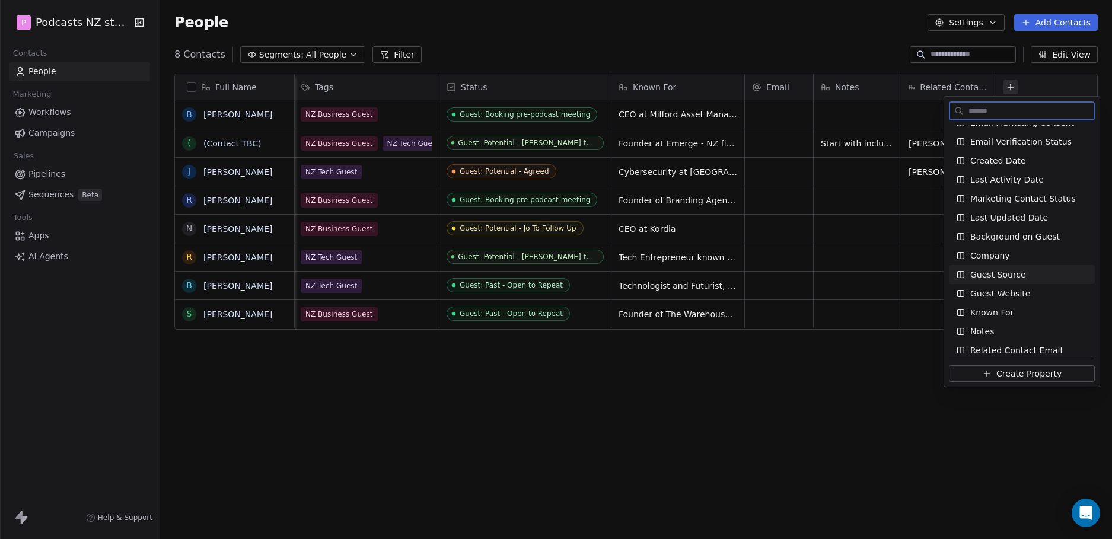
click at [1011, 278] on span "Guest Source" at bounding box center [999, 275] width 56 height 12
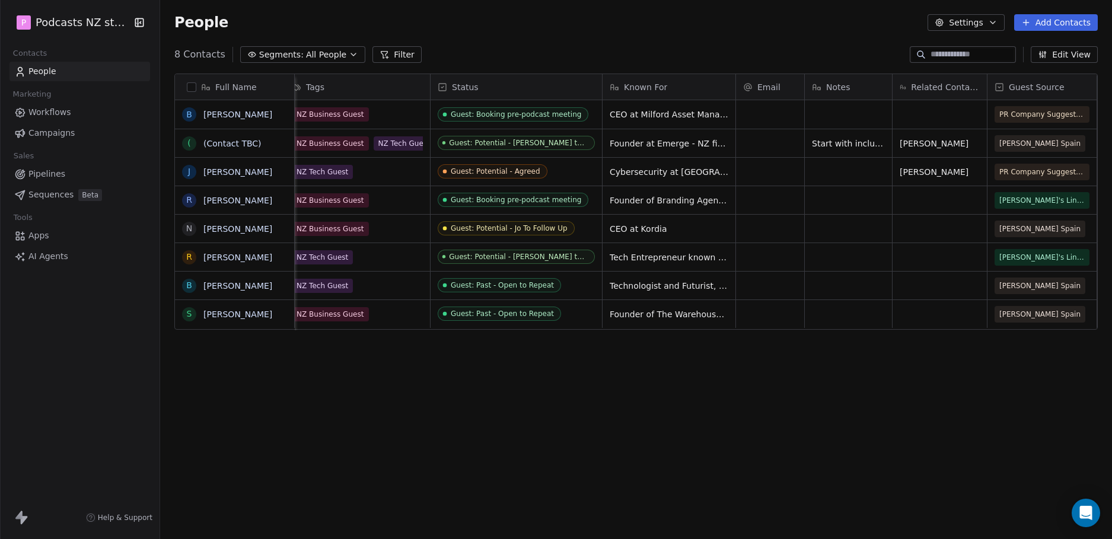
scroll to position [0, 47]
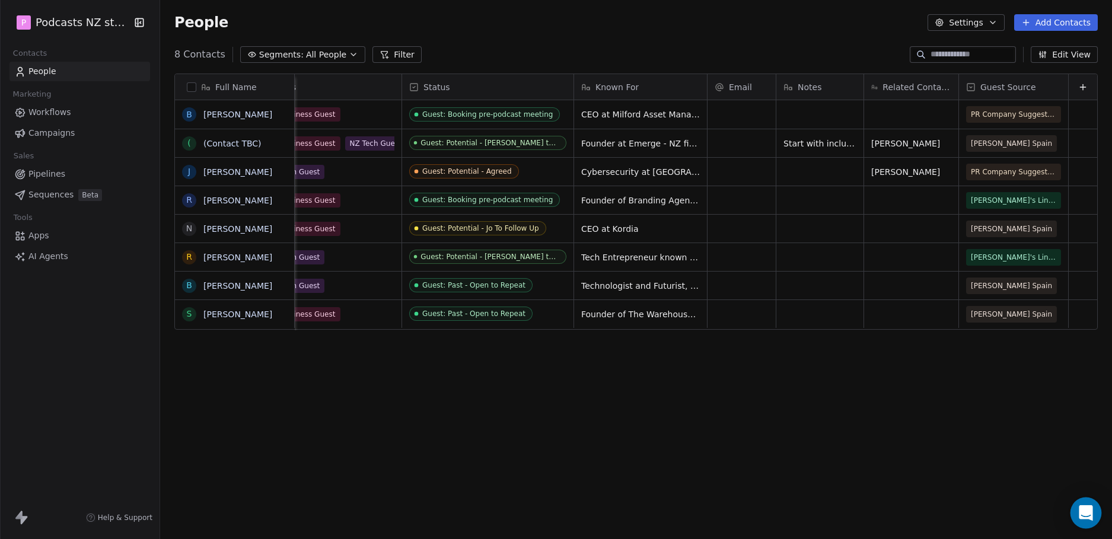
click at [1084, 514] on icon "Open Intercom Messenger" at bounding box center [1086, 512] width 14 height 15
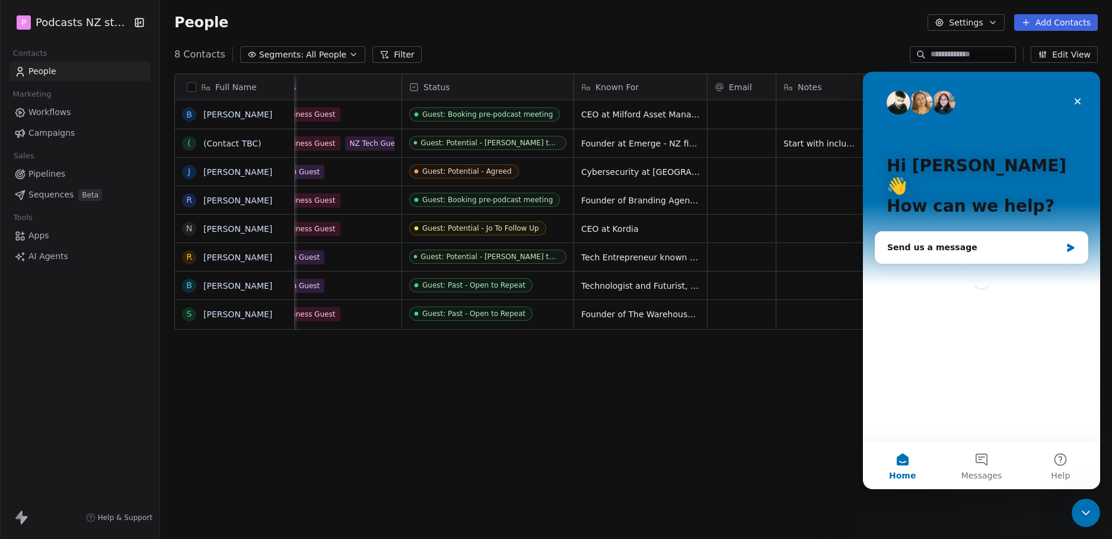
scroll to position [0, 0]
click at [952, 241] on div "Send us a message" at bounding box center [975, 247] width 174 height 12
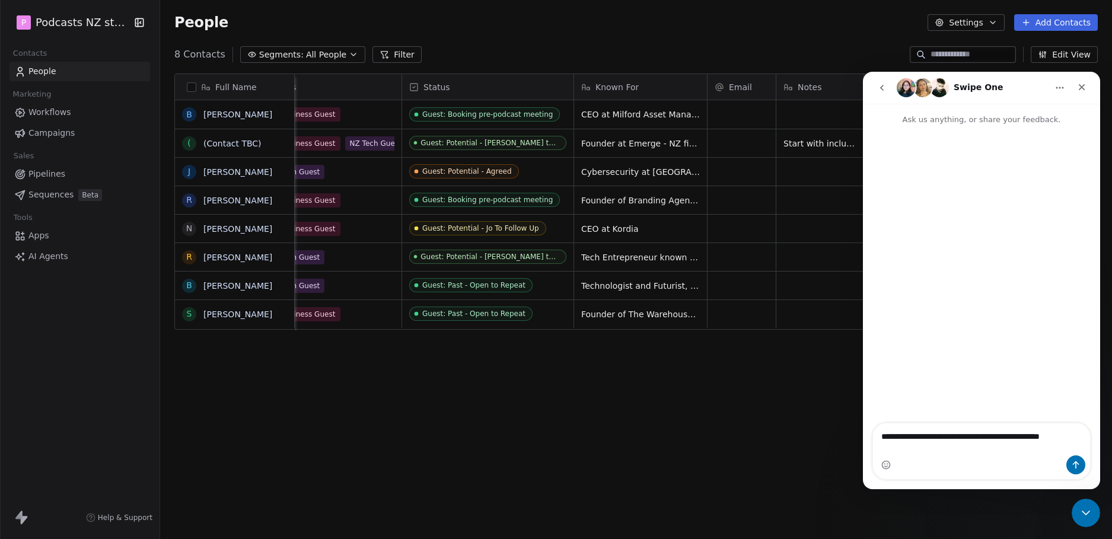
click at [895, 444] on textarea "**********" at bounding box center [981, 434] width 217 height 20
drag, startPoint x: 895, startPoint y: 450, endPoint x: 1131, endPoint y: 412, distance: 239.2
click html "**********"
type textarea "**********"
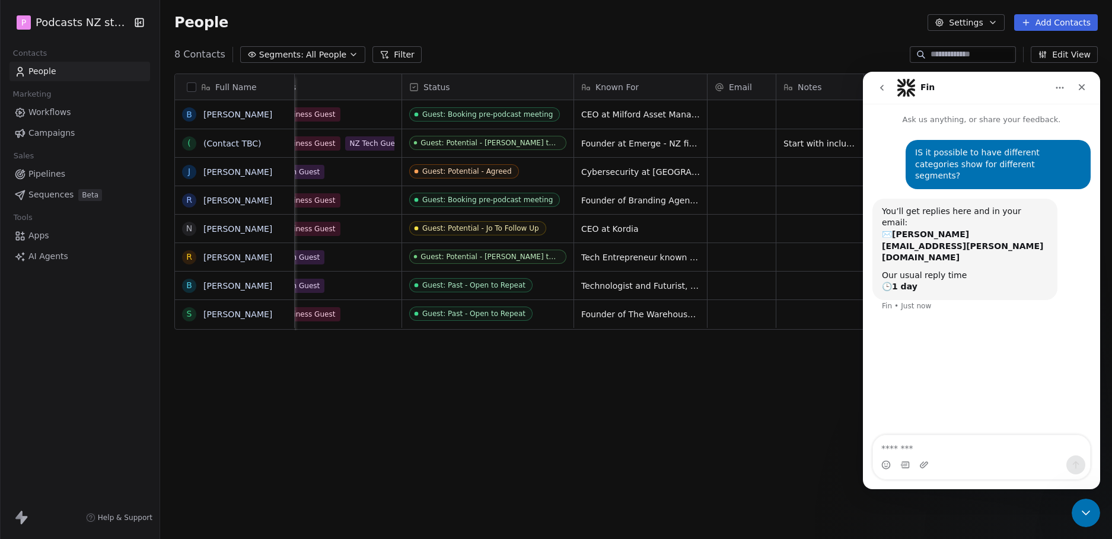
click at [927, 350] on div "IS it possible to have different categories show for different segments? Jo-Ell…" at bounding box center [981, 281] width 237 height 311
click at [744, 451] on div "Full Name B Blair Turnbull ( (Contact TBC) J Joshua Alcock R Rochelle Moffit N …" at bounding box center [636, 301] width 952 height 475
click at [1073, 81] on div "Close" at bounding box center [1081, 87] width 21 height 21
click at [1076, 81] on button at bounding box center [1083, 87] width 14 height 14
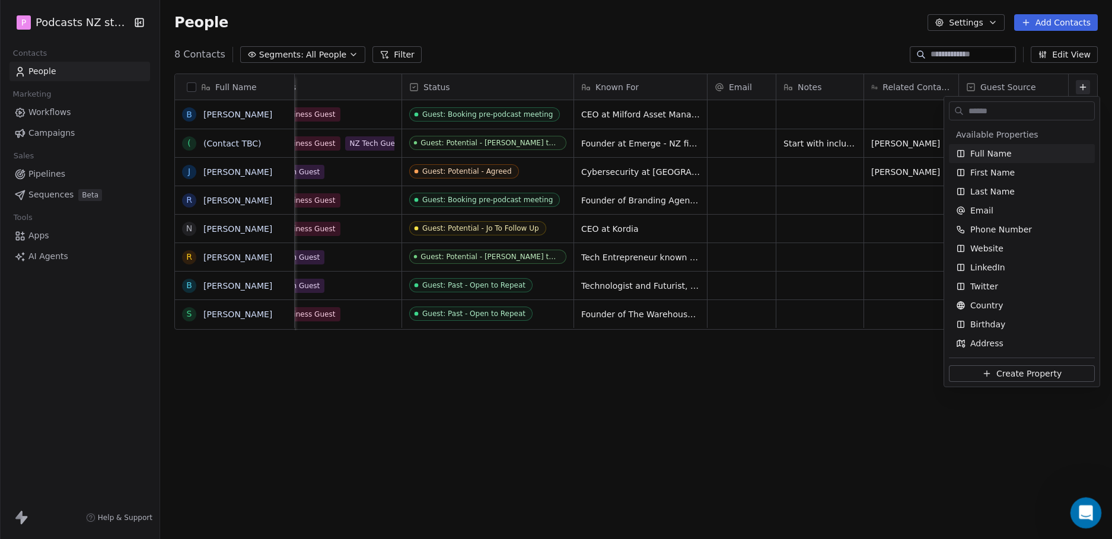
click at [1087, 502] on div "Open Intercom Messenger" at bounding box center [1084, 511] width 39 height 39
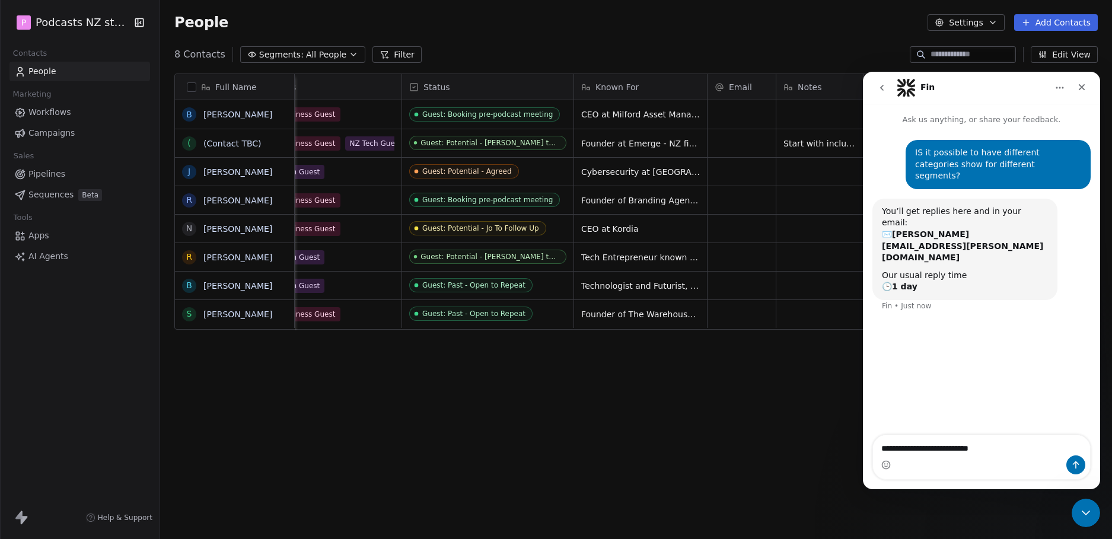
type textarea "**********"
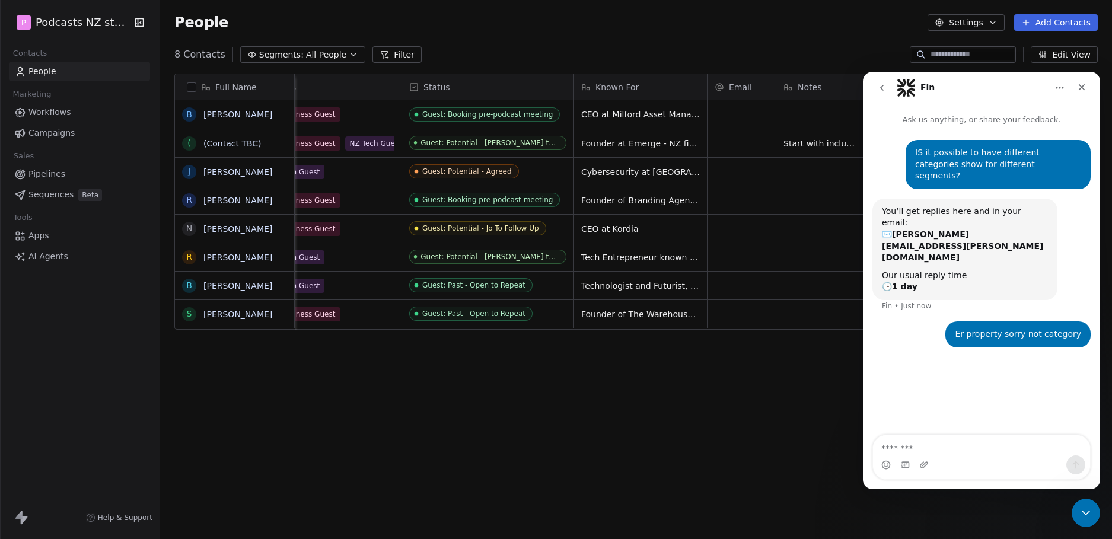
click at [774, 389] on html "P Podcasts NZ studio Contacts People Marketing Workflows Campaigns Sales Pipeli…" at bounding box center [556, 269] width 1112 height 539
click at [1076, 92] on div "Close" at bounding box center [1081, 87] width 21 height 21
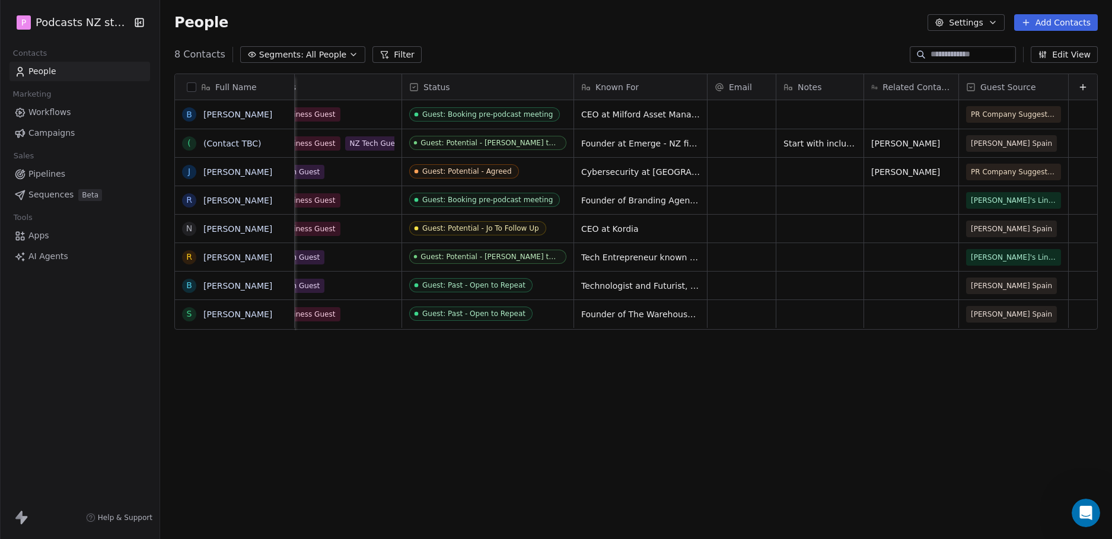
click at [911, 82] on span "Related Contact Person" at bounding box center [917, 87] width 69 height 12
click at [892, 129] on span "Hide" at bounding box center [886, 131] width 19 height 12
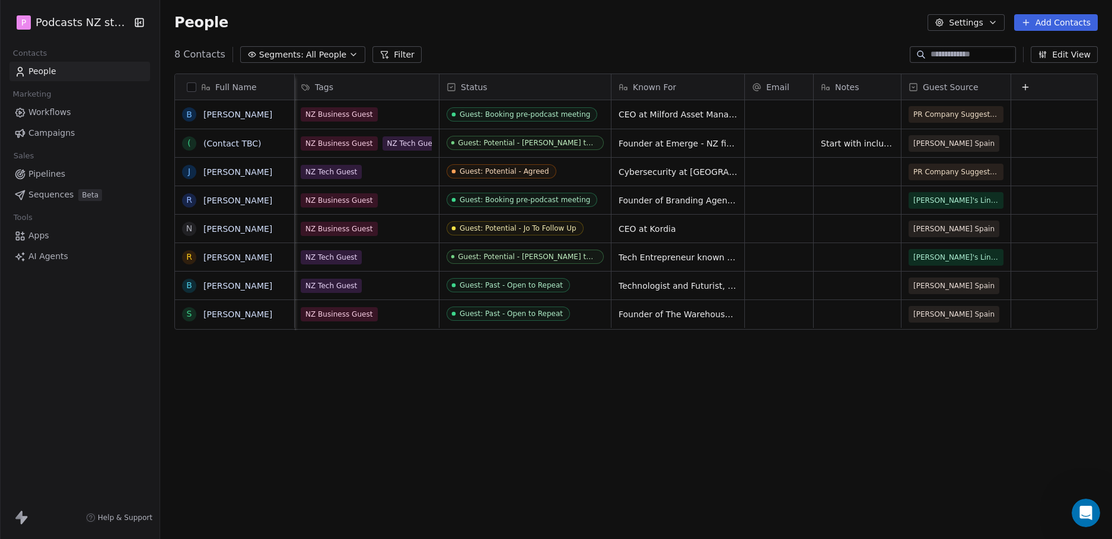
click at [349, 56] on icon "button" at bounding box center [353, 54] width 9 height 9
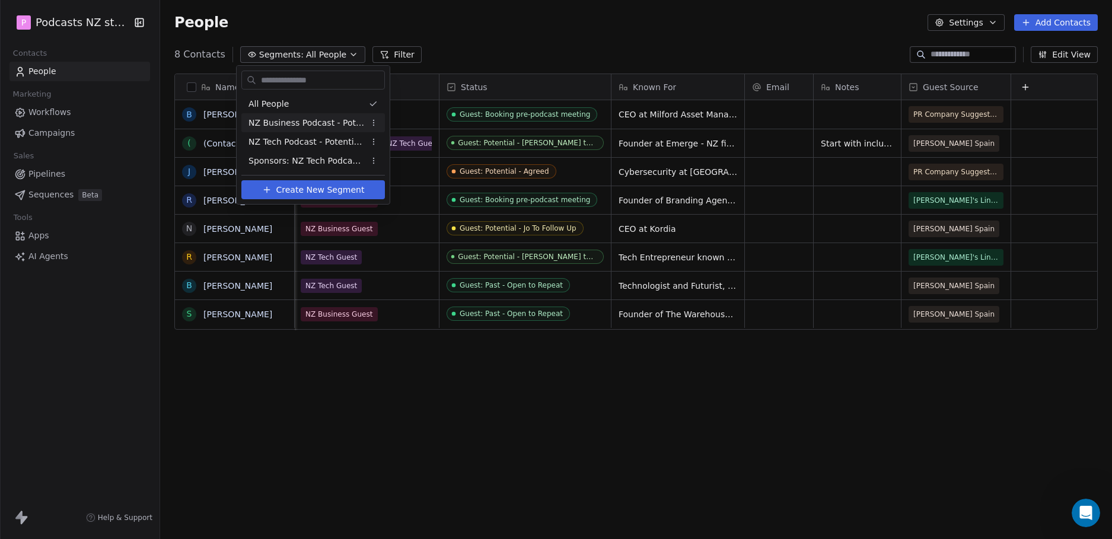
click at [315, 121] on span "NZ Business Podcast - Potential Guests" at bounding box center [307, 123] width 116 height 12
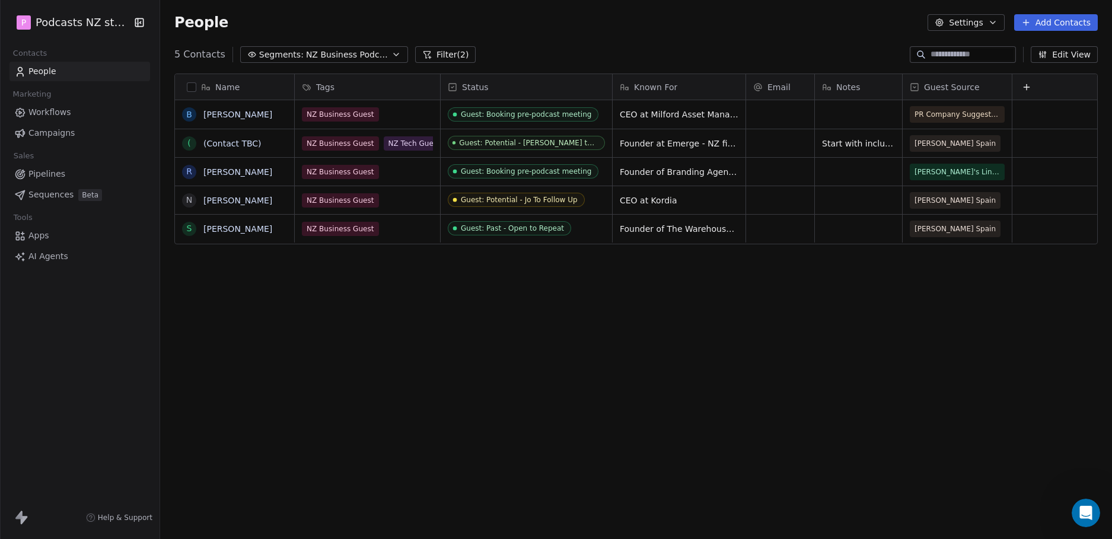
scroll to position [466, 943]
click at [1022, 83] on button at bounding box center [1027, 87] width 14 height 14
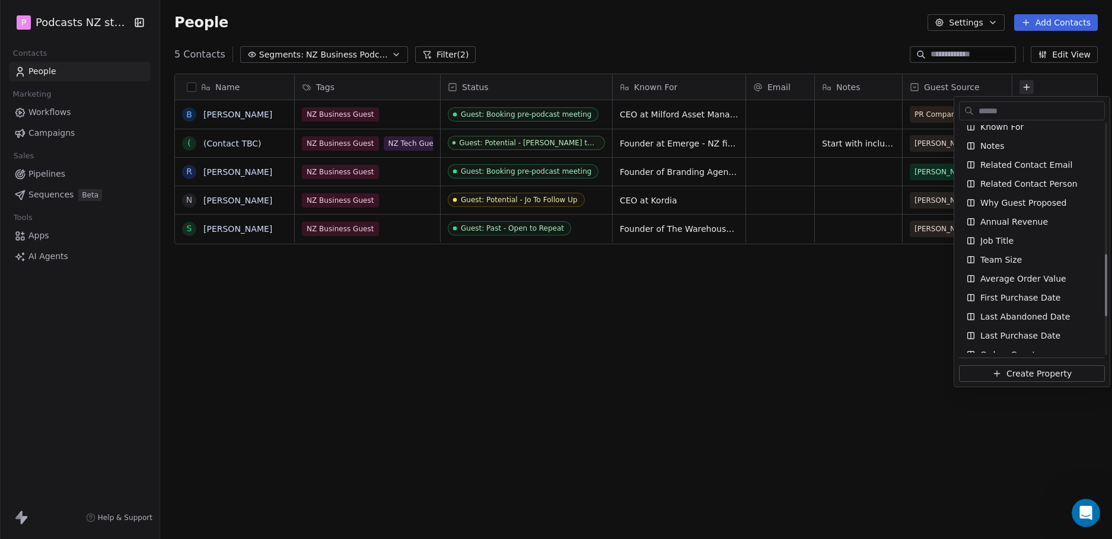
scroll to position [483, 0]
click at [1053, 189] on div "Related Contact Person" at bounding box center [1032, 183] width 146 height 19
click at [1031, 190] on div "Related Contact Person" at bounding box center [1032, 183] width 146 height 19
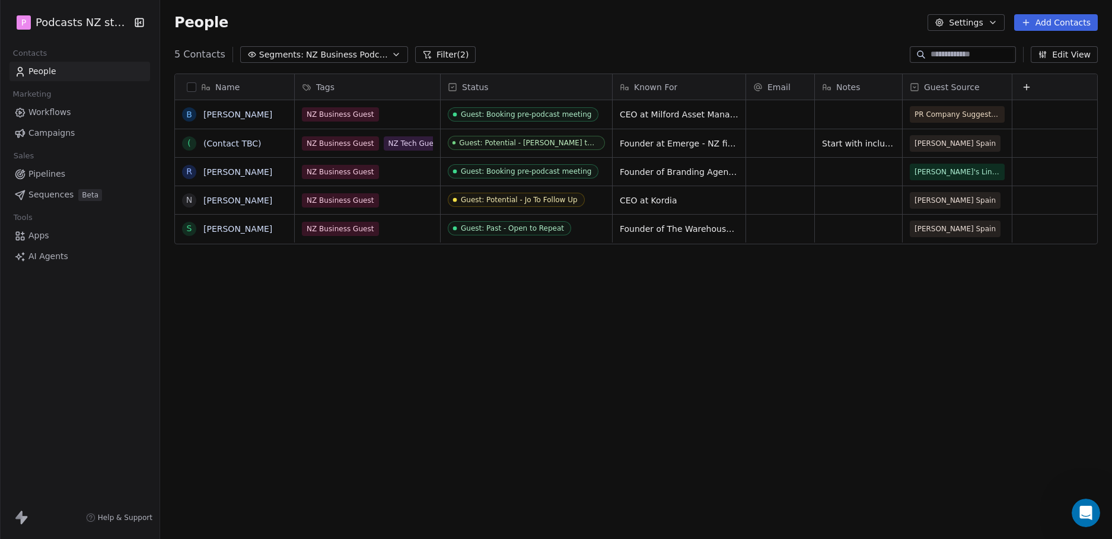
click at [831, 328] on html "P Podcasts NZ studio Contacts People Marketing Workflows Campaigns Sales Pipeli…" at bounding box center [556, 269] width 1112 height 539
click at [1031, 84] on icon at bounding box center [1026, 86] width 9 height 9
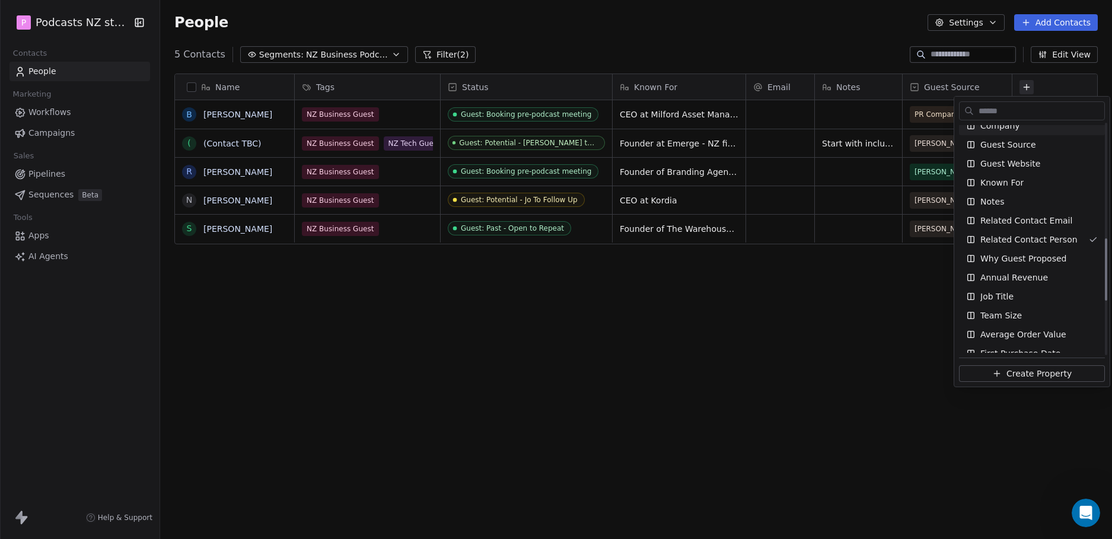
scroll to position [425, 0]
click at [772, 383] on html "P Podcasts NZ studio Contacts People Marketing Workflows Campaigns Sales Pipeli…" at bounding box center [556, 269] width 1112 height 539
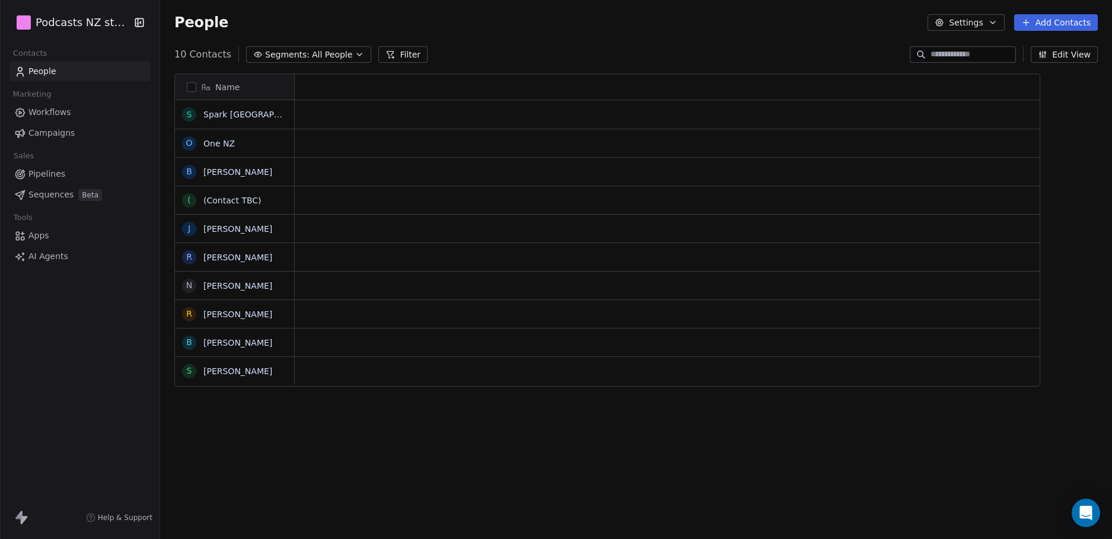
scroll to position [466, 943]
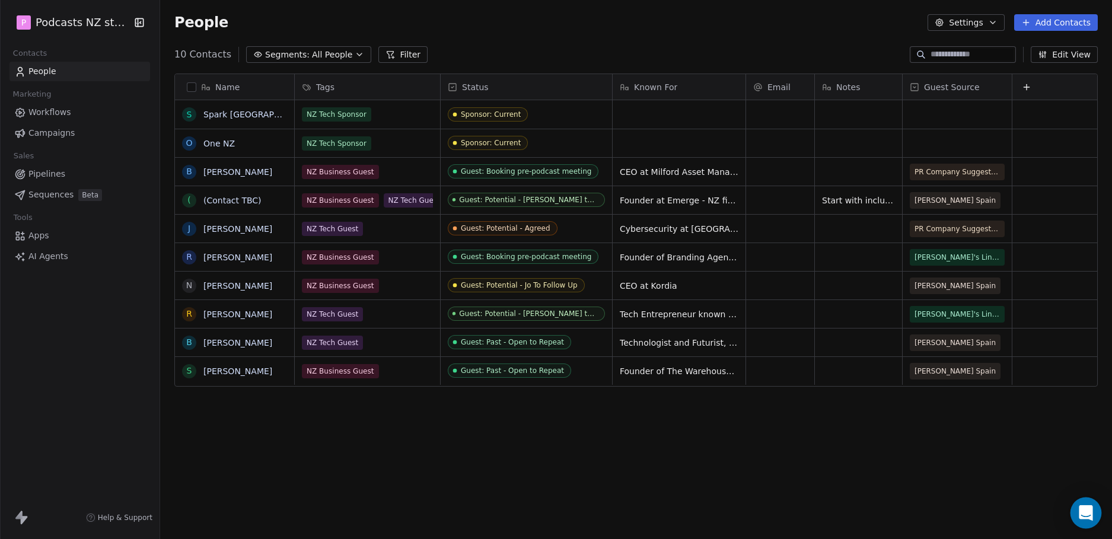
click at [1090, 505] on div "Open Intercom Messenger" at bounding box center [1086, 513] width 31 height 31
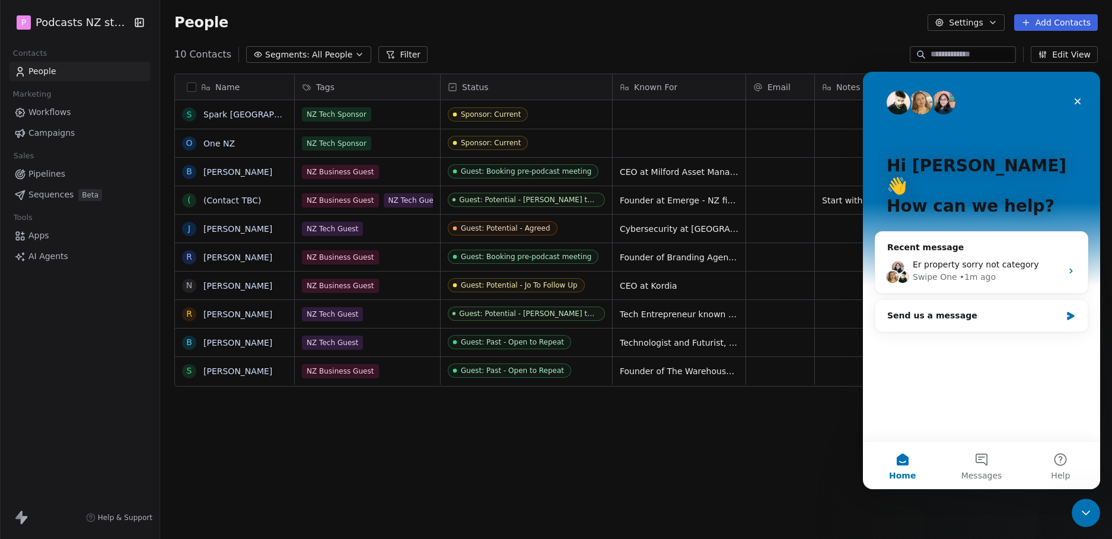
scroll to position [0, 0]
click at [982, 231] on div "Recent message Er property sorry not category Swipe One • 1m ago" at bounding box center [982, 262] width 214 height 62
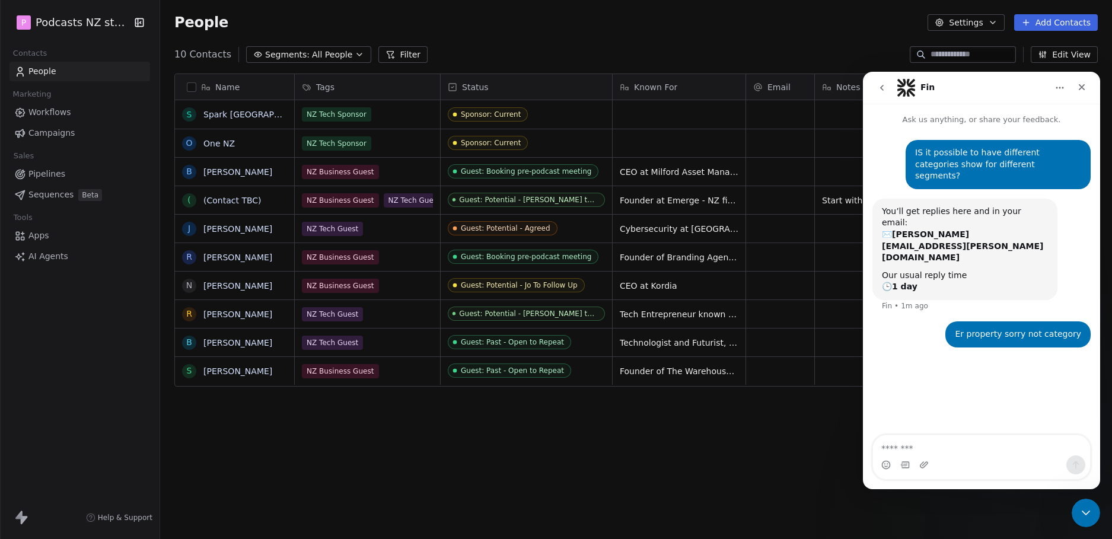
click at [936, 446] on textarea "Message…" at bounding box center [981, 445] width 217 height 20
click at [951, 441] on textarea "Message…" at bounding box center [981, 445] width 217 height 20
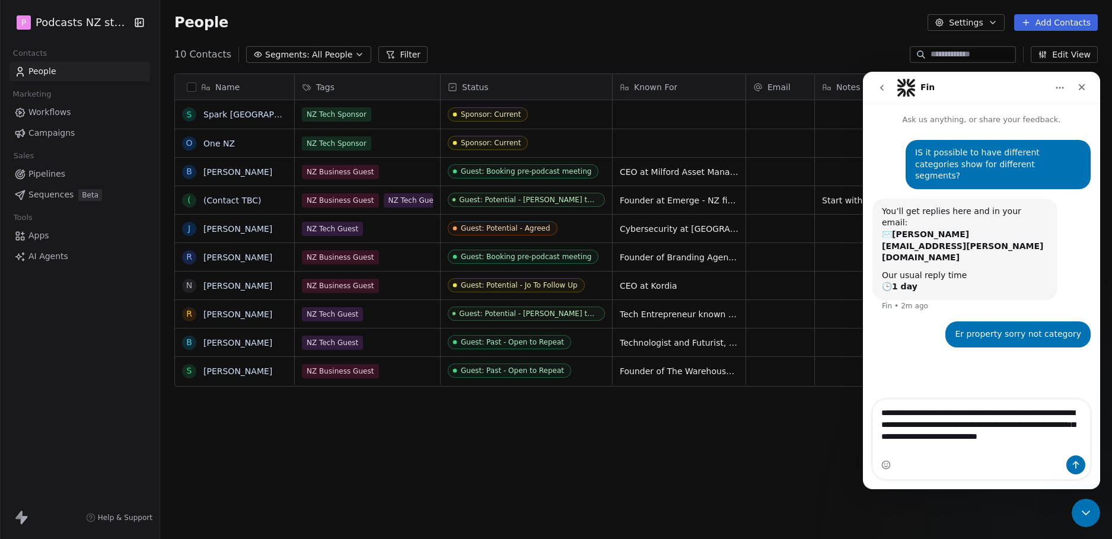
type textarea "**********"
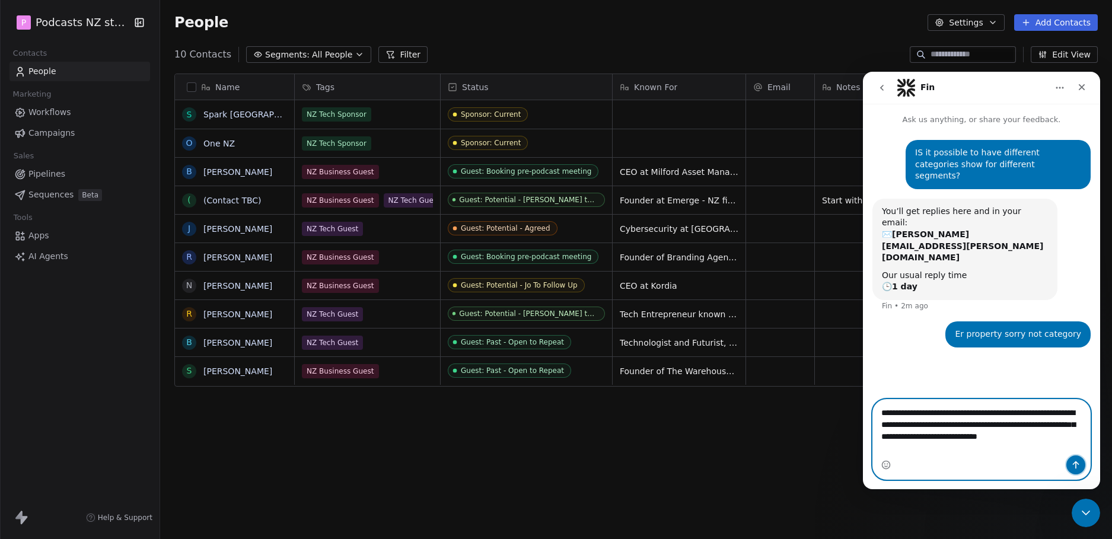
click at [1085, 465] on button "Send a message…" at bounding box center [1076, 465] width 19 height 19
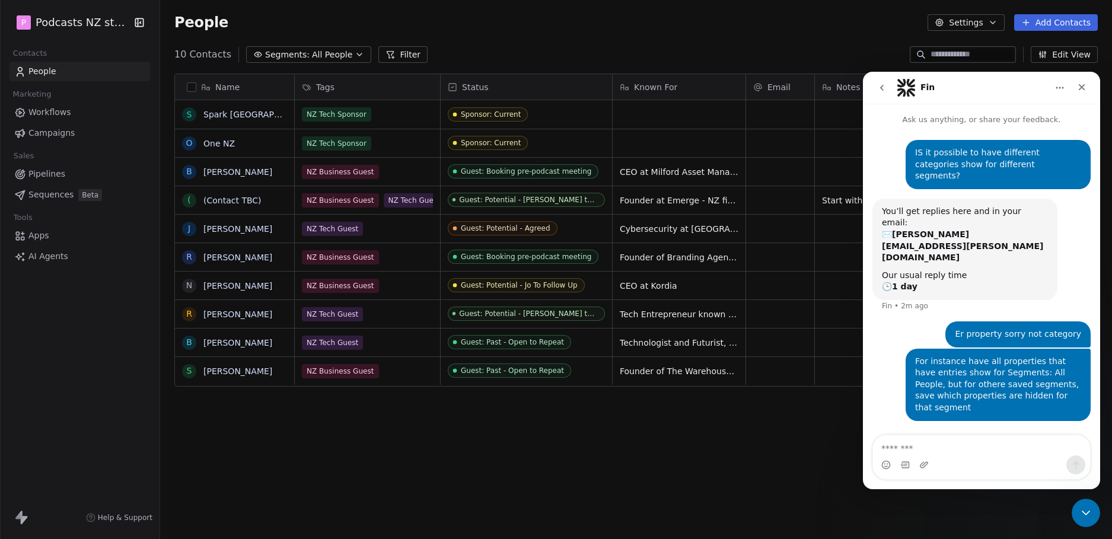
click at [680, 495] on div "Name S Spark NZ O One NZ B Blair Turnbull ( (Contact TBC) J Joshua Alcock R Roc…" at bounding box center [636, 301] width 952 height 475
click at [1084, 96] on div "Close" at bounding box center [1081, 87] width 21 height 21
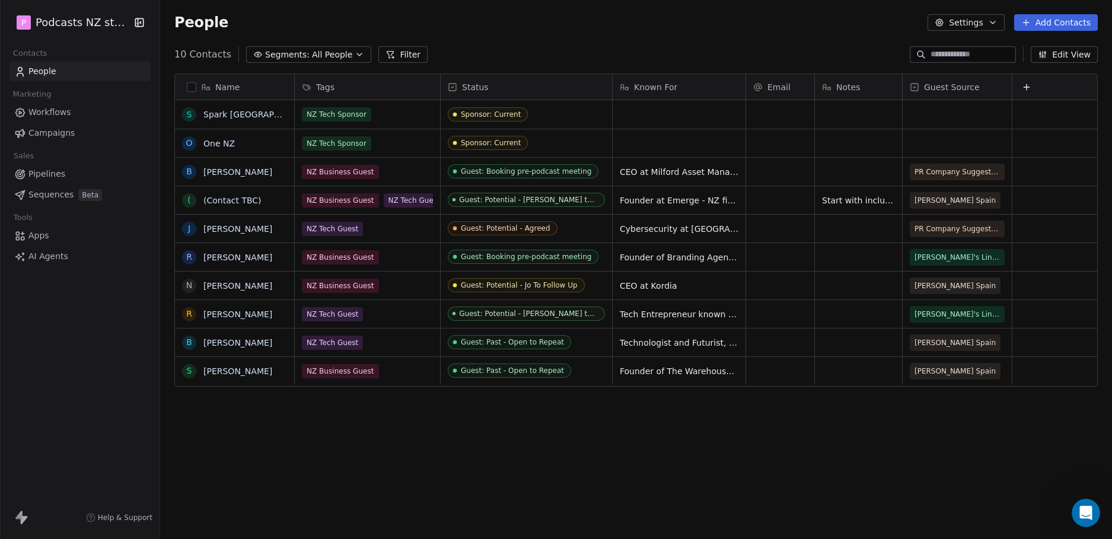
click at [1023, 88] on icon at bounding box center [1026, 86] width 9 height 9
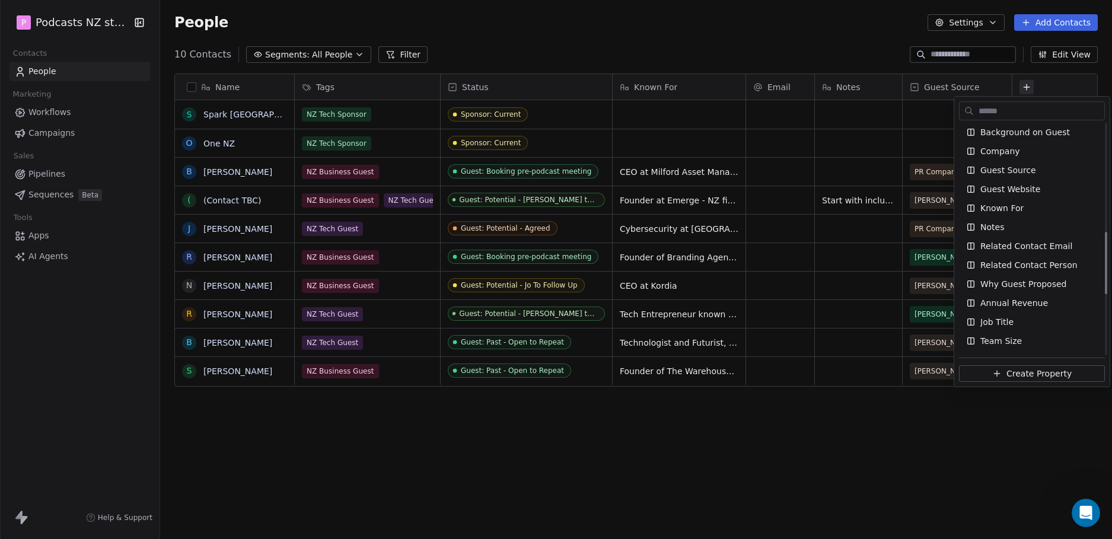
scroll to position [402, 0]
click at [988, 265] on span "Related Contact Person" at bounding box center [1029, 265] width 97 height 12
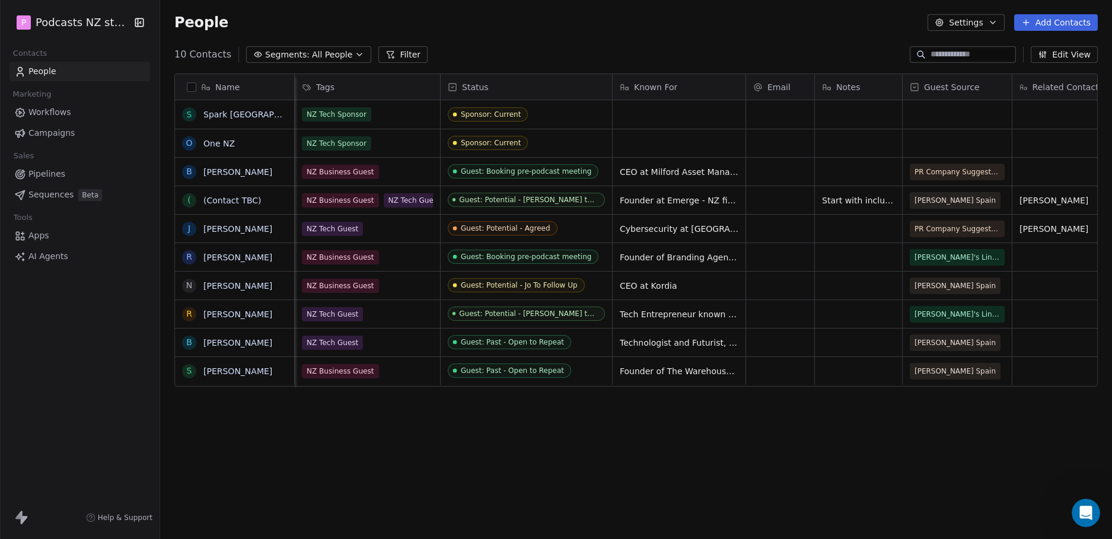
scroll to position [0, 62]
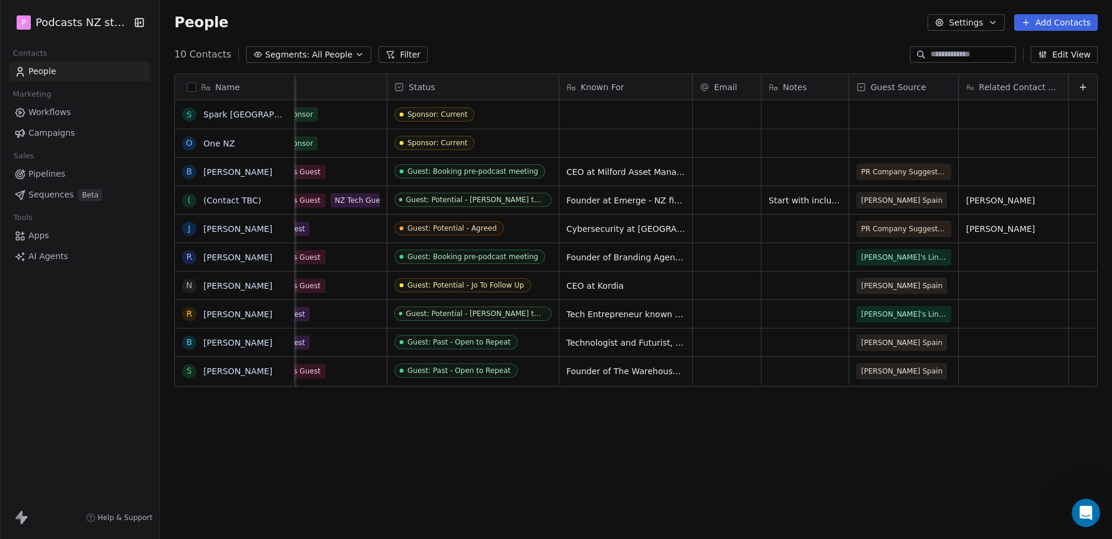
click at [355, 53] on icon "button" at bounding box center [359, 54] width 9 height 9
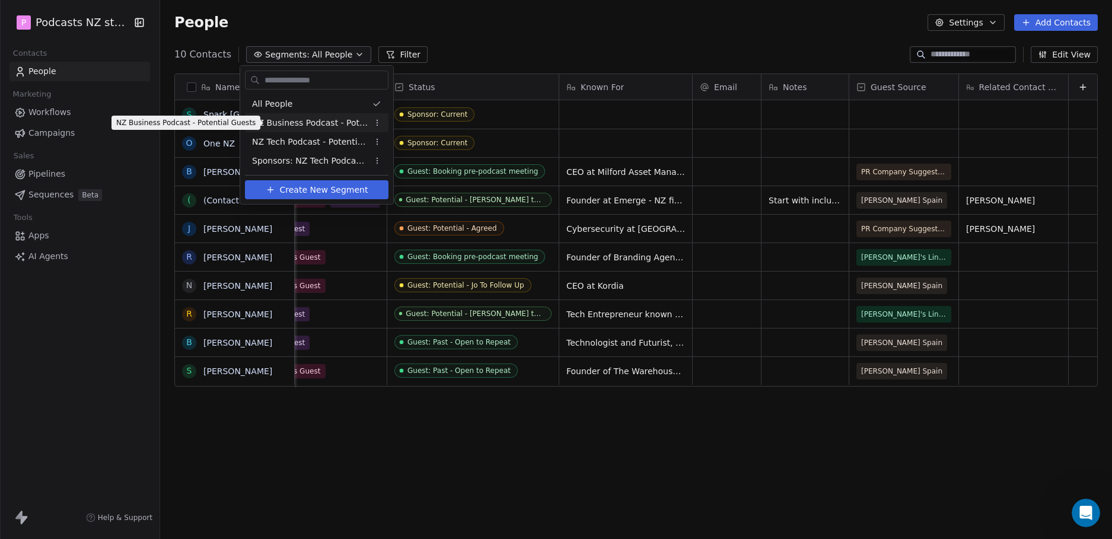
click at [324, 126] on span "NZ Business Podcast - Potential Guests" at bounding box center [310, 123] width 116 height 12
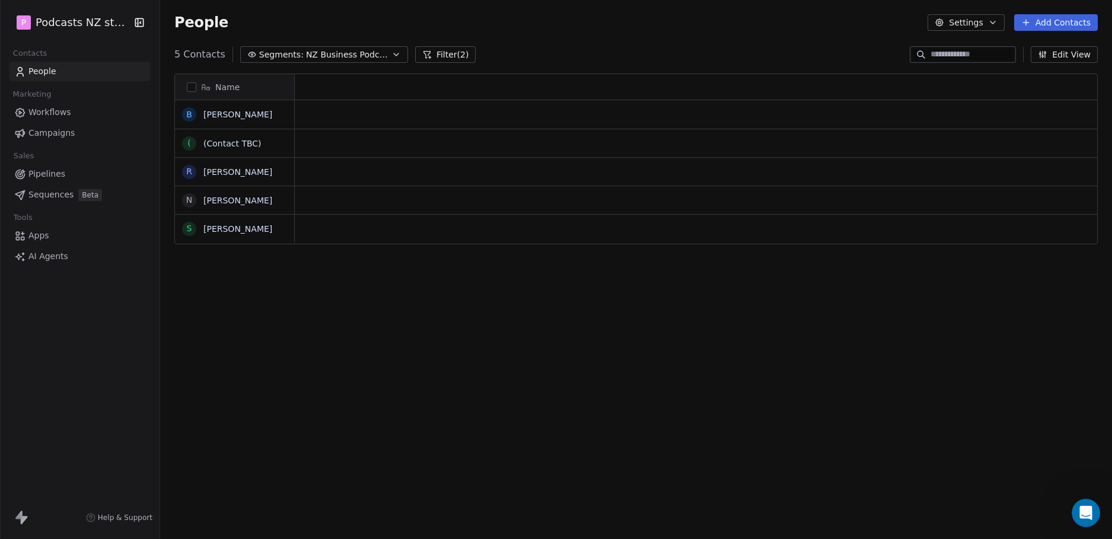
scroll to position [466, 943]
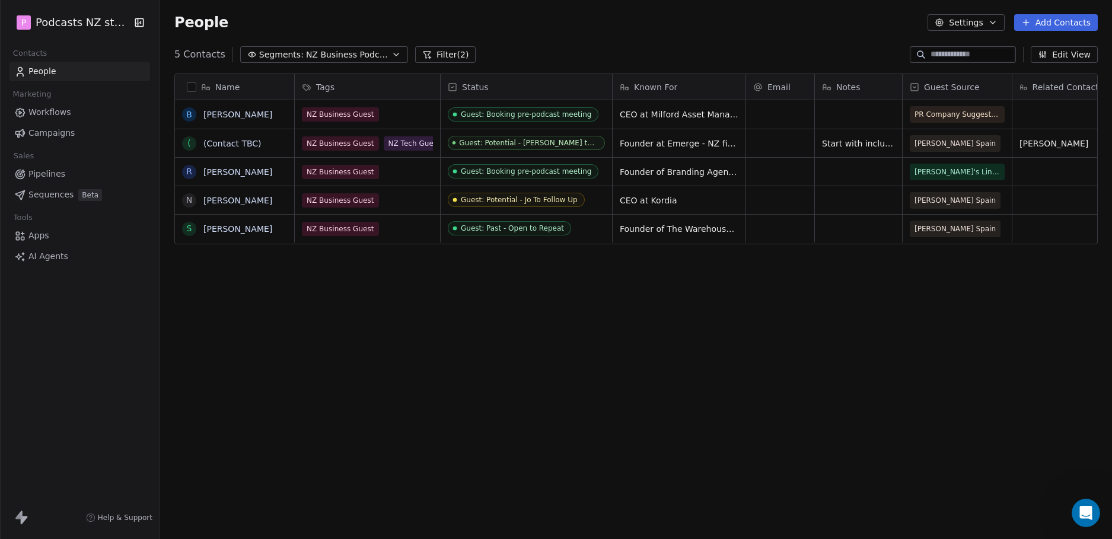
click at [440, 365] on div "Name B Blair Turnbull ( (Contact TBC) R Rochelle Moffit N Neil Livingstone S Si…" at bounding box center [636, 301] width 952 height 475
click at [1062, 85] on span "Related Contact Person" at bounding box center [1074, 87] width 82 height 12
click at [1062, 85] on html "P Podcasts NZ studio Contacts People Marketing Workflows Campaigns Sales Pipeli…" at bounding box center [556, 269] width 1112 height 539
click at [894, 386] on html "P Podcasts NZ studio Contacts People Marketing Workflows Campaigns Sales Pipeli…" at bounding box center [556, 269] width 1112 height 539
click at [140, 21] on icon "button" at bounding box center [139, 23] width 12 height 12
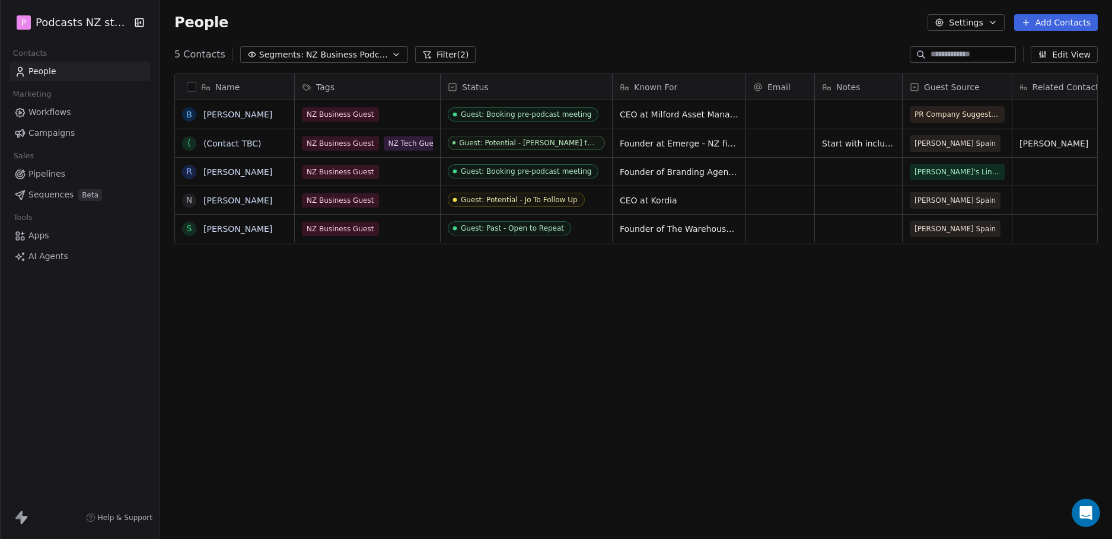
scroll to position [9, 9]
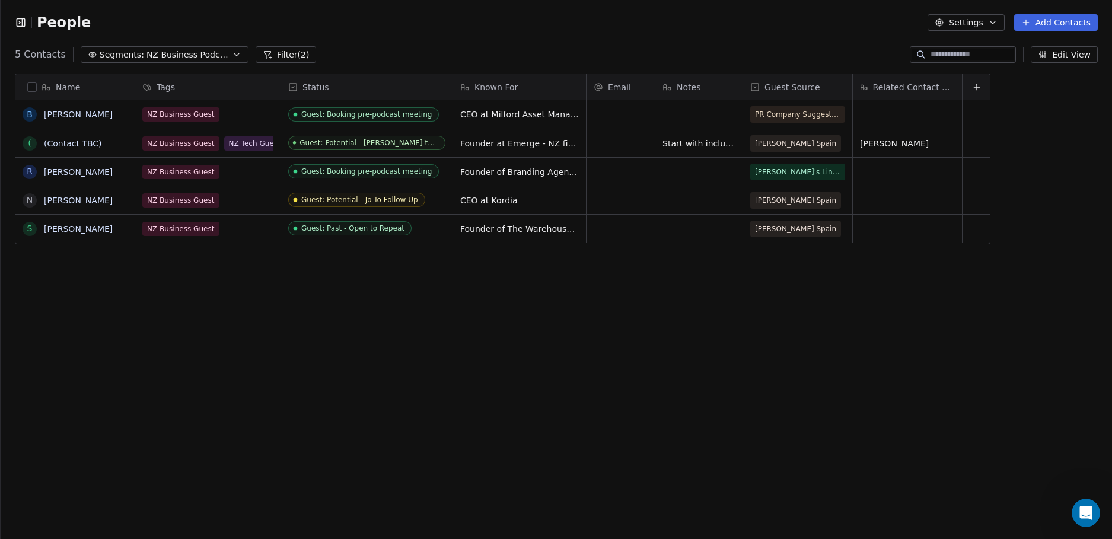
click at [972, 87] on icon at bounding box center [976, 86] width 9 height 9
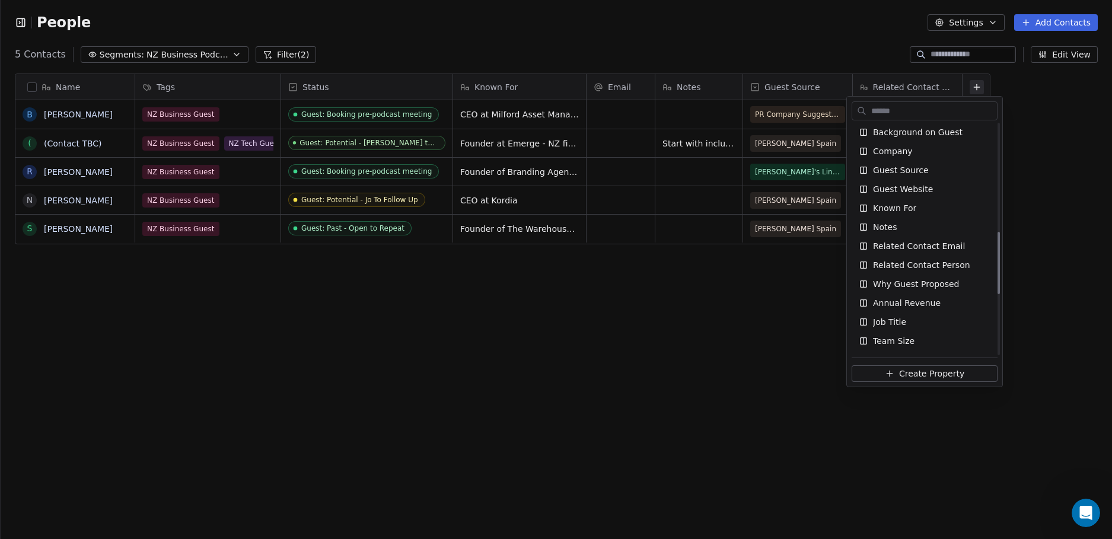
scroll to position [402, 0]
click at [952, 253] on div "Related Contact Email" at bounding box center [925, 245] width 146 height 19
click at [925, 250] on span "Related Contact Email" at bounding box center [919, 246] width 92 height 12
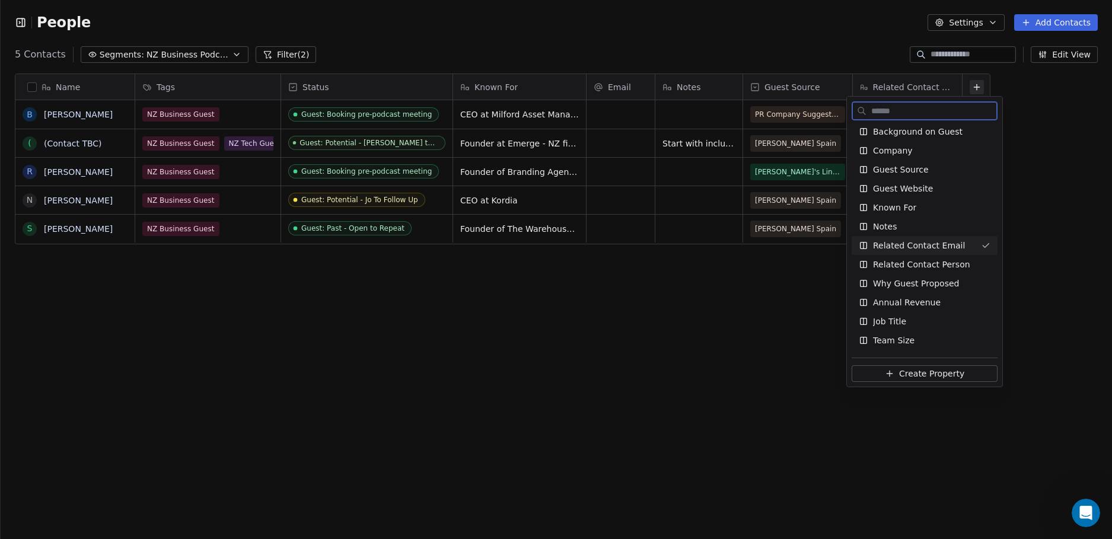
click at [925, 250] on span "Related Contact Email" at bounding box center [919, 246] width 92 height 12
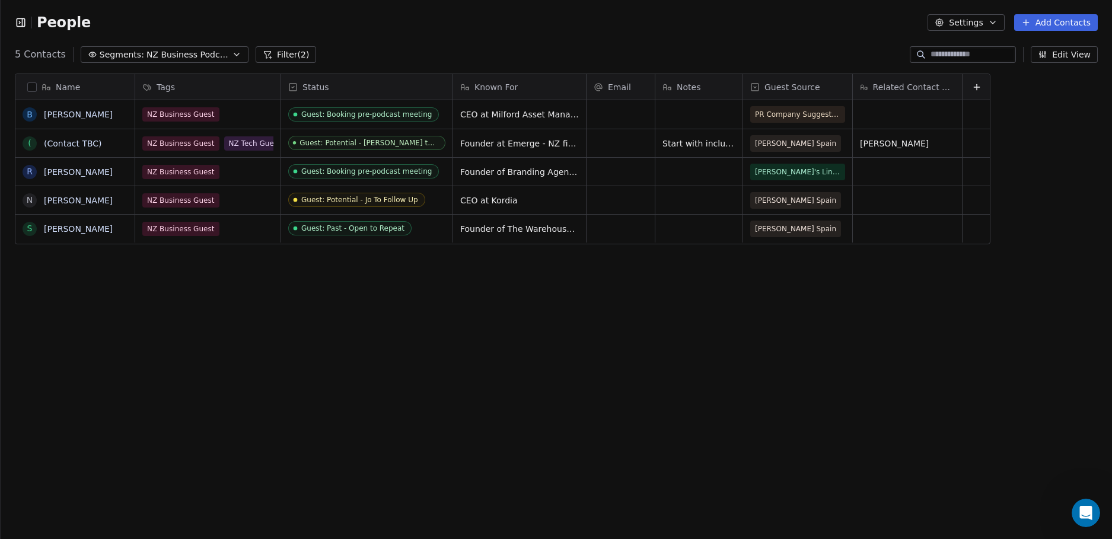
click at [705, 333] on html "People Settings Add Contacts 5 Contacts Segments: NZ Business Podcast - Potenti…" at bounding box center [556, 269] width 1112 height 539
click at [976, 89] on icon at bounding box center [976, 86] width 9 height 9
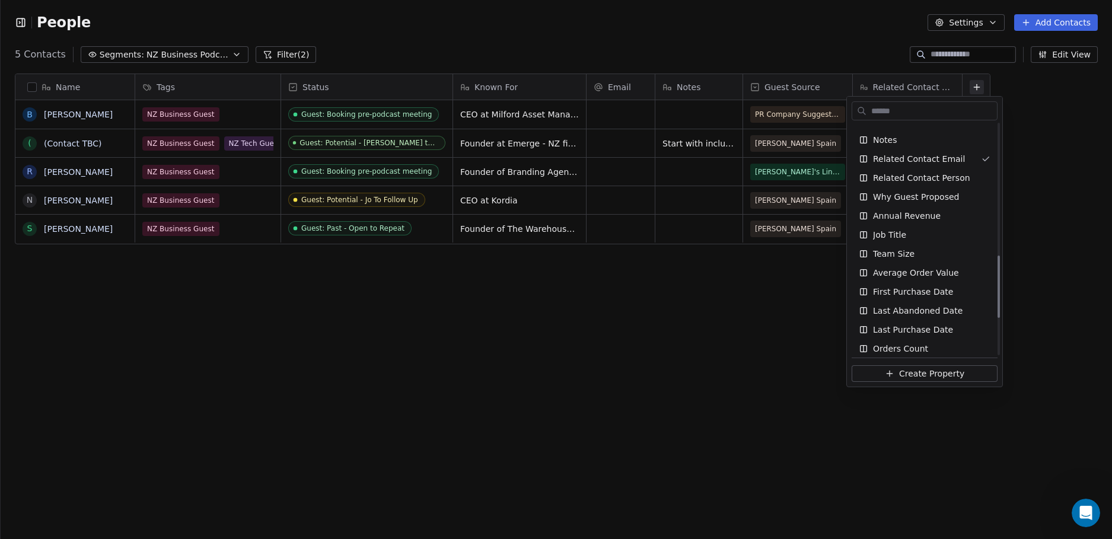
scroll to position [487, 0]
click at [923, 168] on div "Related Contact Email" at bounding box center [925, 160] width 146 height 19
click at [631, 422] on html "People Settings Add Contacts 5 Contacts Segments: NZ Business Podcast - Potenti…" at bounding box center [556, 269] width 1112 height 539
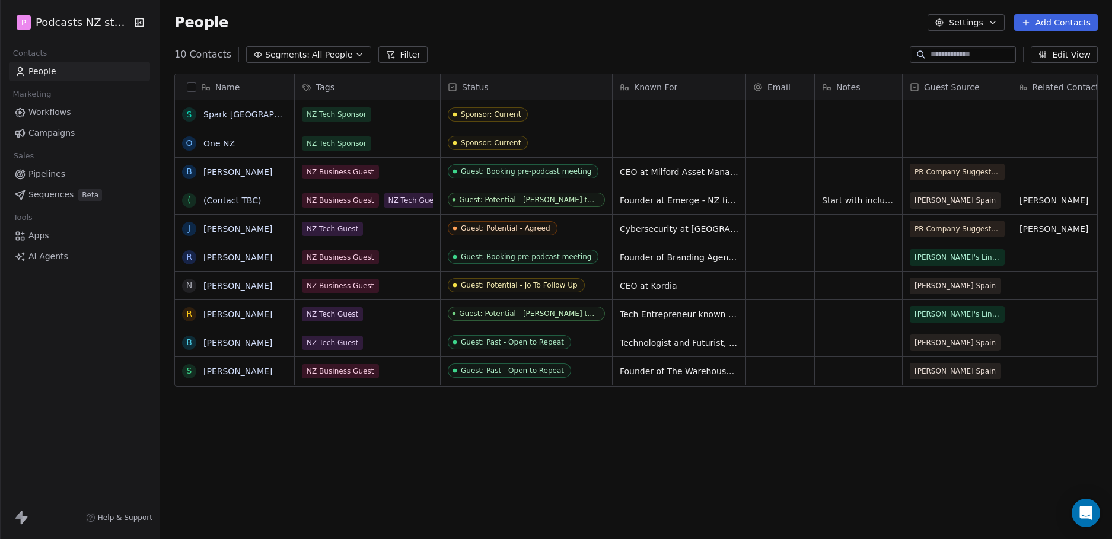
scroll to position [466, 943]
click at [136, 21] on icon "button" at bounding box center [139, 23] width 12 height 12
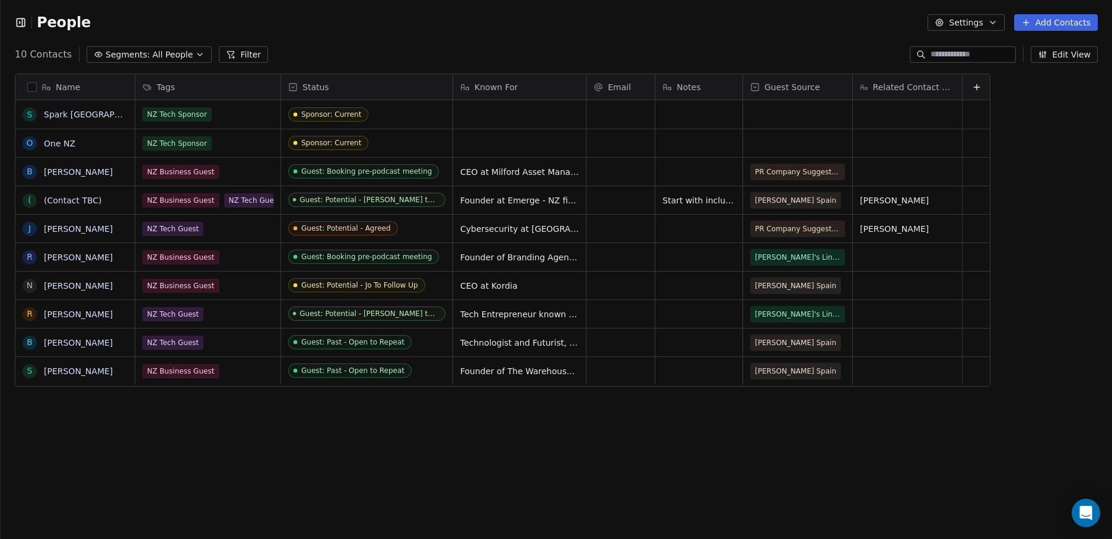
scroll to position [9, 9]
click at [972, 84] on icon at bounding box center [976, 86] width 9 height 9
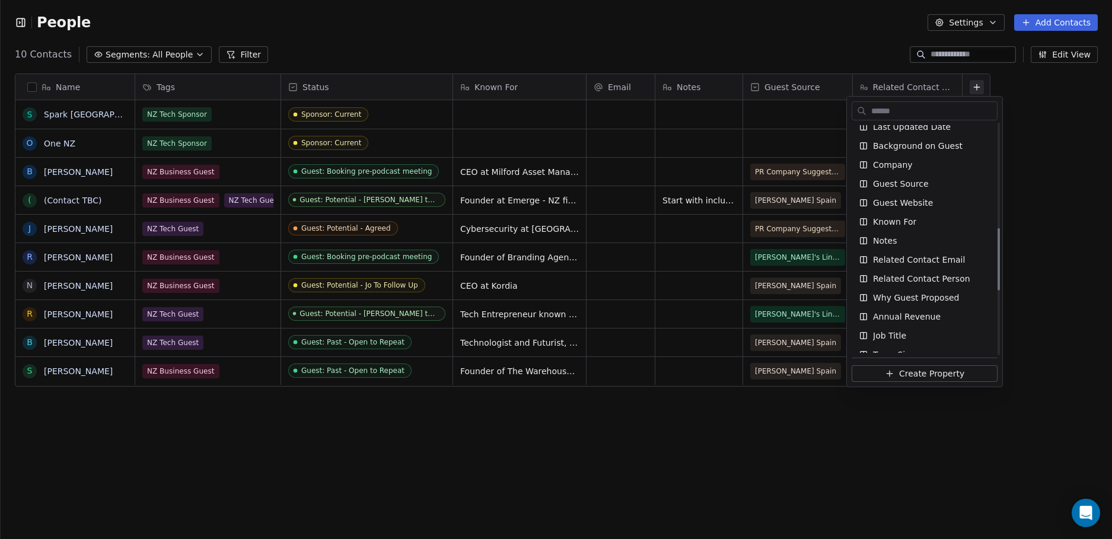
scroll to position [388, 0]
click at [938, 261] on span "Related Contact Email" at bounding box center [919, 259] width 92 height 12
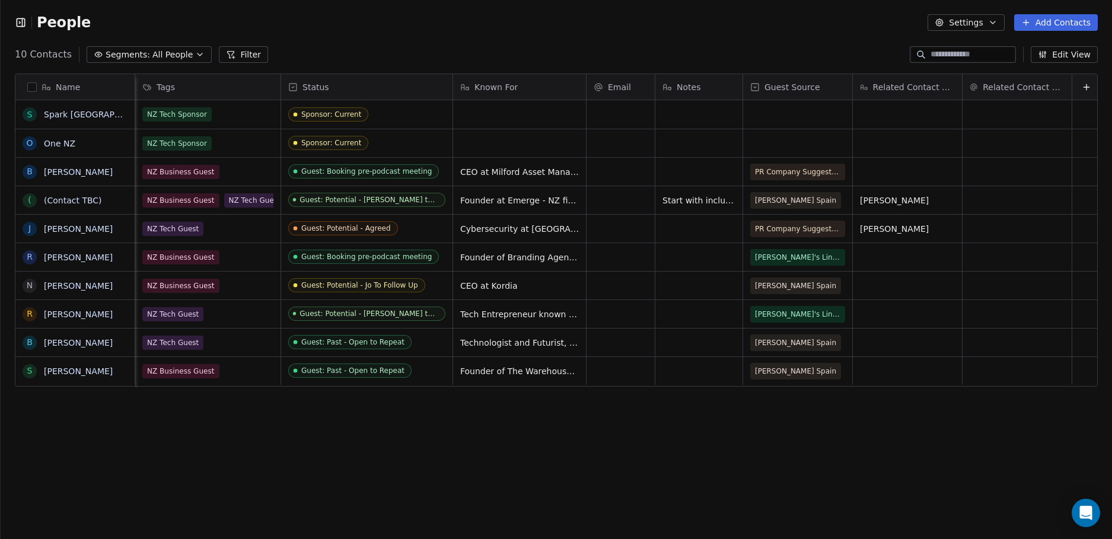
scroll to position [0, 12]
click at [179, 52] on span "All People" at bounding box center [172, 55] width 40 height 12
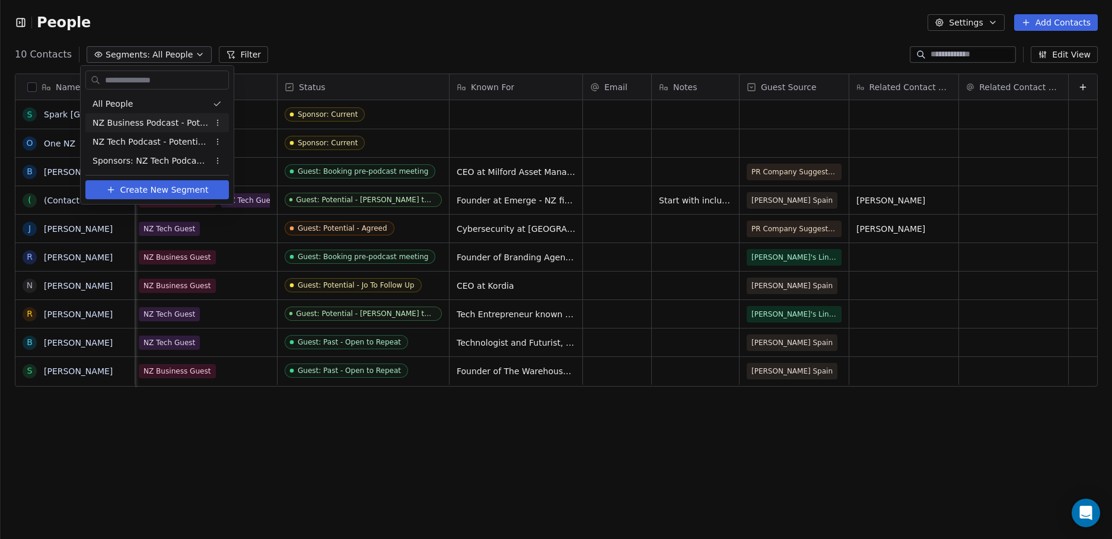
click at [155, 125] on span "NZ Business Podcast - Potential Guests" at bounding box center [151, 123] width 116 height 12
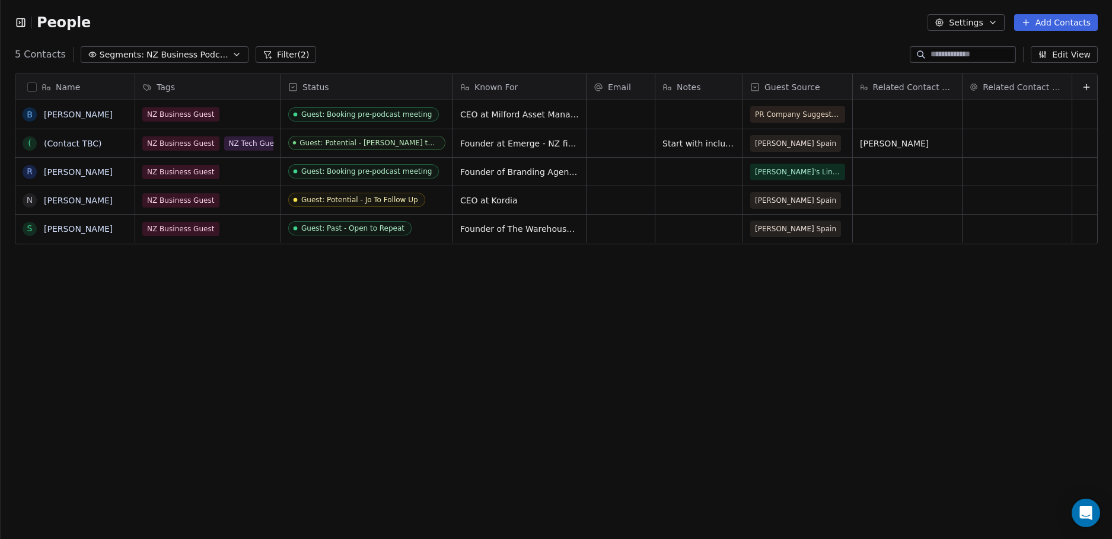
scroll to position [466, 1103]
click at [1049, 92] on span "Related Contact Email" at bounding box center [1024, 87] width 82 height 12
click at [998, 125] on div "Hide" at bounding box center [986, 131] width 47 height 19
click at [231, 48] on button "Segments: NZ Business Podcast - Potential Guests" at bounding box center [165, 54] width 168 height 17
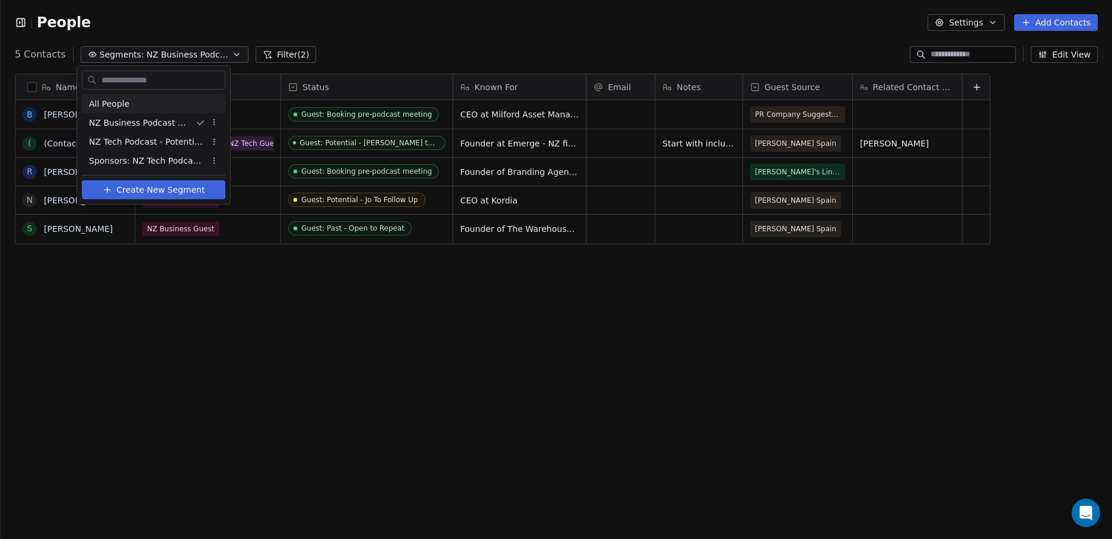
click at [168, 110] on div "All People" at bounding box center [154, 103] width 144 height 19
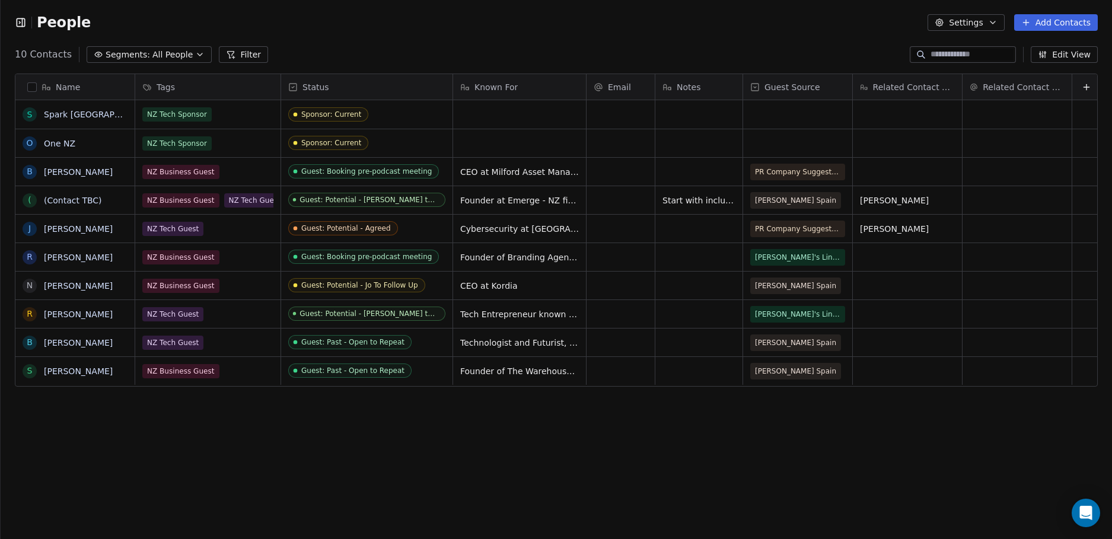
click at [185, 49] on button "Segments: All People" at bounding box center [149, 54] width 125 height 17
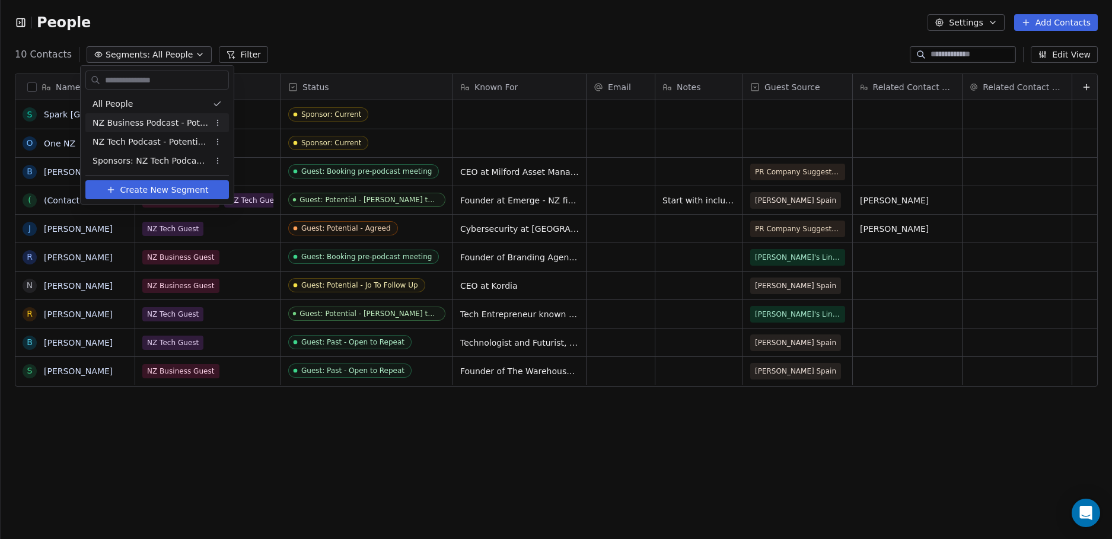
click at [160, 120] on span "NZ Business Podcast - Potential Guests" at bounding box center [151, 123] width 116 height 12
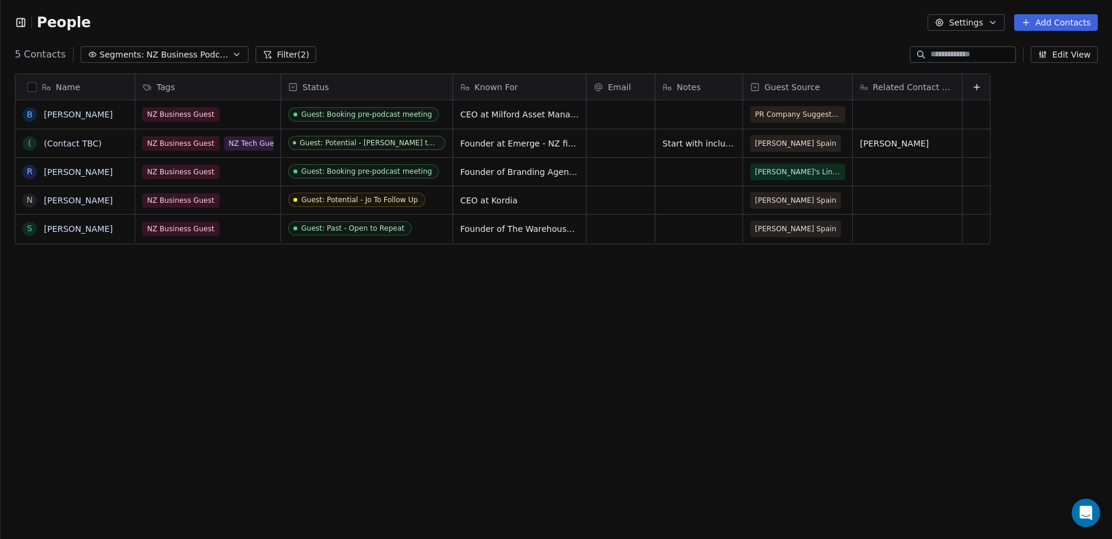
click at [205, 49] on span "NZ Business Podcast - Potential Guests" at bounding box center [188, 55] width 83 height 12
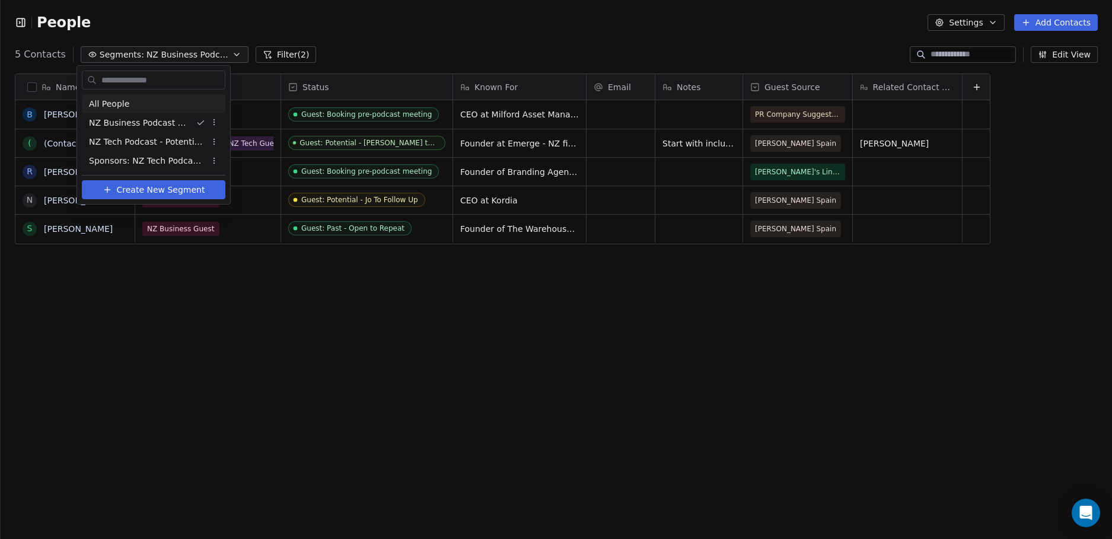
click at [125, 110] on div "All People" at bounding box center [154, 103] width 144 height 19
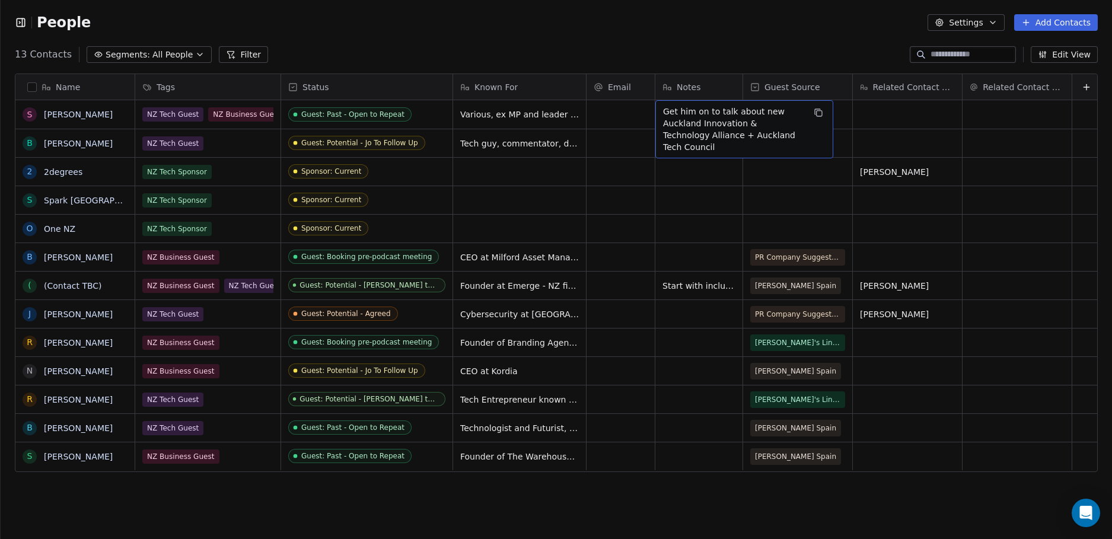
click at [800, 133] on span "Get him on to talk about new Auckland Innovation & Technology Alliance + Auckla…" at bounding box center [733, 129] width 141 height 47
click at [782, 132] on span "Get him on to talk about new Auckland Innovation & Technology Alliance + Auckla…" at bounding box center [733, 129] width 141 height 47
drag, startPoint x: 782, startPoint y: 132, endPoint x: 795, endPoint y: 140, distance: 15.5
click at [795, 140] on span "Get him on to talk about new Auckland Innovation & Technology Alliance + Auckla…" at bounding box center [733, 129] width 141 height 47
drag, startPoint x: 790, startPoint y: 135, endPoint x: 753, endPoint y: 134, distance: 36.8
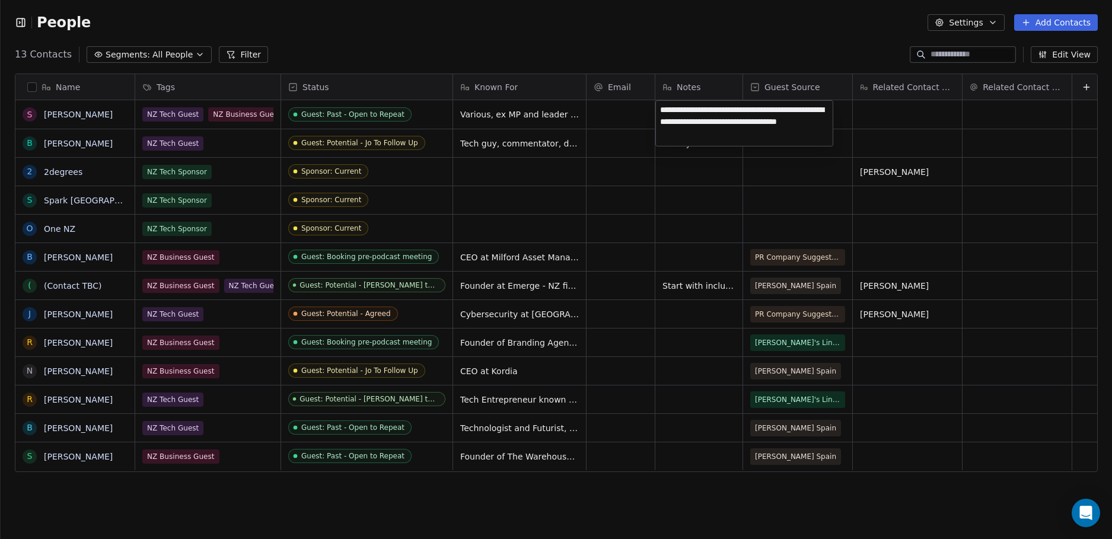
click at [753, 134] on textarea "**********" at bounding box center [744, 123] width 177 height 45
type textarea "**********"
click at [909, 146] on html "People Settings Add Contacts 13 Contacts Segments: All People Filter Edit View …" at bounding box center [556, 269] width 1112 height 539
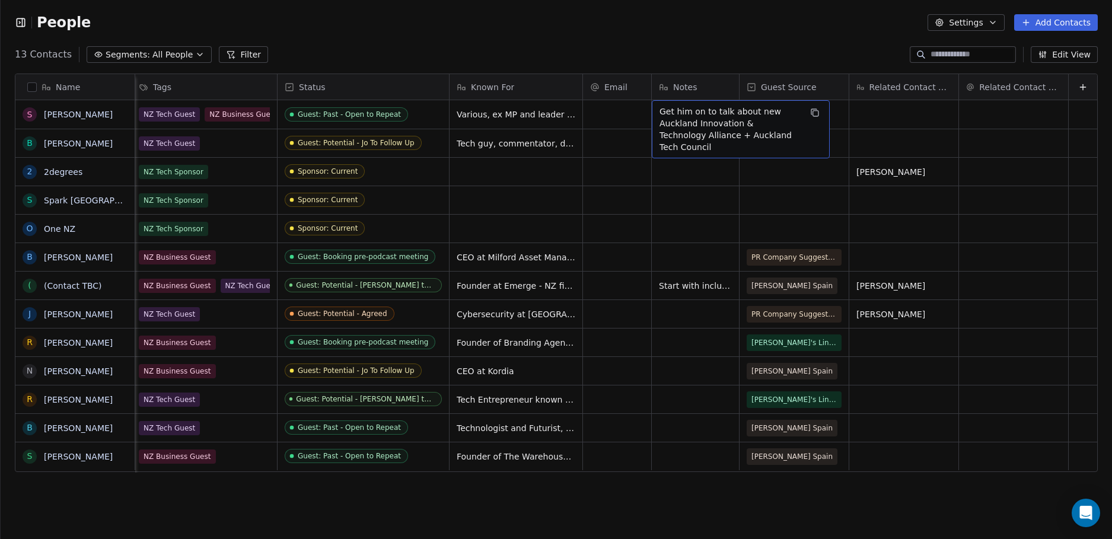
click at [775, 132] on span "Get him on to talk about new Auckland Innovation & Technology Alliance + Auckla…" at bounding box center [730, 129] width 141 height 47
type textarea "**********"
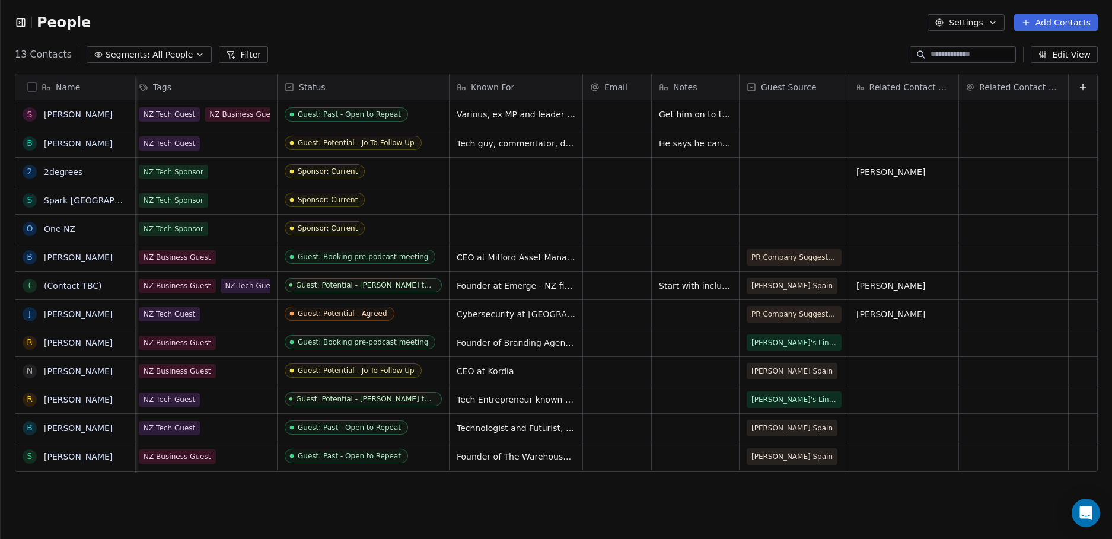
click at [672, 189] on html "People Settings Add Contacts 13 Contacts Segments: All People Filter Edit View …" at bounding box center [556, 269] width 1112 height 539
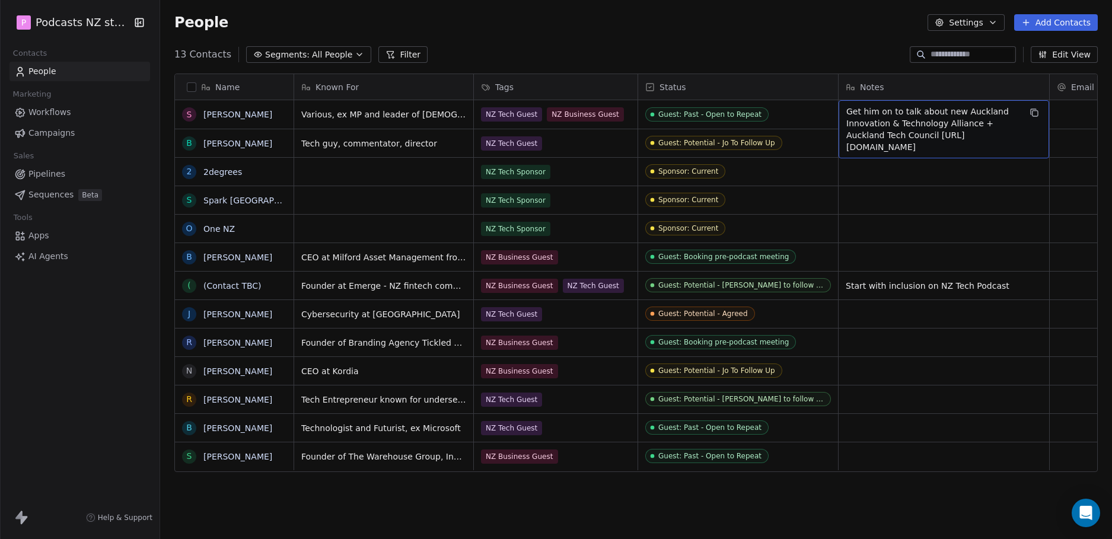
click at [951, 116] on span "Get him on to talk about new Auckland Innovation & Technology Alliance + Auckla…" at bounding box center [934, 129] width 174 height 47
click at [842, 108] on textarea "**********" at bounding box center [927, 135] width 177 height 69
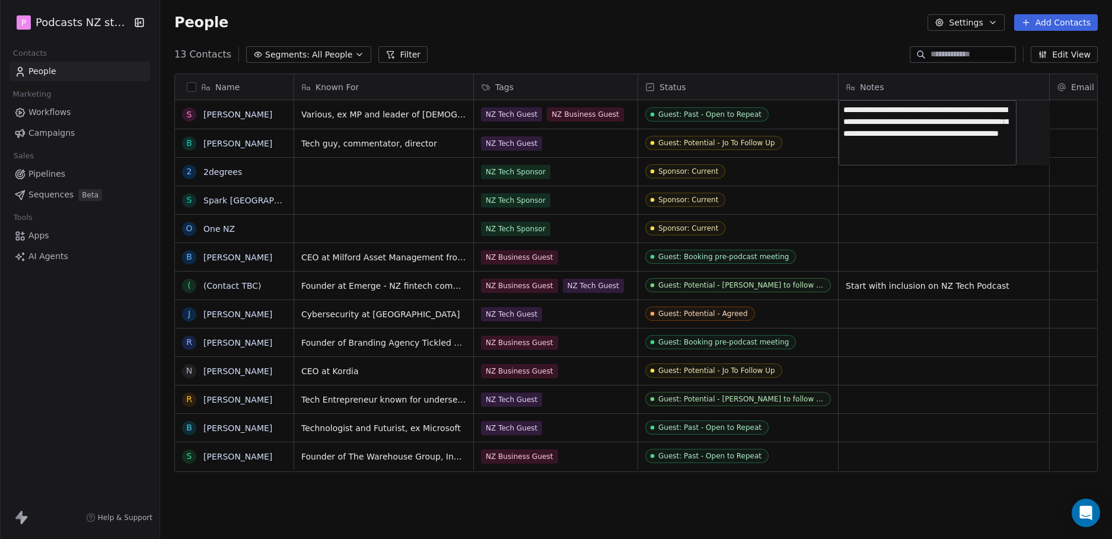
type textarea "**********"
